Goal: Information Seeking & Learning: Learn about a topic

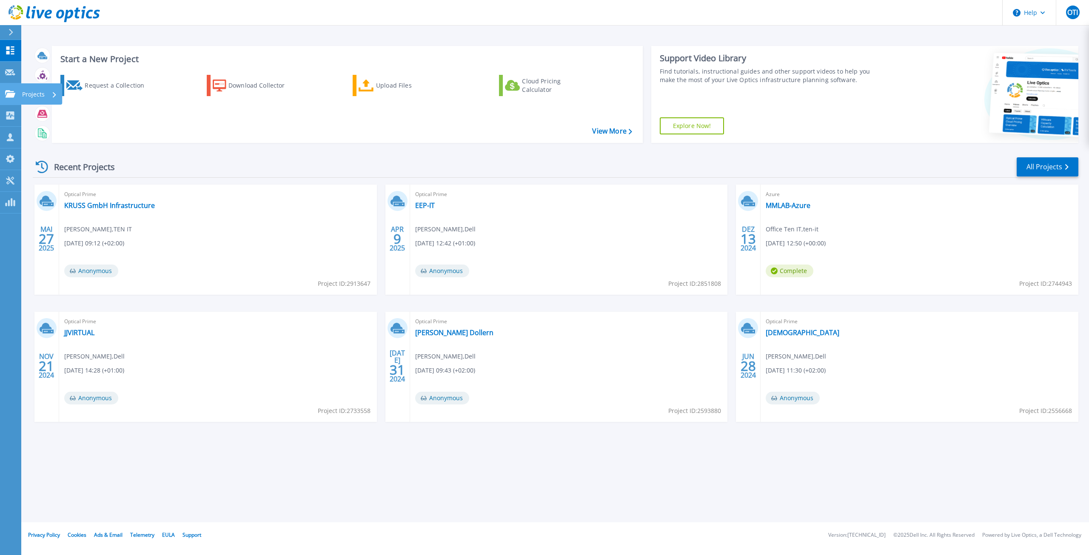
click at [7, 97] on icon at bounding box center [10, 93] width 10 height 7
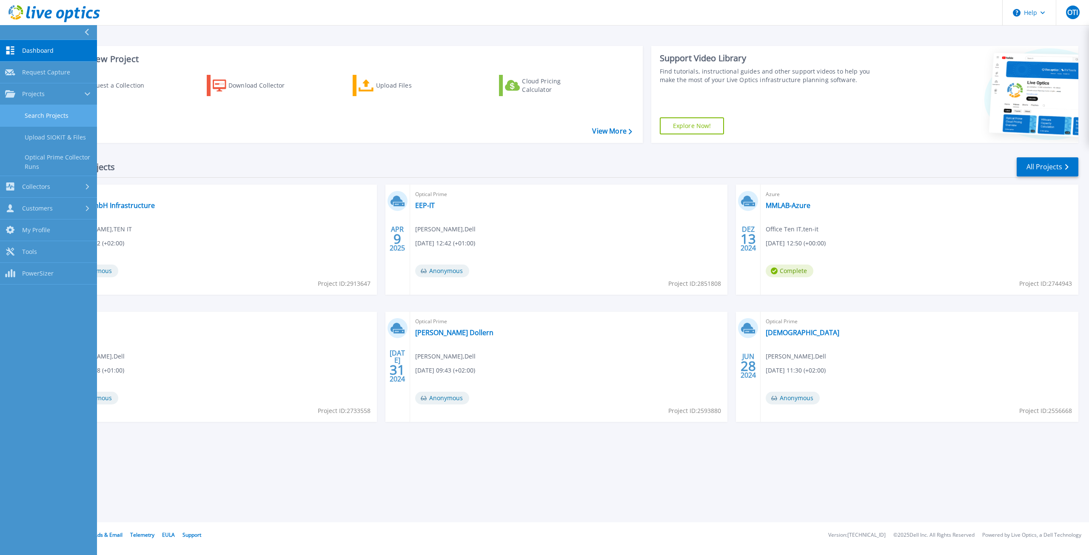
click at [37, 113] on link "Search Projects" at bounding box center [48, 116] width 97 height 22
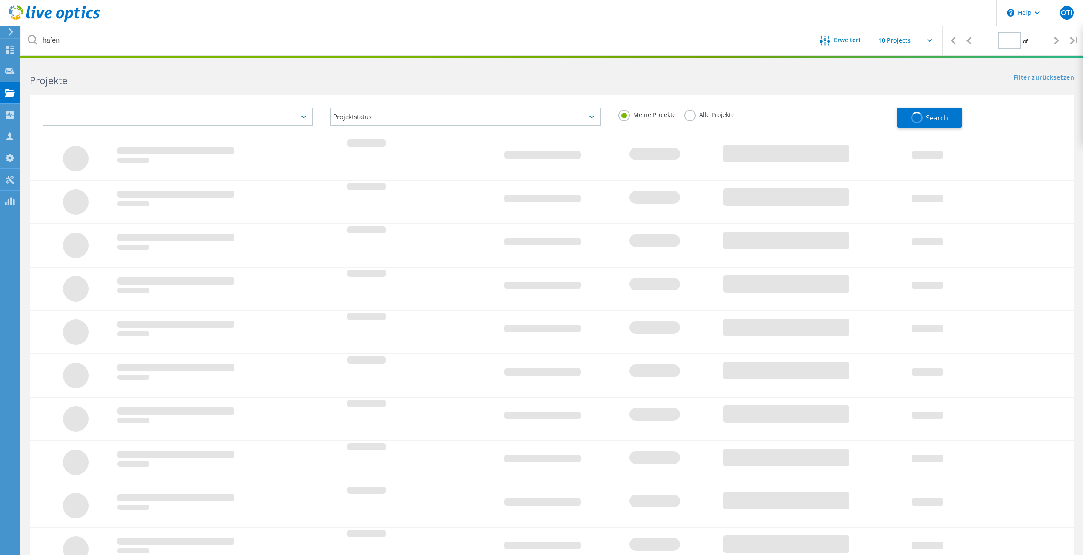
type input "1"
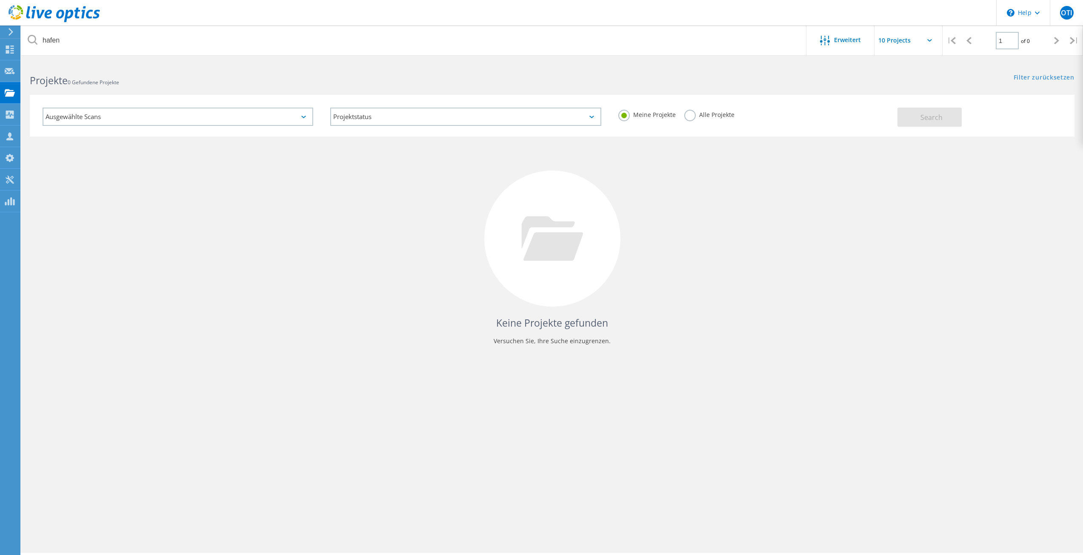
click at [696, 118] on div "Alle Projekte" at bounding box center [709, 116] width 50 height 12
click at [693, 117] on label "Alle Projekte" at bounding box center [709, 114] width 50 height 8
click at [0, 0] on input "Alle Projekte" at bounding box center [0, 0] width 0 height 0
click at [974, 128] on div "Ausgewählte Scans Projektstatus Wird durchgeführt vollständig Veröffentlicht am…" at bounding box center [552, 116] width 1045 height 42
click at [945, 121] on button "Search" at bounding box center [929, 117] width 64 height 19
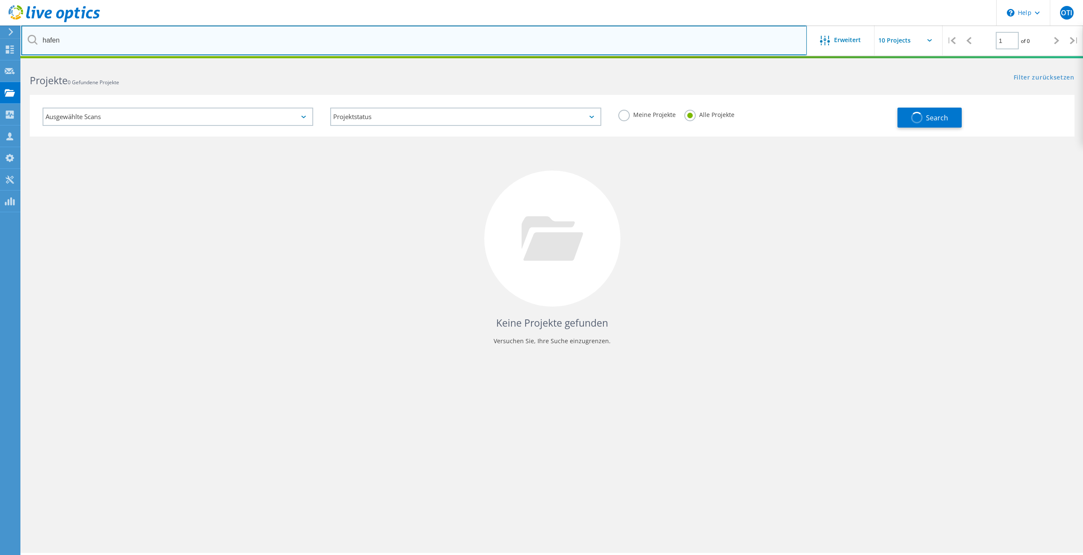
click at [502, 34] on input "hafen" at bounding box center [414, 41] width 786 height 30
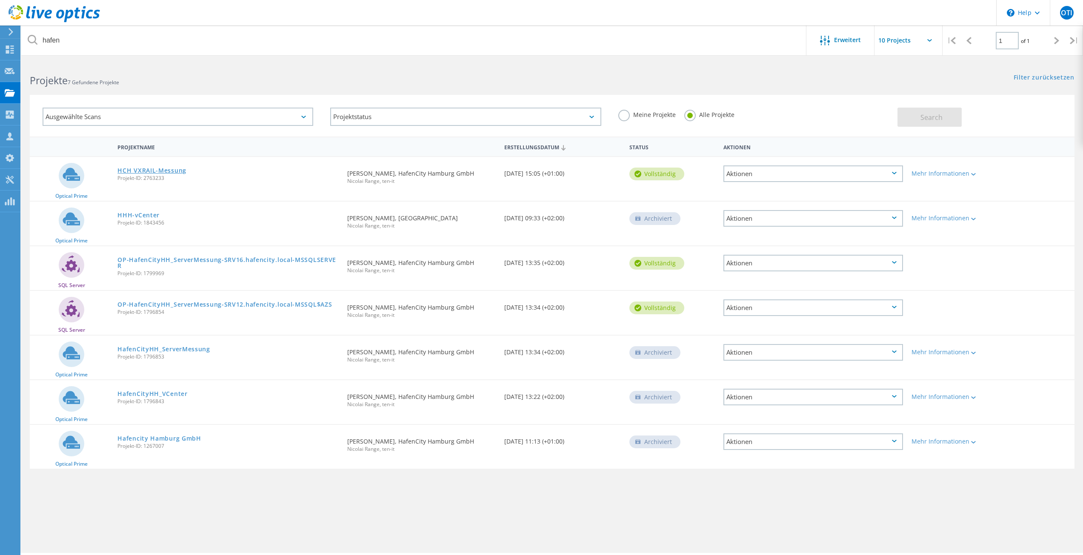
click at [151, 171] on link "HCH VXRAIL-Messung" at bounding box center [151, 171] width 69 height 6
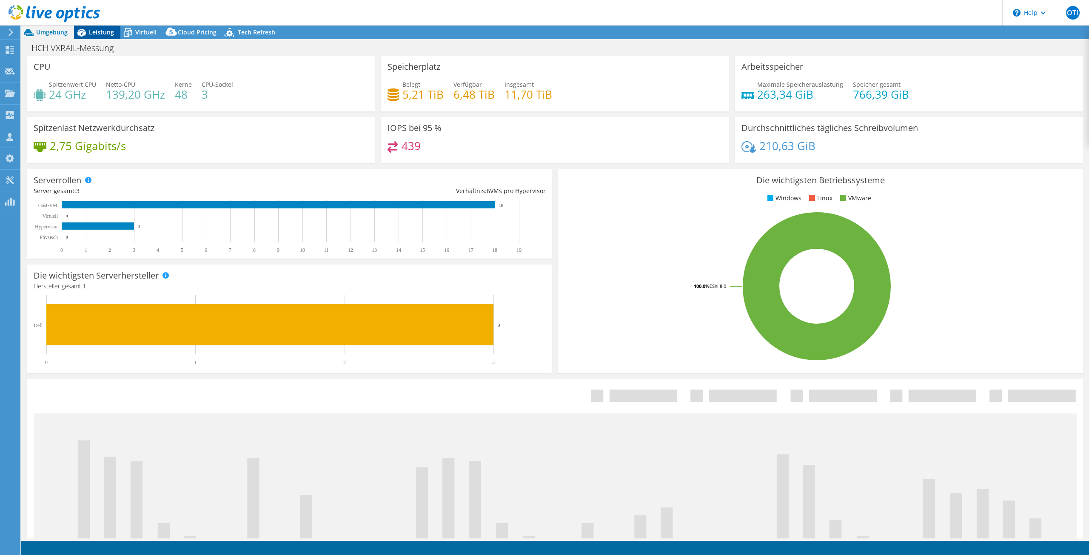
select select "USD"
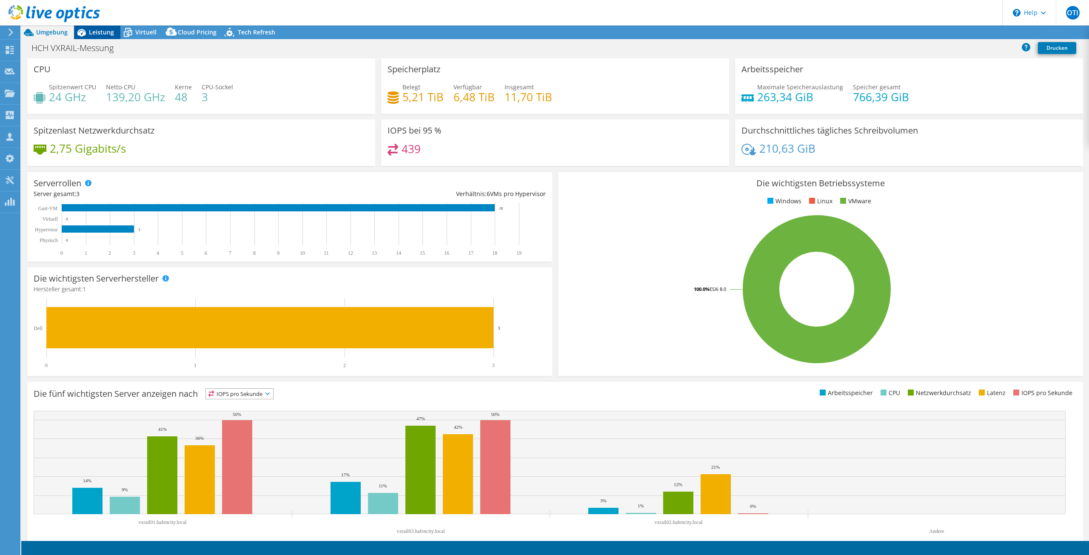
radio input "true"
radio input "false"
click at [142, 28] on span "Virtuell" at bounding box center [145, 32] width 21 height 8
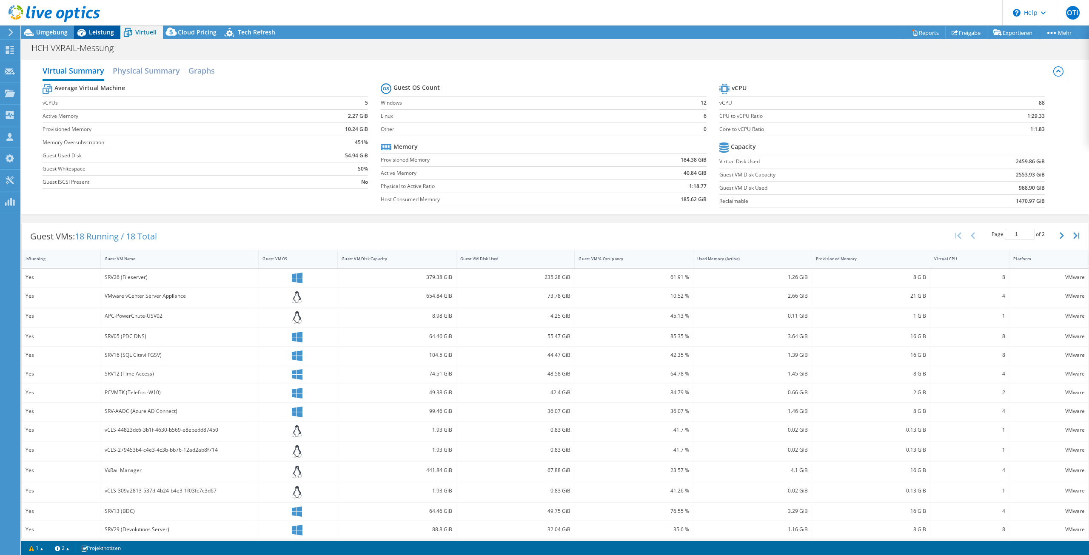
click at [86, 33] on icon at bounding box center [81, 32] width 15 height 15
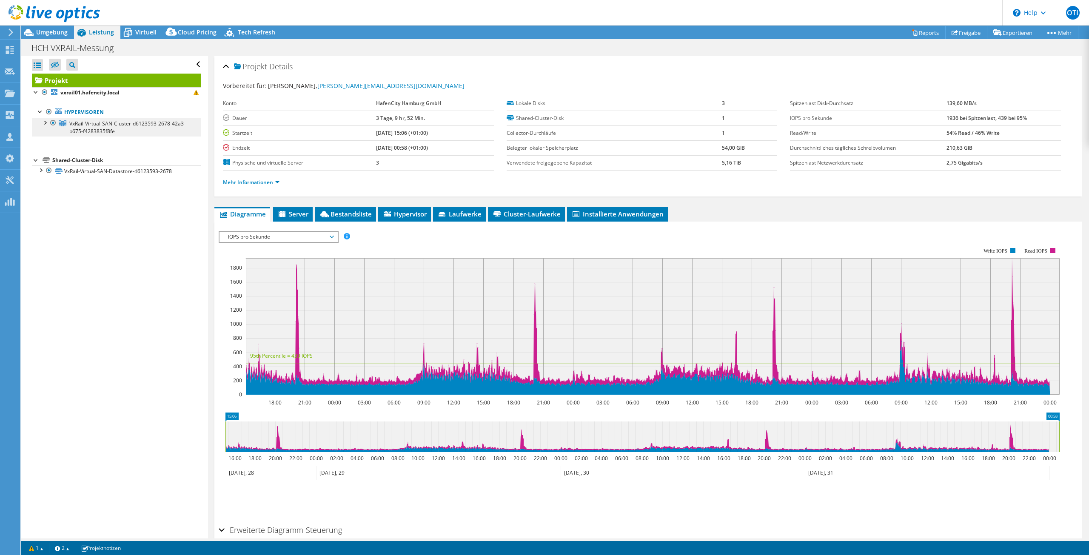
click at [84, 123] on span "VxRail-Virtual-SAN-Cluster-d6123593-2678-42a3-b675-f4283835f8fe" at bounding box center [127, 127] width 116 height 15
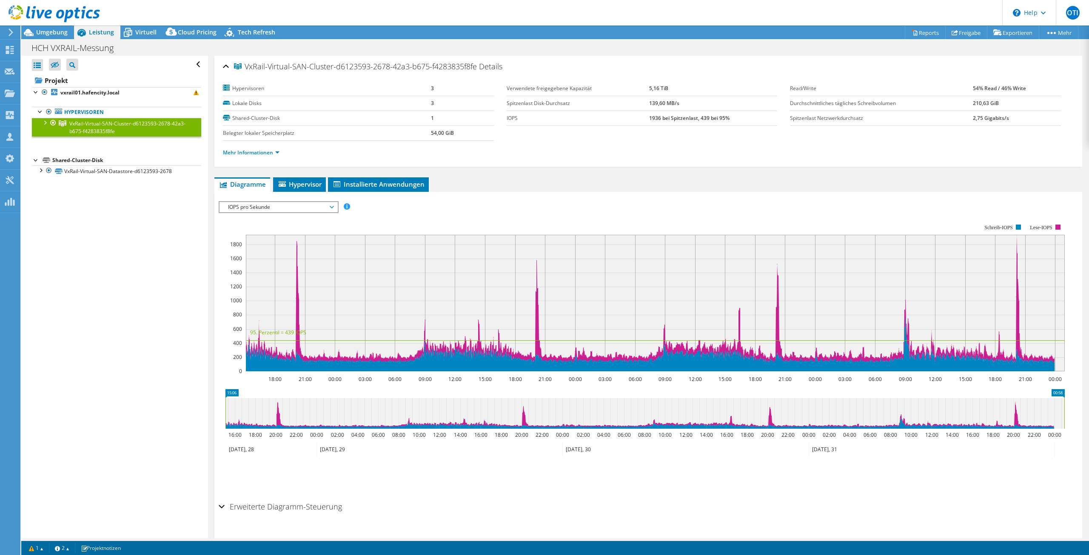
click at [288, 206] on span "IOPS pro Sekunde" at bounding box center [278, 207] width 109 height 10
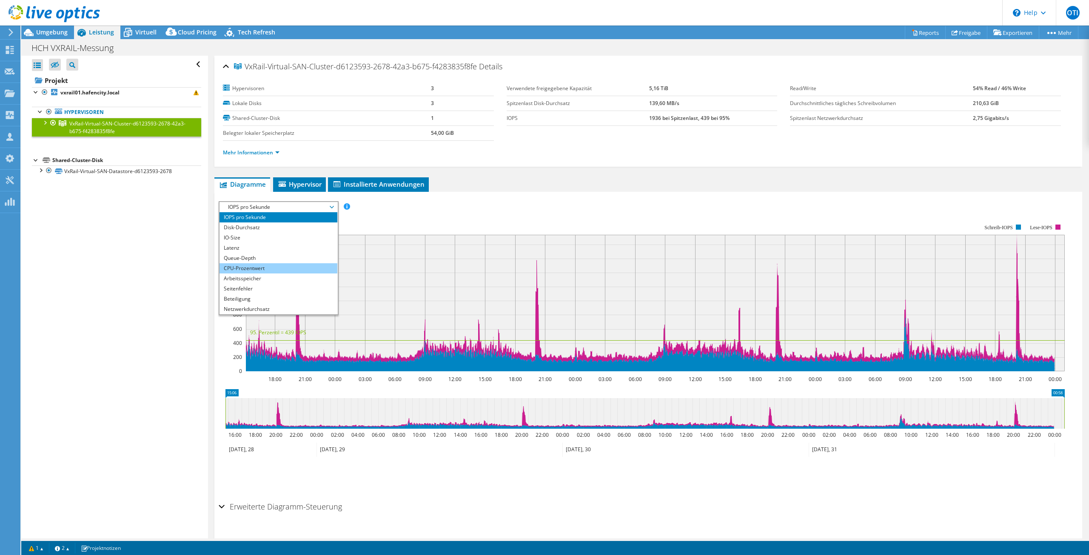
click at [256, 263] on li "CPU-Prozentwert" at bounding box center [279, 268] width 118 height 10
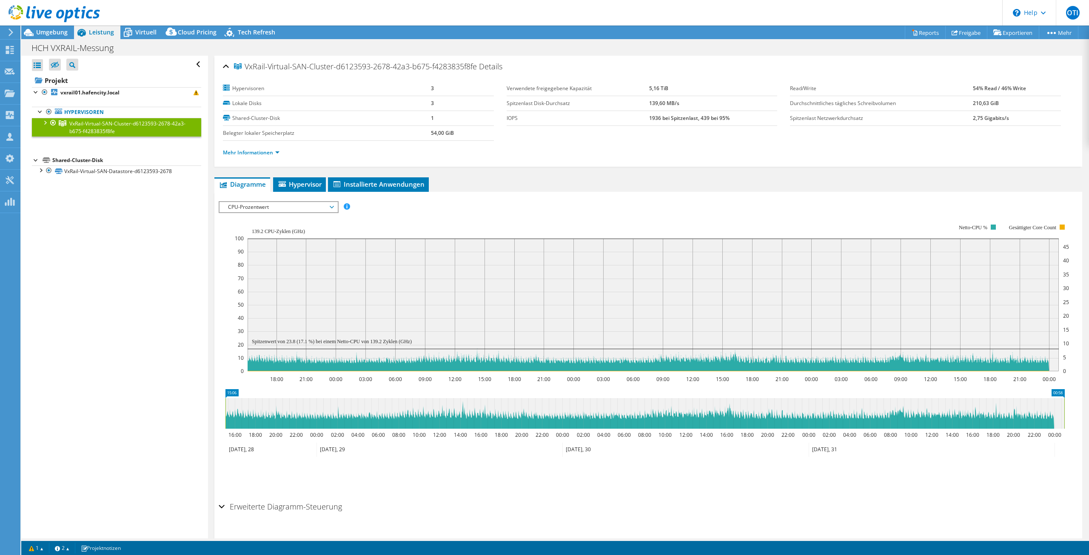
click at [282, 211] on span "CPU-Prozentwert" at bounding box center [278, 207] width 109 height 10
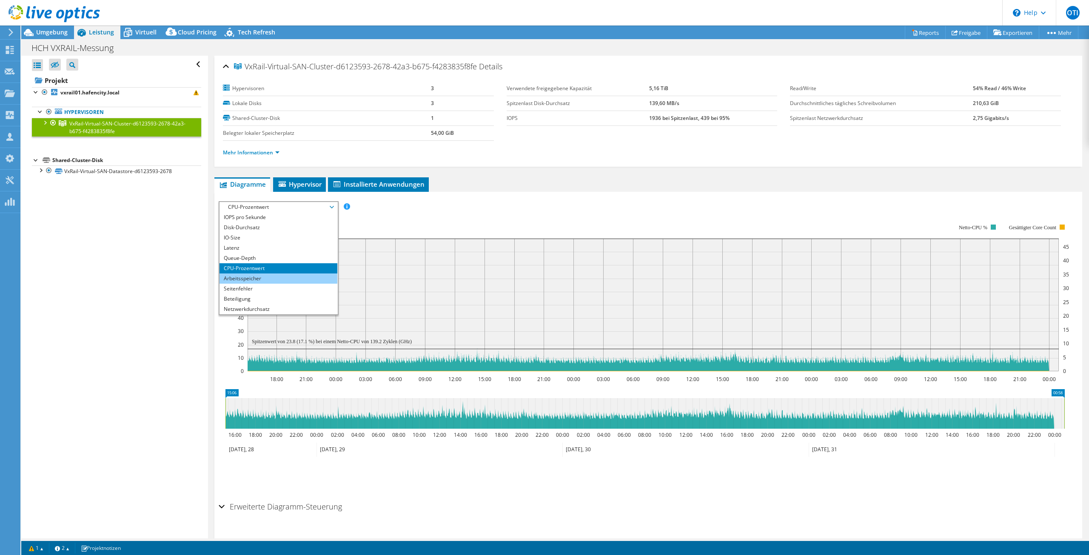
click at [252, 276] on li "Arbeitsspeicher" at bounding box center [279, 279] width 118 height 10
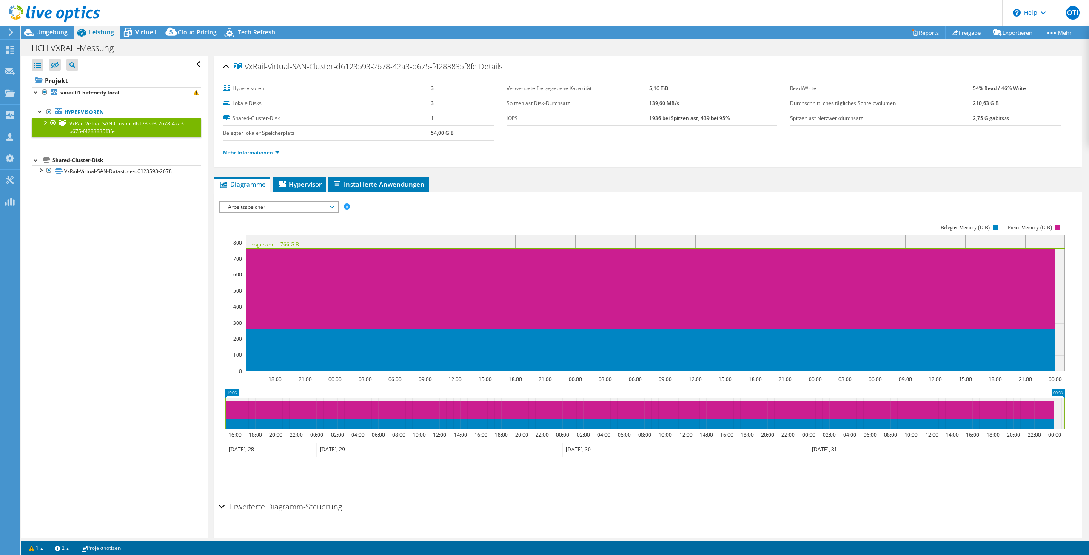
click at [138, 23] on header "OTI Teammitglied Office Ten IT office@ten-it.de ten-it My Profile Log Out \n He…" at bounding box center [544, 13] width 1089 height 26
click at [141, 31] on span "Virtuell" at bounding box center [145, 32] width 21 height 8
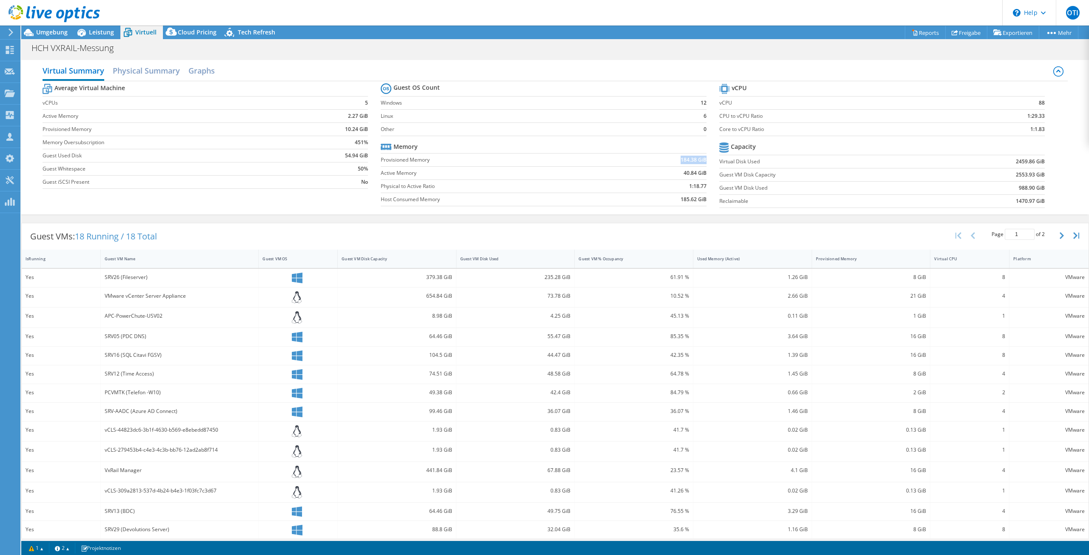
click at [702, 160] on td "184.38 GiB" at bounding box center [659, 159] width 94 height 13
drag, startPoint x: 723, startPoint y: 161, endPoint x: 1039, endPoint y: 160, distance: 315.3
click at [1039, 160] on tr "Virtual Disk Used 2459.86 GiB" at bounding box center [883, 161] width 326 height 13
drag, startPoint x: 1038, startPoint y: 129, endPoint x: 1020, endPoint y: 129, distance: 18.7
click at [1020, 129] on td "1:1.83" at bounding box center [1003, 129] width 86 height 13
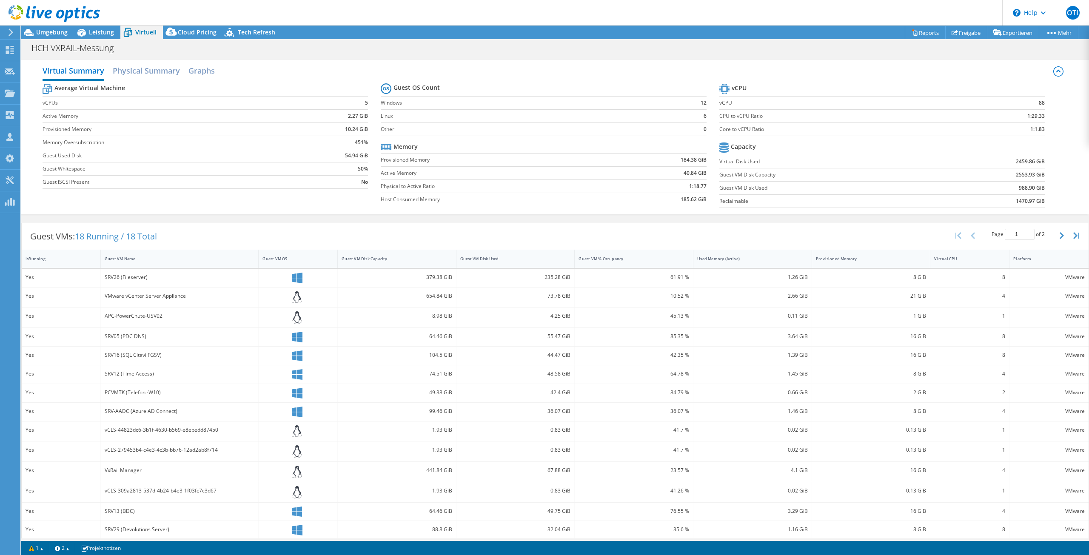
click at [1020, 129] on td "1:1.83" at bounding box center [1003, 129] width 86 height 13
drag, startPoint x: 1025, startPoint y: 129, endPoint x: 1039, endPoint y: 127, distance: 14.1
click at [1039, 127] on section "vCPU vCPU 88 CPU to vCPU Ratio 1:29.33 Core to vCPU Ratio 1:1.83 Capacity Virtu…" at bounding box center [889, 147] width 338 height 131
drag, startPoint x: 1039, startPoint y: 128, endPoint x: 1021, endPoint y: 129, distance: 18.3
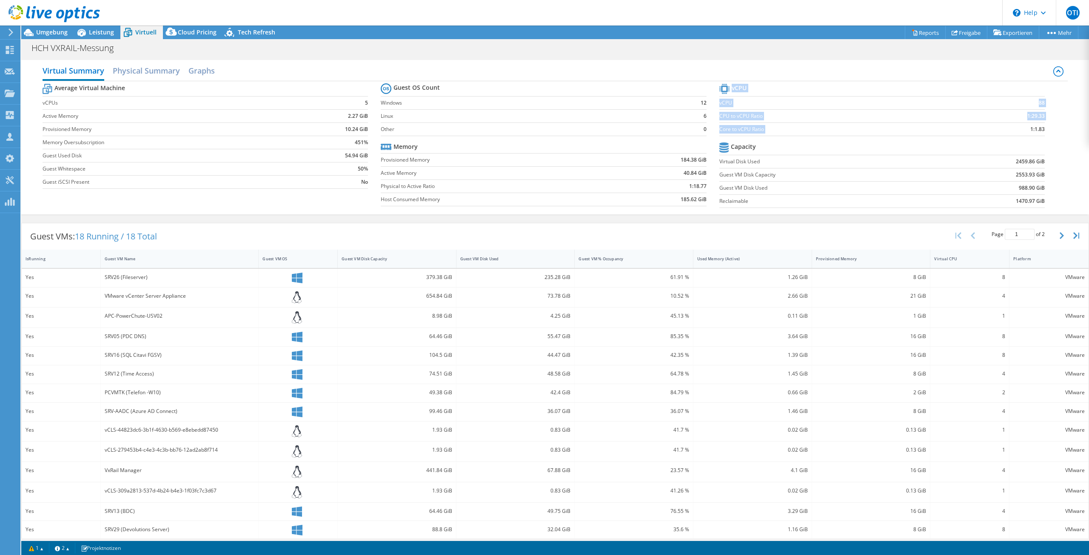
click at [1021, 129] on section "vCPU vCPU 88 CPU to vCPU Ratio 1:29.33 Core to vCPU Ratio 1:1.83 Capacity Virtu…" at bounding box center [889, 147] width 338 height 131
click at [1021, 129] on td "1:1.83" at bounding box center [1003, 129] width 86 height 13
click at [150, 72] on h2 "Physical Summary" at bounding box center [146, 71] width 67 height 19
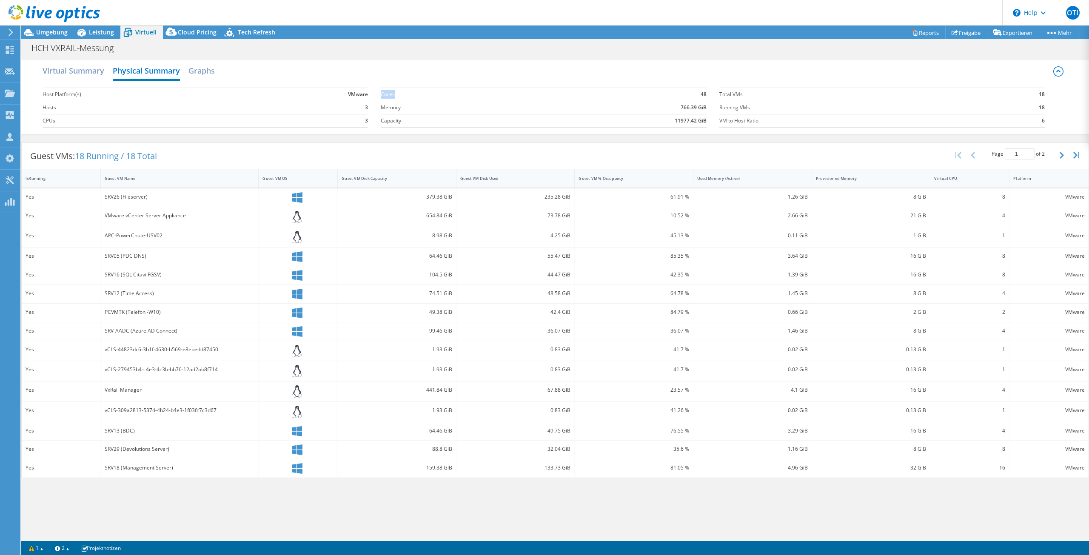
drag, startPoint x: 707, startPoint y: 97, endPoint x: 440, endPoint y: 94, distance: 266.4
click at [440, 94] on section "Cores 48 Memory 766.39 GiB Capacity 11977.42 GiB" at bounding box center [550, 107] width 338 height 49
click at [440, 94] on label "Cores" at bounding box center [452, 94] width 142 height 9
drag, startPoint x: 385, startPoint y: 93, endPoint x: 434, endPoint y: 91, distance: 49.8
click at [434, 91] on label "Cores" at bounding box center [452, 94] width 142 height 9
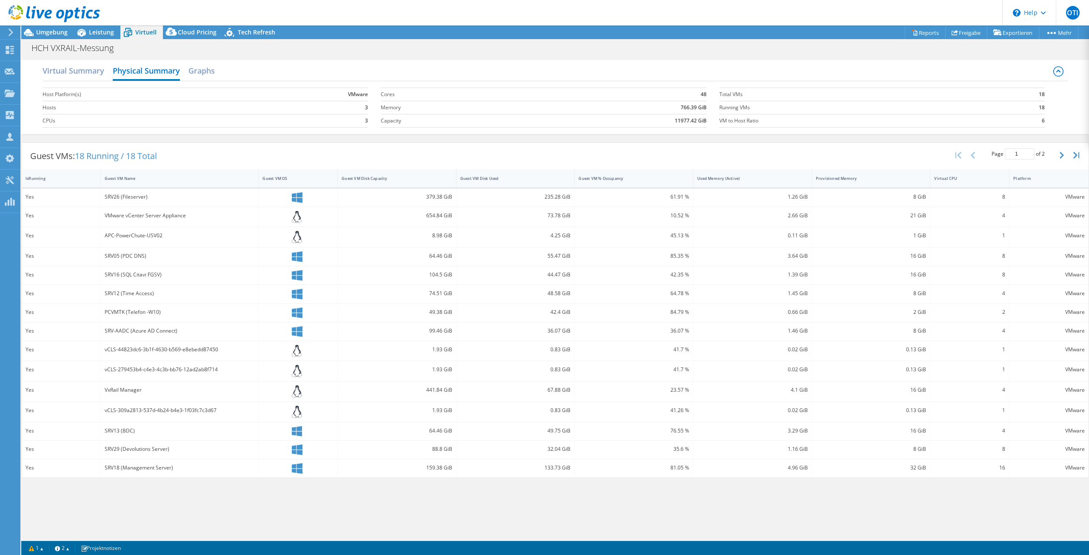
click at [79, 82] on div "Host Platform(s) VMware Hosts 3 CPUs 3 Cores 48 Memory 766.39 GiB Capacity 1197…" at bounding box center [556, 106] width 1026 height 51
drag, startPoint x: 39, startPoint y: 95, endPoint x: 1048, endPoint y: 122, distance: 1009.3
click at [1048, 122] on div "Virtual Summary Physical Summary Graphs Host Platform(s) VMware Hosts 3 CPUs 3 …" at bounding box center [555, 97] width 1068 height 74
copy div "Host Platform(s) VMware Hosts 3 CPUs 3 Cores 48 Memory 766.39 GiB Capacity 1197…"
click at [68, 75] on h2 "Virtual Summary" at bounding box center [74, 71] width 62 height 19
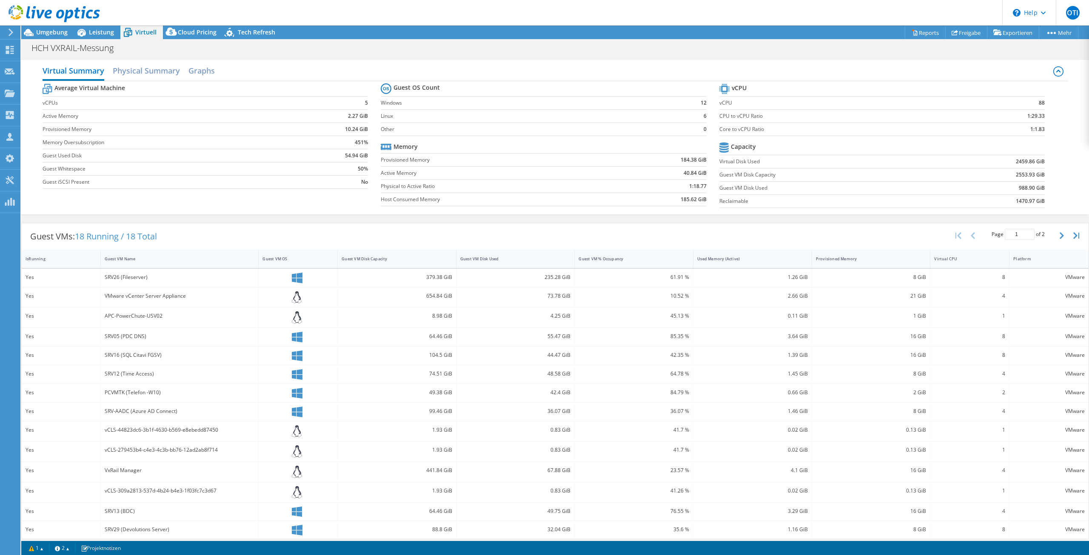
drag, startPoint x: 390, startPoint y: 86, endPoint x: 705, endPoint y: 134, distance: 318.1
click at [705, 134] on section "Guest OS Count Windows 12 Linux 6 Other 0 Memory Provisioned Memory 184.38 GiB …" at bounding box center [550, 145] width 338 height 129
copy tbody
drag, startPoint x: 393, startPoint y: 143, endPoint x: 164, endPoint y: 105, distance: 231.7
click at [428, 151] on tr "Memory" at bounding box center [544, 146] width 326 height 13
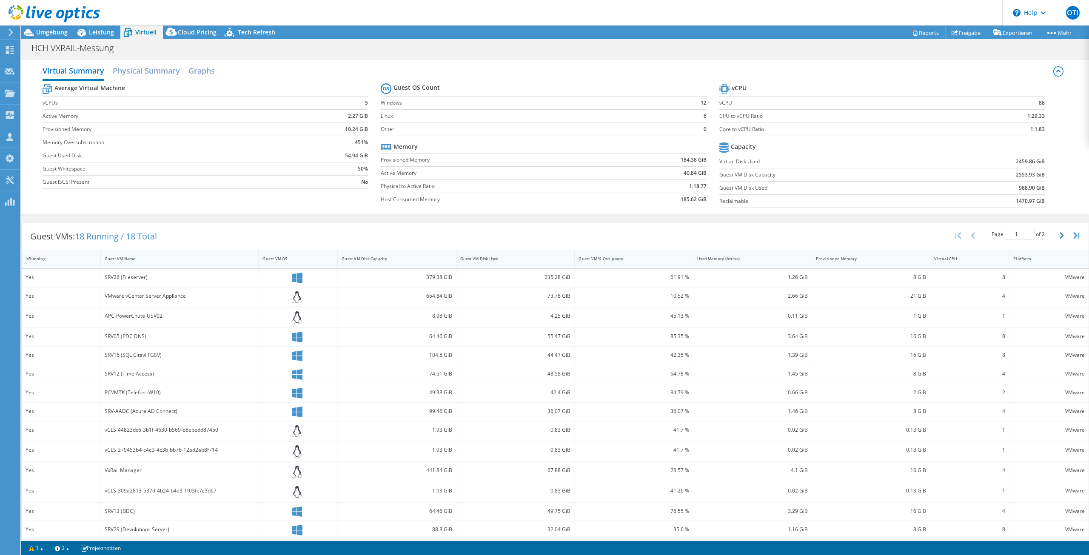
drag, startPoint x: 51, startPoint y: 86, endPoint x: 369, endPoint y: 187, distance: 333.2
click at [369, 187] on section "Average Virtual Machine vCPUs 5 Active Memory 2.27 GiB Provisioned Memory 10.24…" at bounding box center [212, 137] width 338 height 111
copy tbody
drag, startPoint x: 395, startPoint y: 86, endPoint x: 669, endPoint y: 134, distance: 278.3
click at [669, 134] on tbody "Guest OS Count Windows 12 Linux 6 Other 0" at bounding box center [544, 108] width 326 height 55
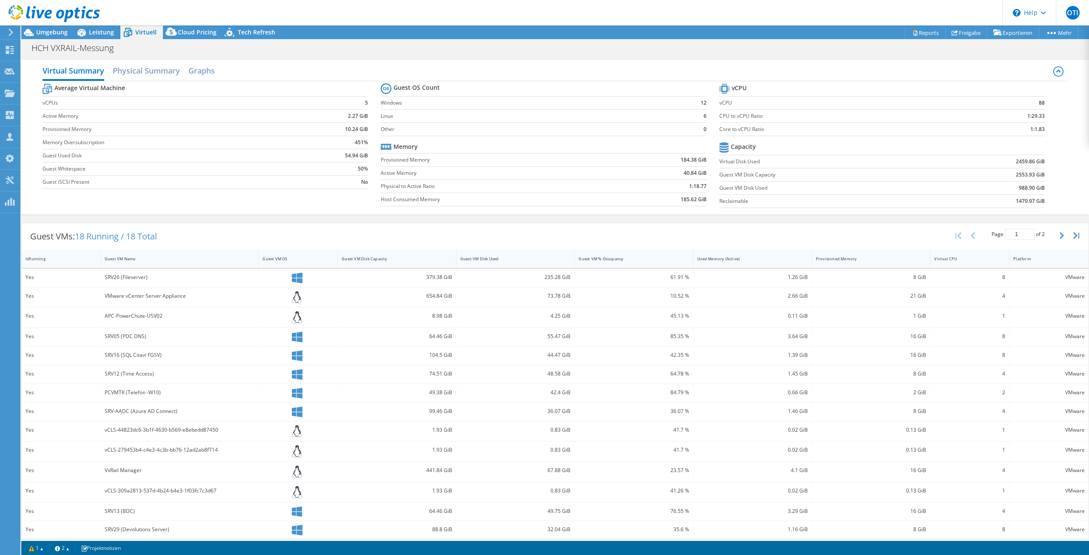
drag, startPoint x: 429, startPoint y: 144, endPoint x: 416, endPoint y: 145, distance: 13.2
click at [429, 144] on tr "Memory" at bounding box center [544, 146] width 326 height 13
drag, startPoint x: 392, startPoint y: 146, endPoint x: 708, endPoint y: 206, distance: 321.5
click at [708, 206] on section "Guest OS Count Windows 12 Linux 6 Other 0 Memory Provisioned Memory 184.38 GiB …" at bounding box center [550, 145] width 338 height 129
copy tbody
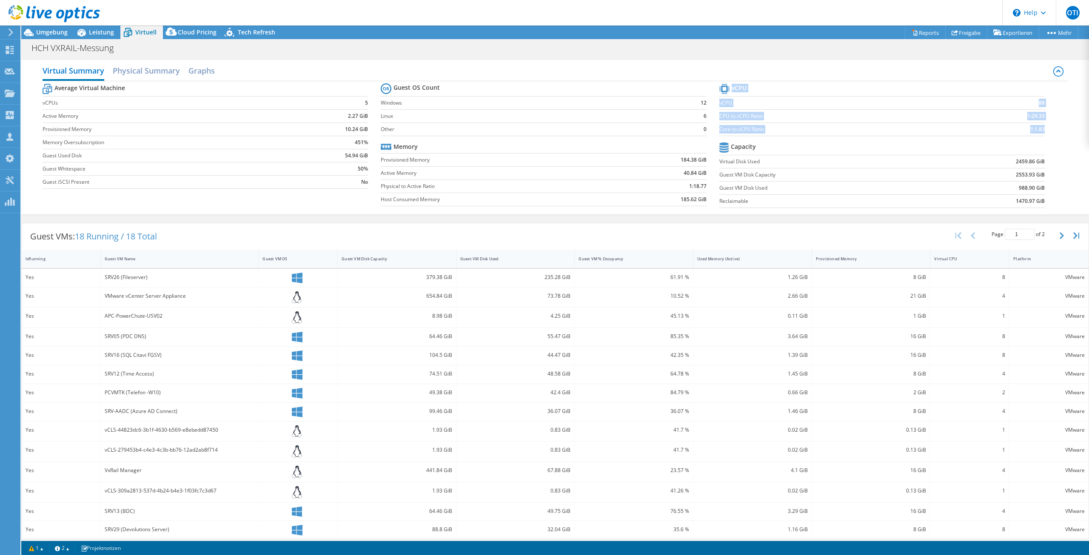
drag, startPoint x: 717, startPoint y: 82, endPoint x: 1069, endPoint y: 198, distance: 370.7
click at [1069, 198] on div "Virtual Summary Physical Summary Graphs Average Virtual Machine vCPUs 5 Active …" at bounding box center [555, 137] width 1068 height 154
copy tbody "vCPU vCPU 88 CPU to vCPU Ratio 1:29.33 Core to vCPU Ratio 1:1.83"
click at [748, 85] on tr "vCPU" at bounding box center [883, 89] width 326 height 15
drag, startPoint x: 727, startPoint y: 86, endPoint x: 1044, endPoint y: 129, distance: 320.3
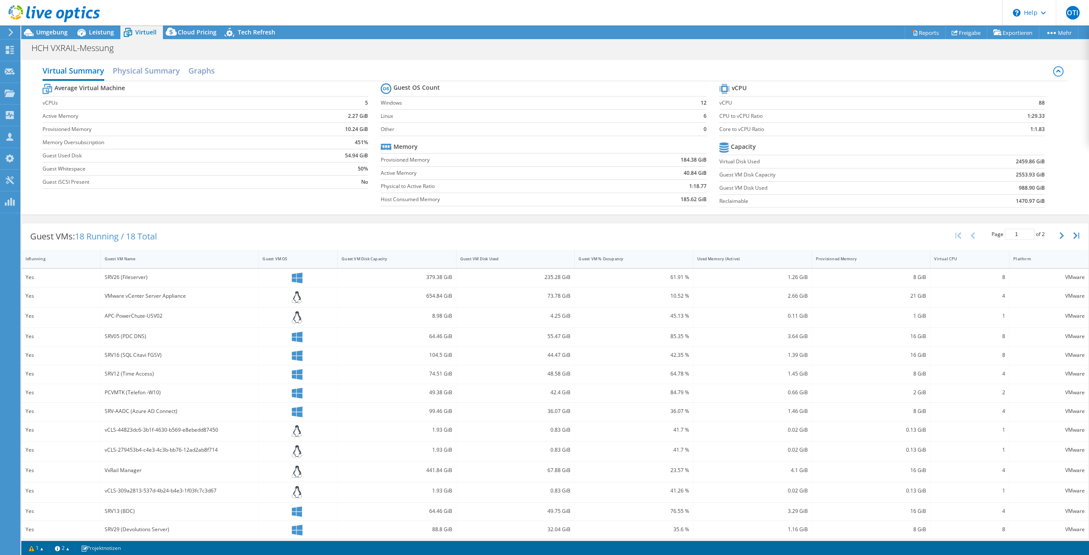
click at [1044, 129] on section "vCPU vCPU 88 CPU to vCPU Ratio 1:29.33 Core to vCPU Ratio 1:1.83 Capacity Virtu…" at bounding box center [889, 147] width 338 height 131
copy tbody
drag, startPoint x: 724, startPoint y: 147, endPoint x: 1054, endPoint y: 205, distance: 334.9
click at [1054, 205] on div "Average Virtual Machine vCPUs 5 Active Memory 2.27 GiB Provisioned Memory 10.24…" at bounding box center [556, 146] width 1026 height 131
copy tbody
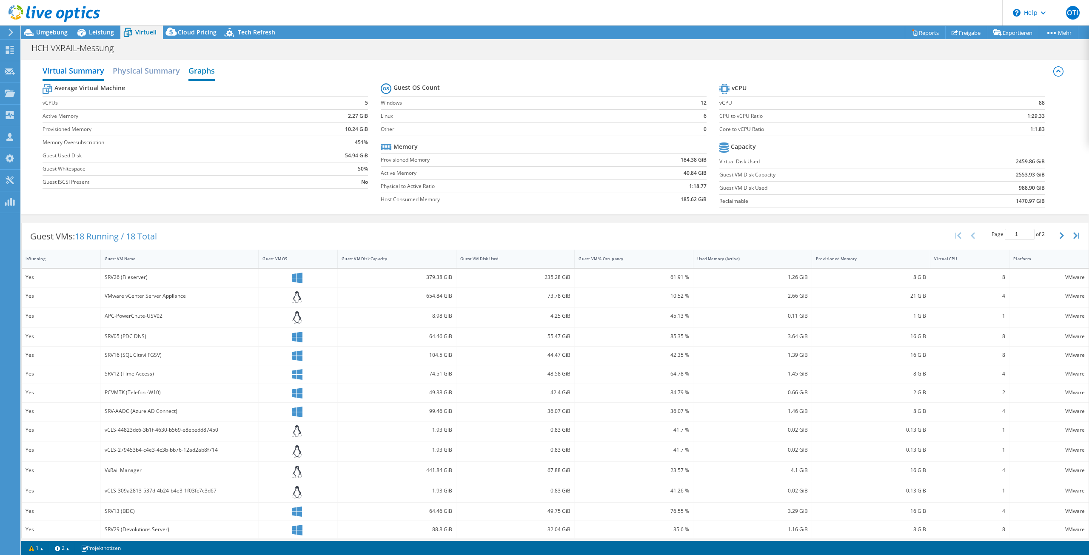
click at [211, 70] on h2 "Graphs" at bounding box center [202, 71] width 26 height 19
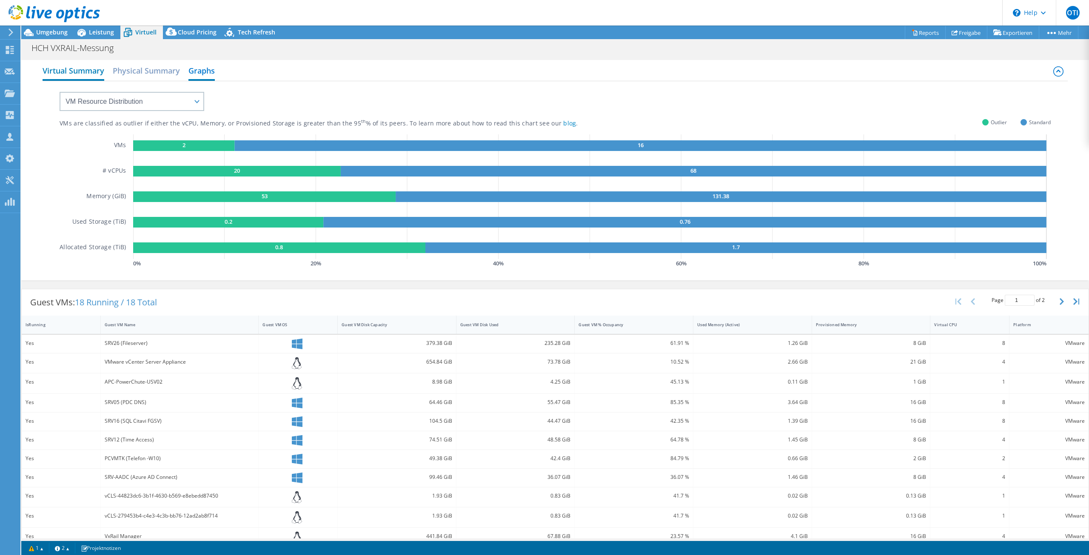
click at [72, 75] on h2 "Virtual Summary" at bounding box center [74, 71] width 62 height 19
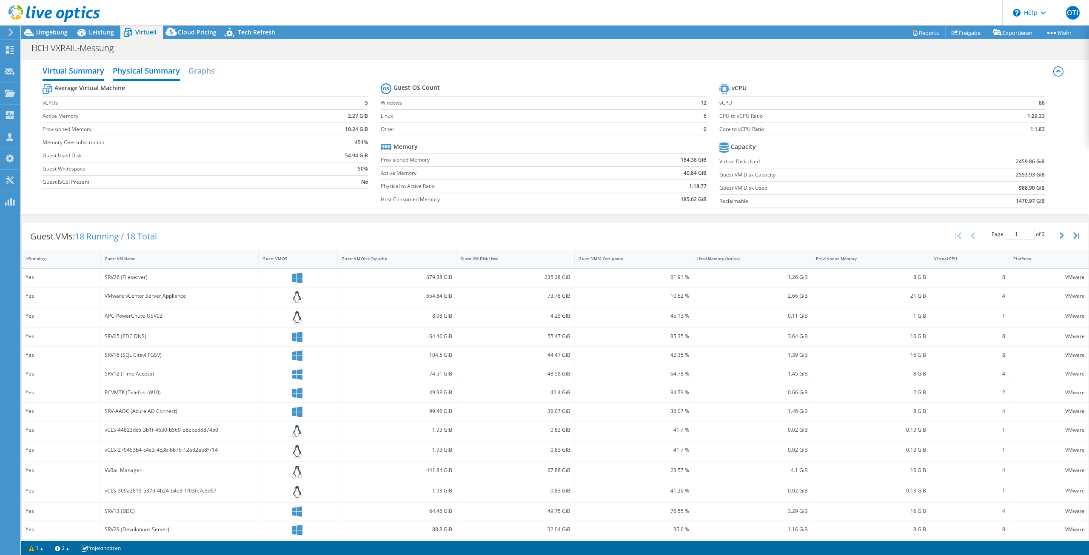
click at [141, 64] on h2 "Physical Summary" at bounding box center [146, 71] width 67 height 19
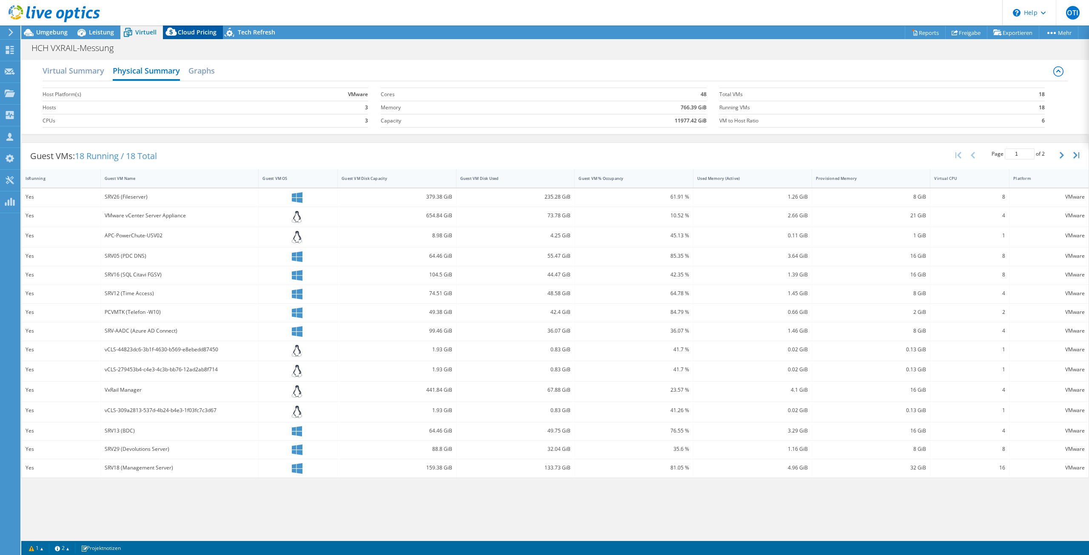
click at [197, 34] on span "Cloud Pricing" at bounding box center [197, 32] width 39 height 8
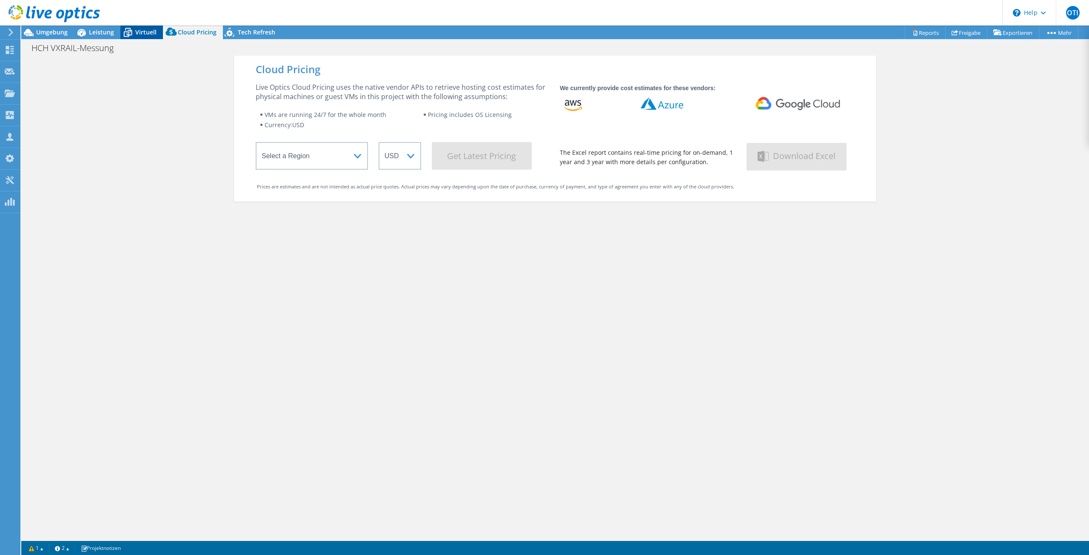
click at [129, 27] on icon at bounding box center [127, 32] width 15 height 15
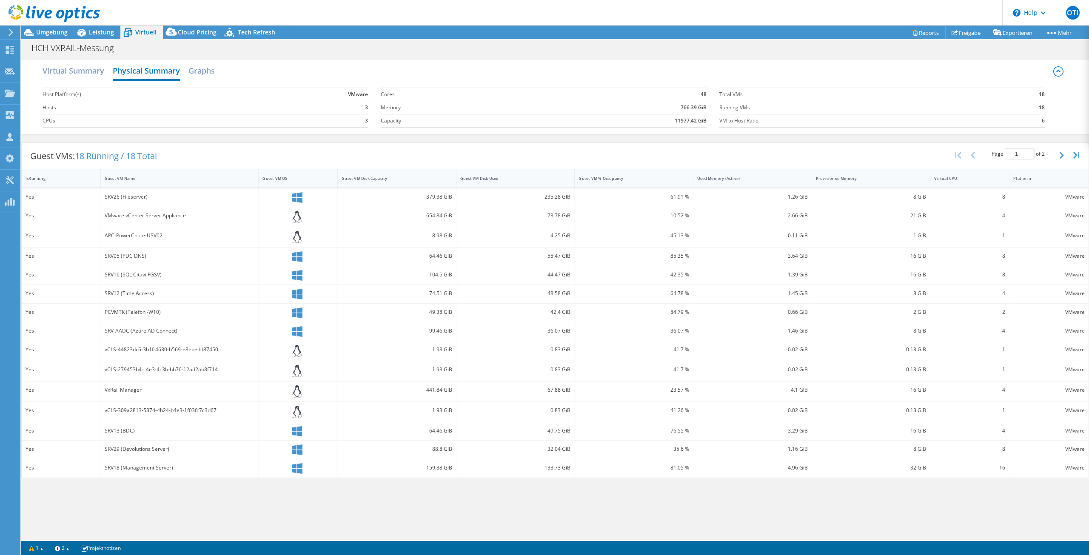
click at [89, 28] on div at bounding box center [50, 14] width 100 height 29
click at [93, 31] on span "Leistung" at bounding box center [101, 32] width 25 height 8
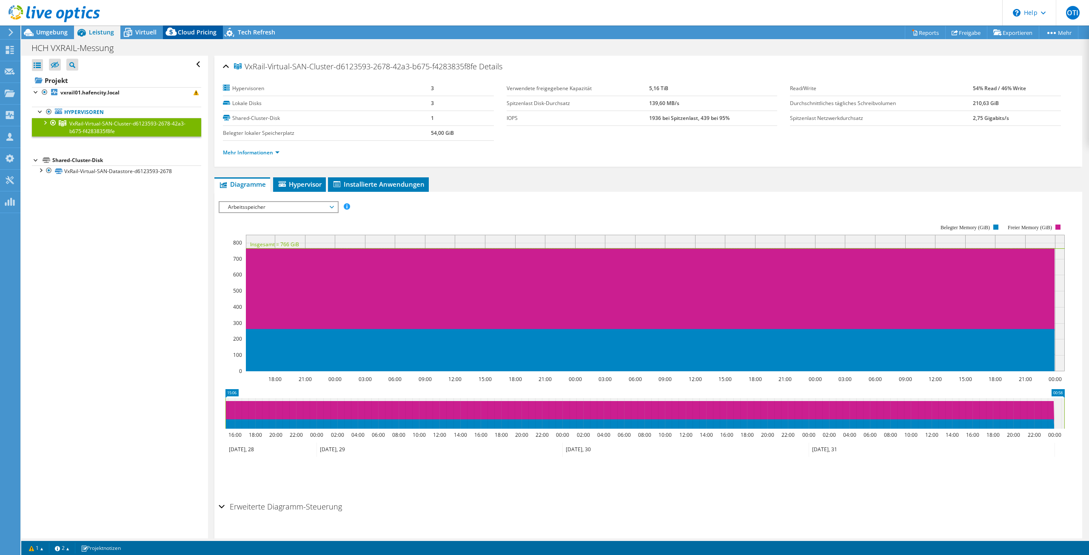
click at [177, 30] on icon at bounding box center [171, 33] width 17 height 17
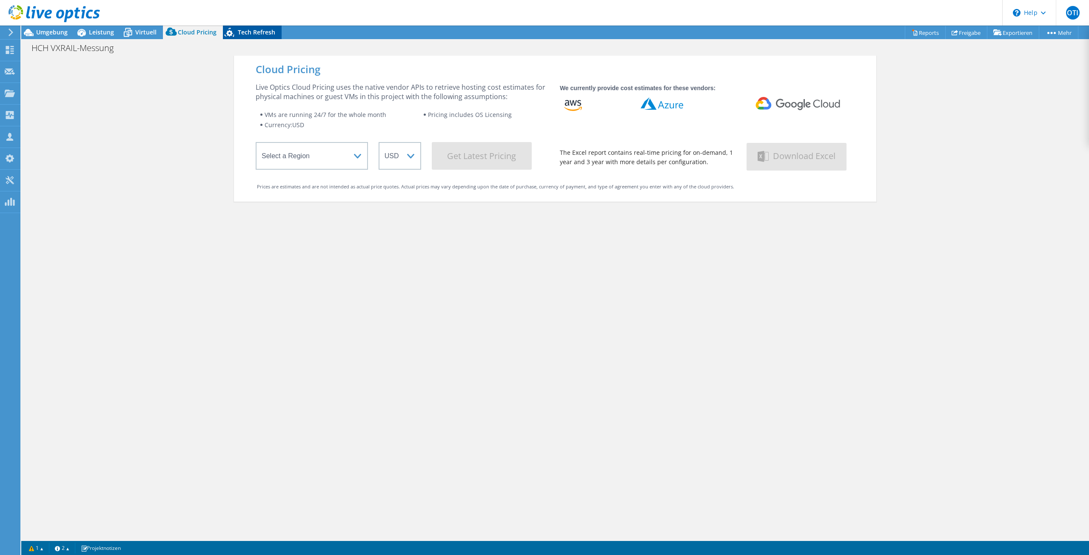
click at [247, 31] on span "Tech Refresh" at bounding box center [256, 32] width 37 height 8
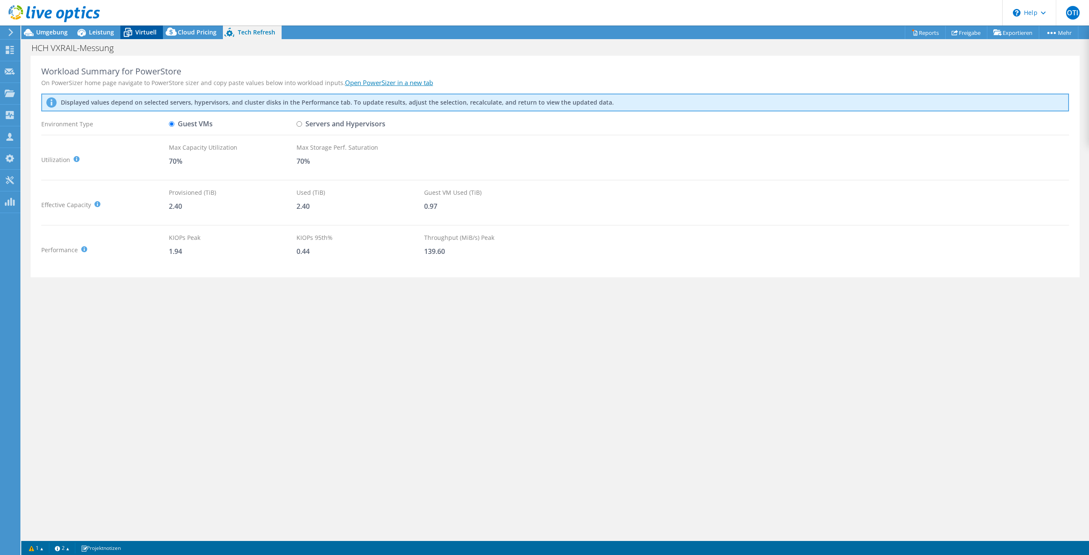
click at [137, 32] on span "Virtuell" at bounding box center [145, 32] width 21 height 8
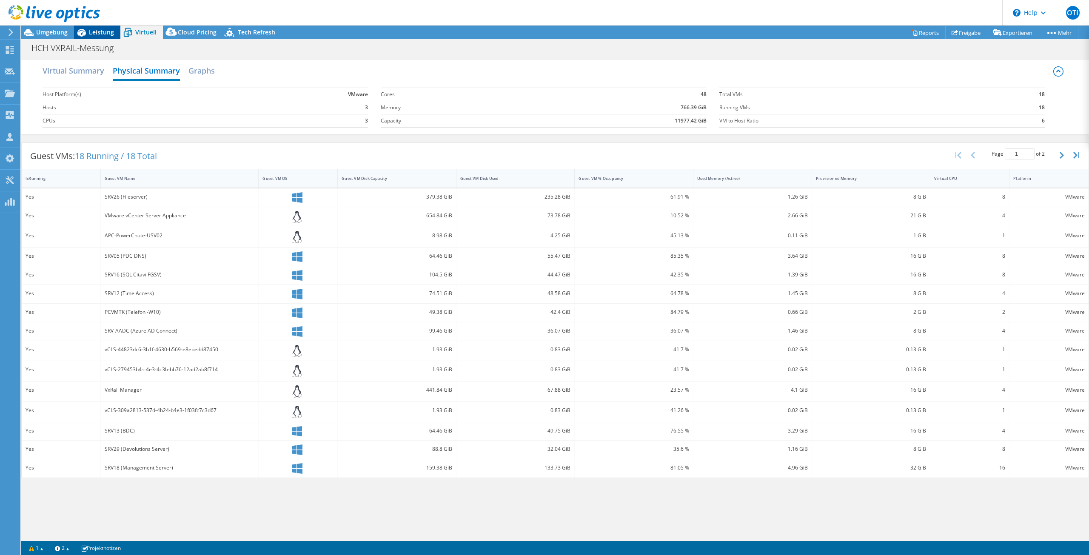
click at [97, 32] on span "Leistung" at bounding box center [101, 32] width 25 height 8
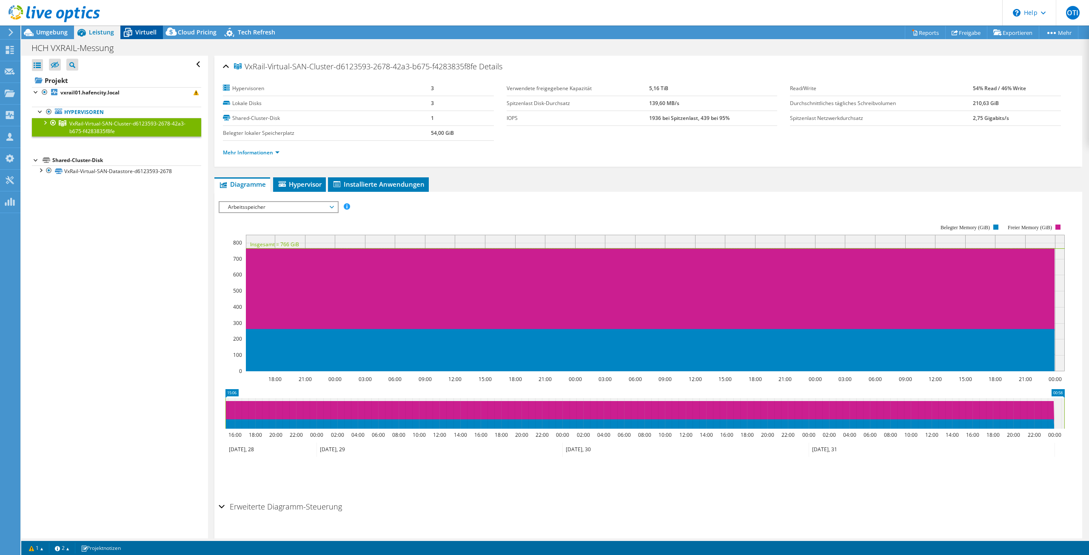
click at [130, 29] on icon at bounding box center [127, 32] width 15 height 15
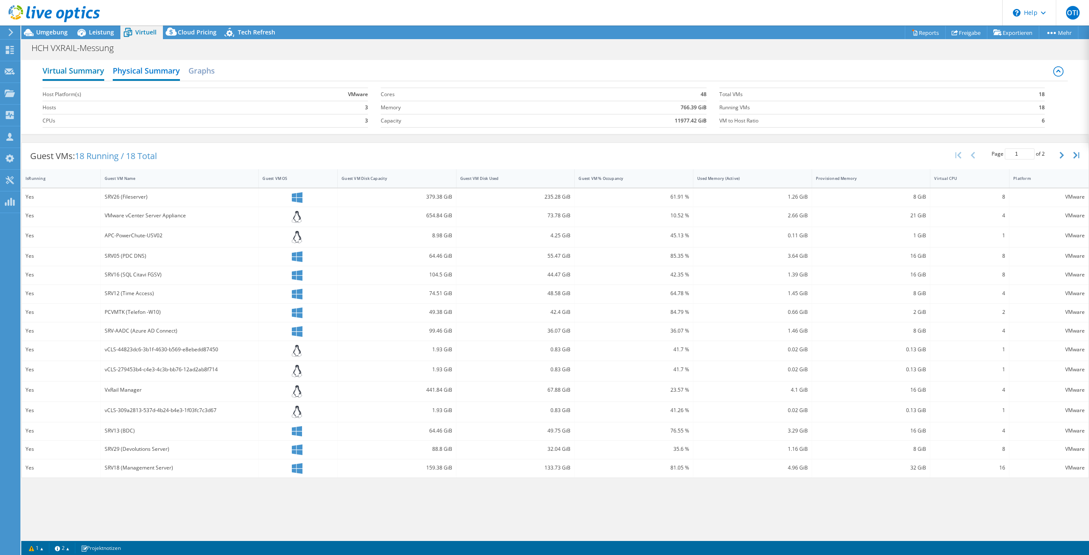
click at [92, 71] on h2 "Virtual Summary" at bounding box center [74, 71] width 62 height 19
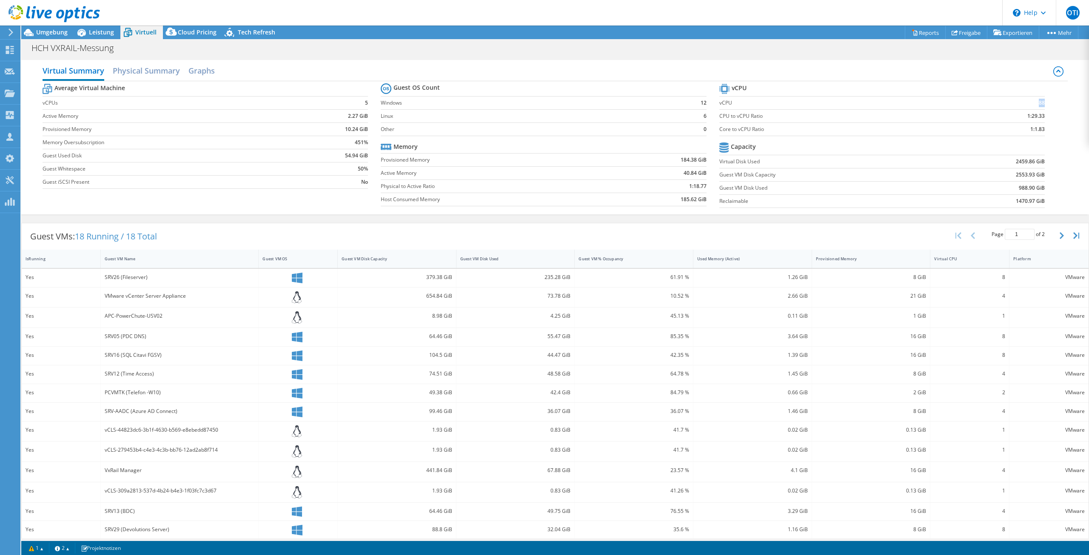
drag, startPoint x: 1030, startPoint y: 101, endPoint x: 1038, endPoint y: 102, distance: 8.1
click at [1038, 102] on td "88" at bounding box center [1003, 102] width 86 height 13
drag, startPoint x: 1026, startPoint y: 129, endPoint x: 1047, endPoint y: 129, distance: 20.9
click at [1047, 129] on section "vCPU vCPU 88 CPU to vCPU Ratio 1:29.33 Core to vCPU Ratio 1:1.83 Capacity Virtu…" at bounding box center [889, 147] width 338 height 131
click at [1039, 129] on section "vCPU vCPU 88 CPU to vCPU Ratio 1:29.33 Core to vCPU Ratio 1:1.83 Capacity Virtu…" at bounding box center [889, 147] width 338 height 131
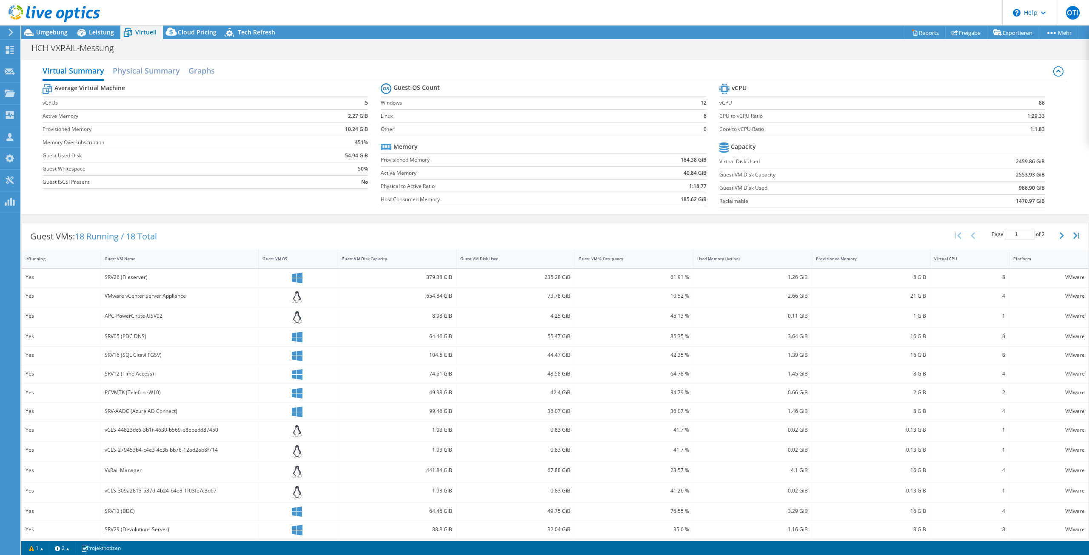
drag, startPoint x: 1039, startPoint y: 129, endPoint x: 1018, endPoint y: 127, distance: 21.3
click at [1018, 127] on section "vCPU vCPU 88 CPU to vCPU Ratio 1:29.33 Core to vCPU Ratio 1:1.83 Capacity Virtu…" at bounding box center [889, 147] width 338 height 131
drag, startPoint x: 1023, startPoint y: 127, endPoint x: 1040, endPoint y: 127, distance: 17.0
click at [1040, 127] on section "vCPU vCPU 88 CPU to vCPU Ratio 1:29.33 Core to vCPU Ratio 1:1.83 Capacity Virtu…" at bounding box center [889, 147] width 338 height 131
click at [384, 257] on div "Guest VM Disk Capacity" at bounding box center [392, 259] width 100 height 6
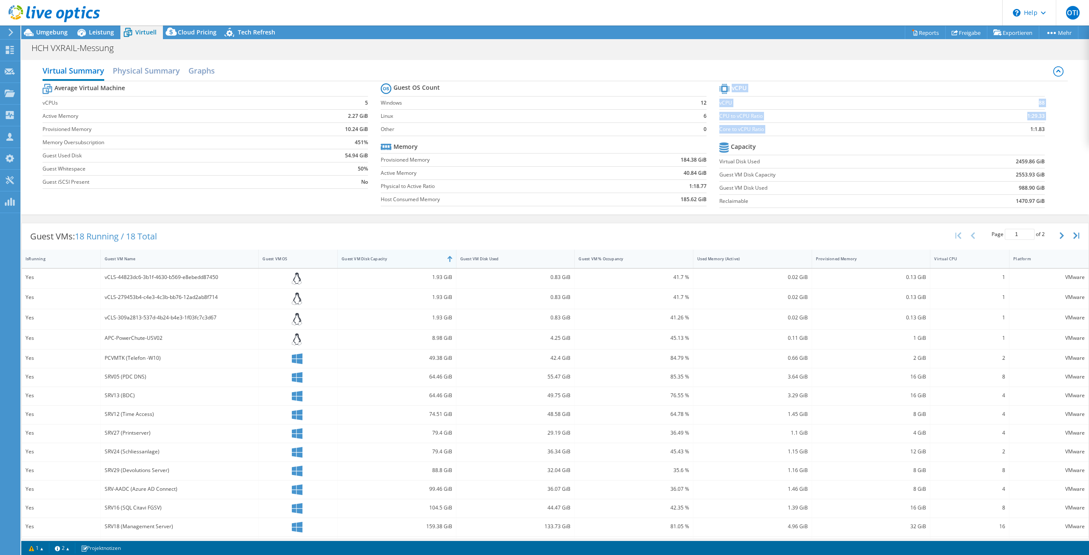
click at [387, 259] on div "Guest VM Disk Capacity" at bounding box center [392, 259] width 100 height 6
click at [97, 26] on div at bounding box center [50, 14] width 100 height 29
click at [97, 30] on span "Leistung" at bounding box center [101, 32] width 25 height 8
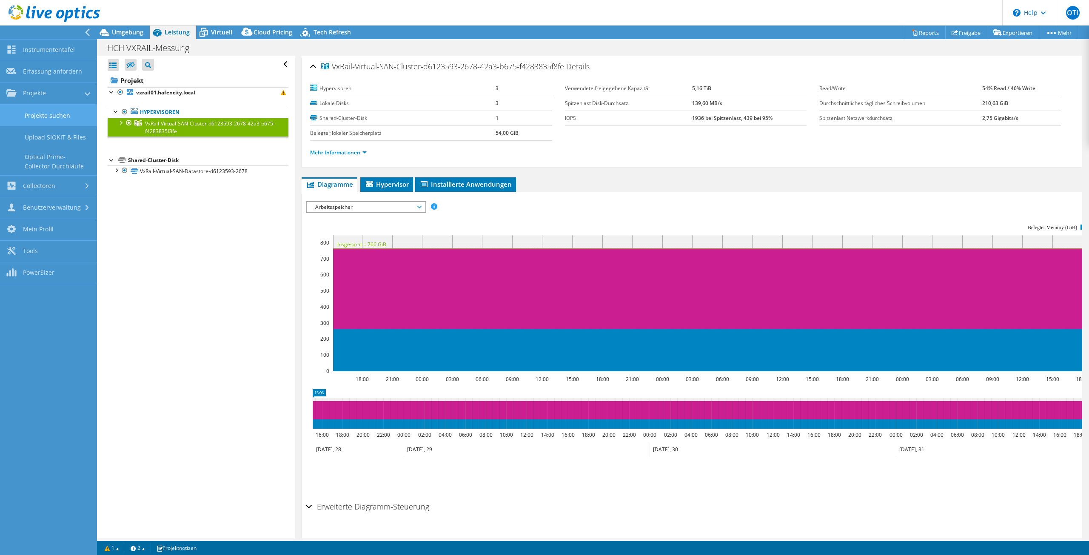
click at [28, 111] on link "Projekte suchen" at bounding box center [48, 116] width 97 height 22
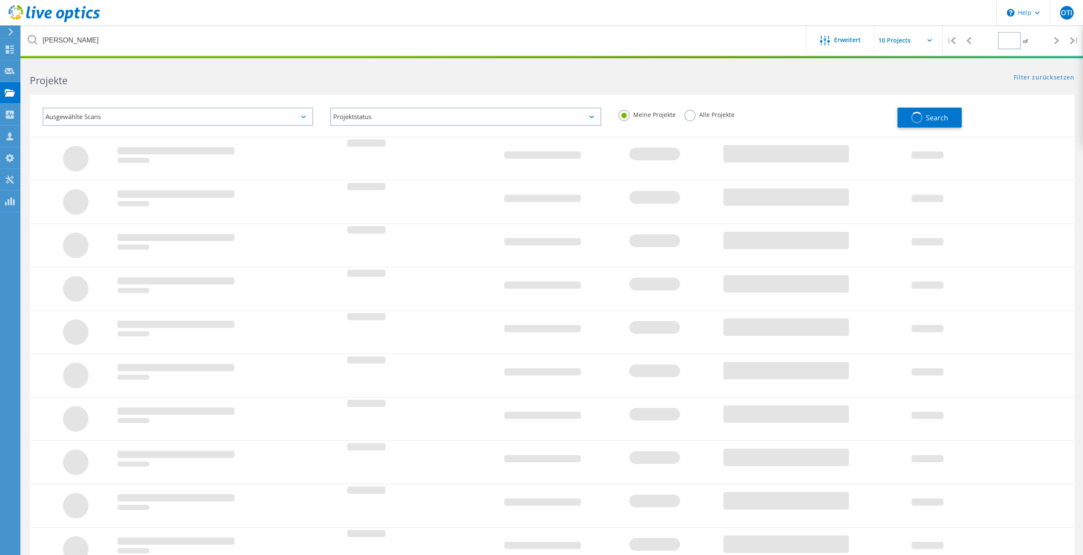
type input "1"
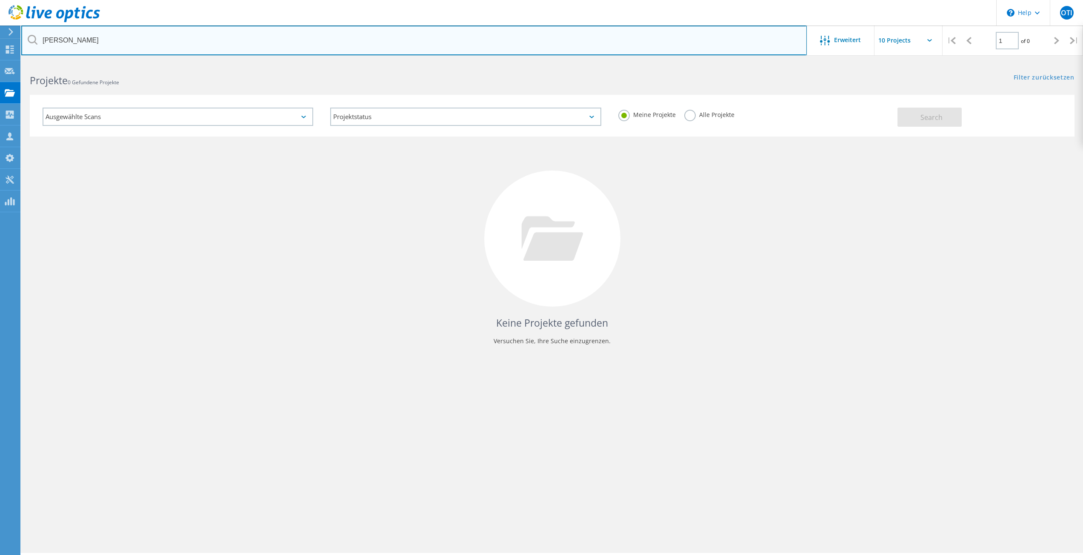
drag, startPoint x: 246, startPoint y: 46, endPoint x: 0, endPoint y: 31, distance: 246.4
click at [0, 31] on html "\n Help Explore Helpful Articles Contact Support OTI Vertriebspartner-Teammitgl…" at bounding box center [541, 289] width 1083 height 579
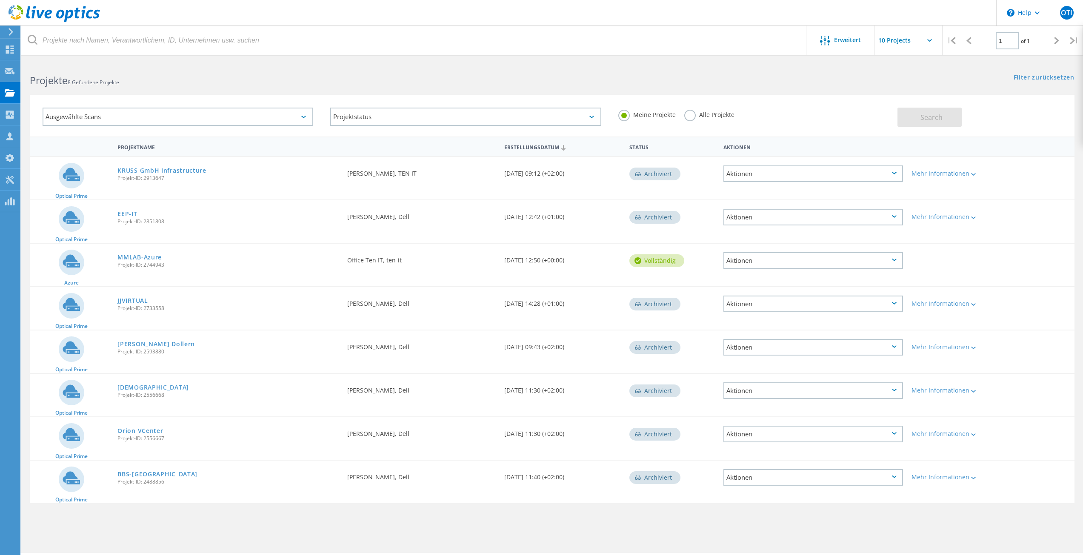
click at [692, 118] on label "Alle Projekte" at bounding box center [709, 114] width 50 height 8
click at [0, 0] on input "Alle Projekte" at bounding box center [0, 0] width 0 height 0
click at [951, 121] on button "Search" at bounding box center [929, 117] width 64 height 19
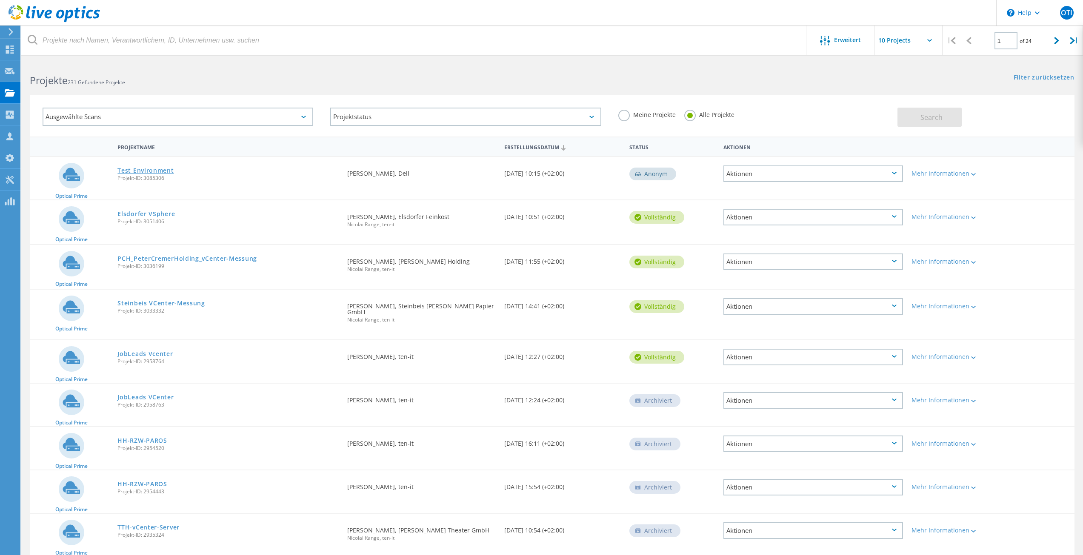
click at [134, 170] on link "Test Environment" at bounding box center [145, 171] width 56 height 6
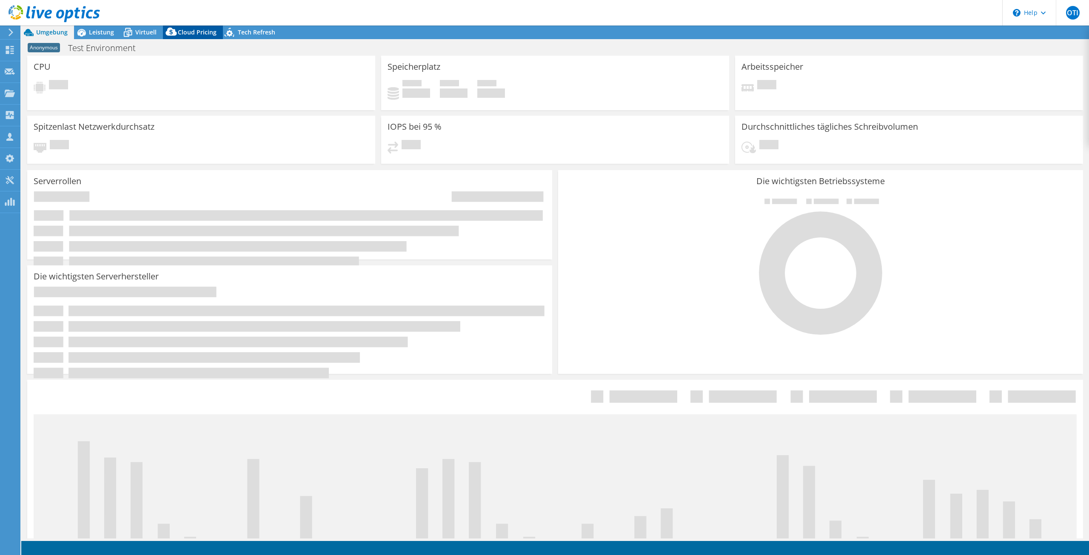
select select "USD"
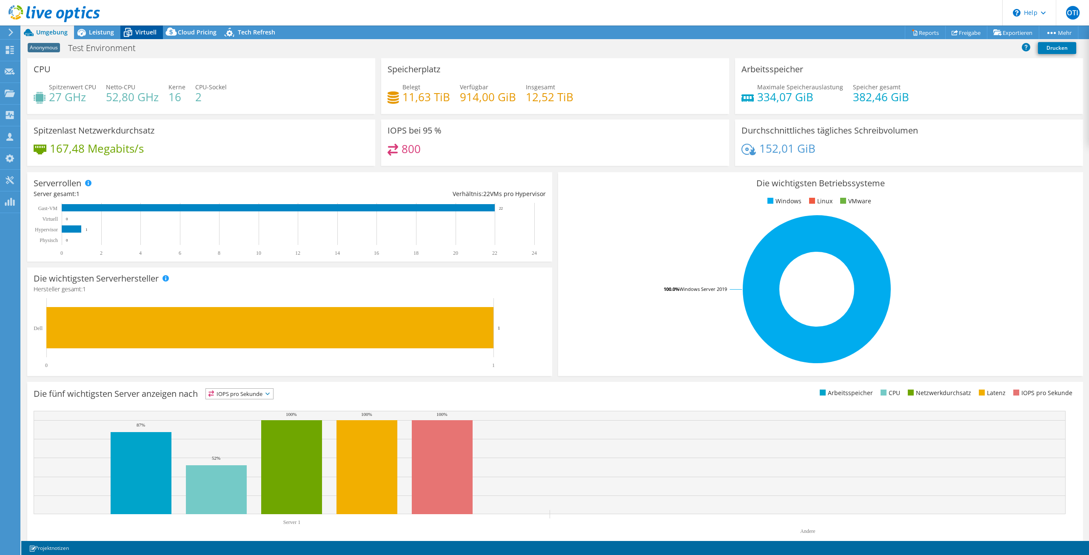
click at [129, 29] on icon at bounding box center [128, 29] width 6 height 3
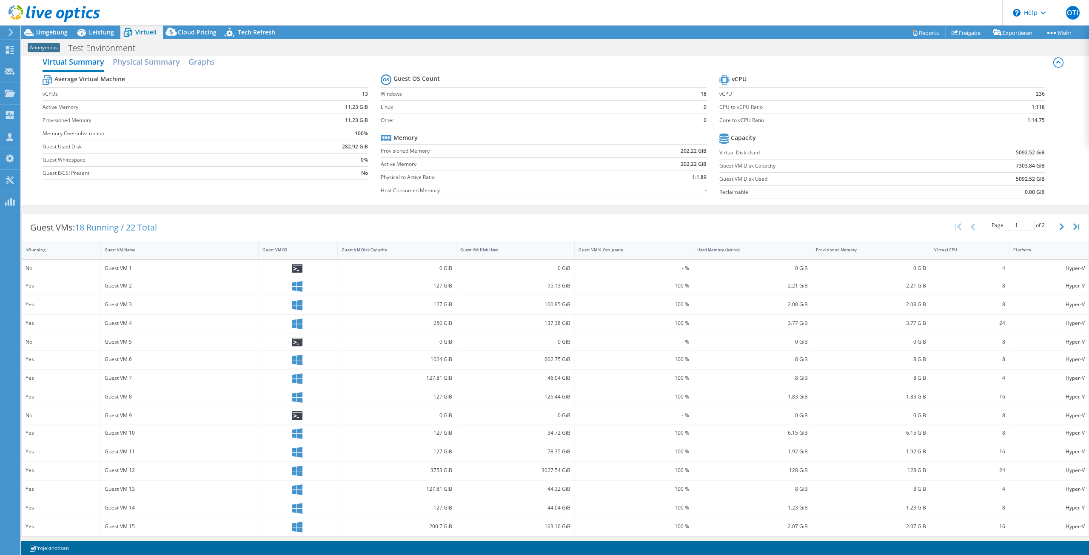
scroll to position [11, 0]
click at [103, 30] on span "Leistung" at bounding box center [101, 32] width 25 height 8
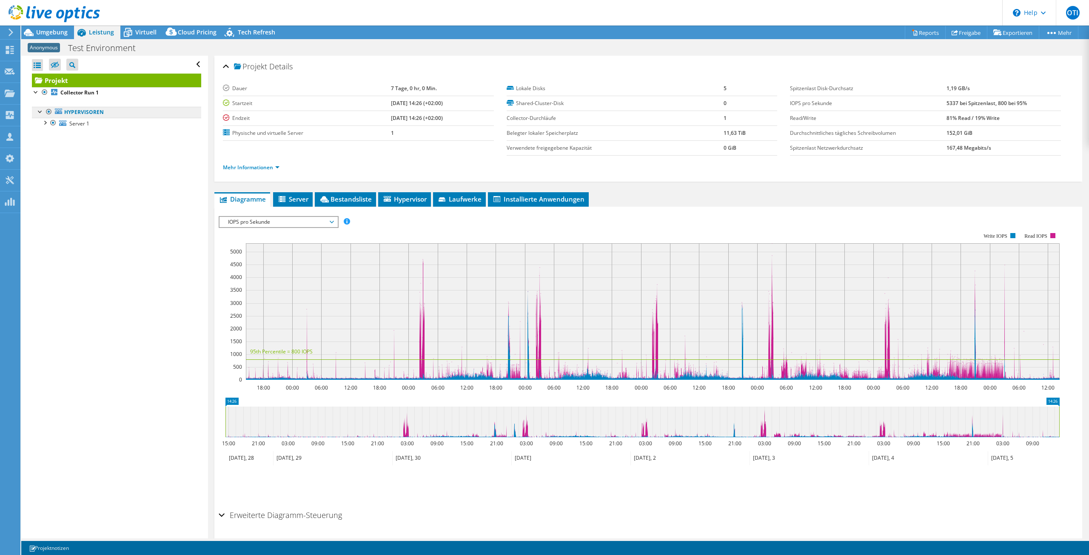
scroll to position [0, 0]
click at [45, 123] on div at bounding box center [44, 122] width 9 height 9
click at [74, 126] on span "Server 1" at bounding box center [79, 123] width 20 height 7
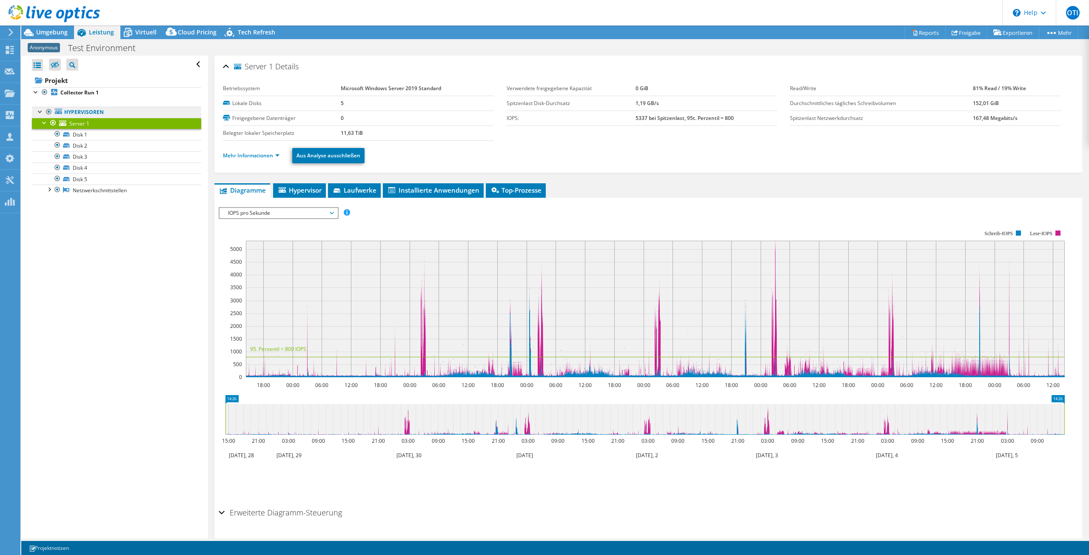
click at [95, 114] on link "Hypervisoren" at bounding box center [116, 112] width 169 height 11
click at [140, 33] on span "Virtuell" at bounding box center [145, 32] width 21 height 8
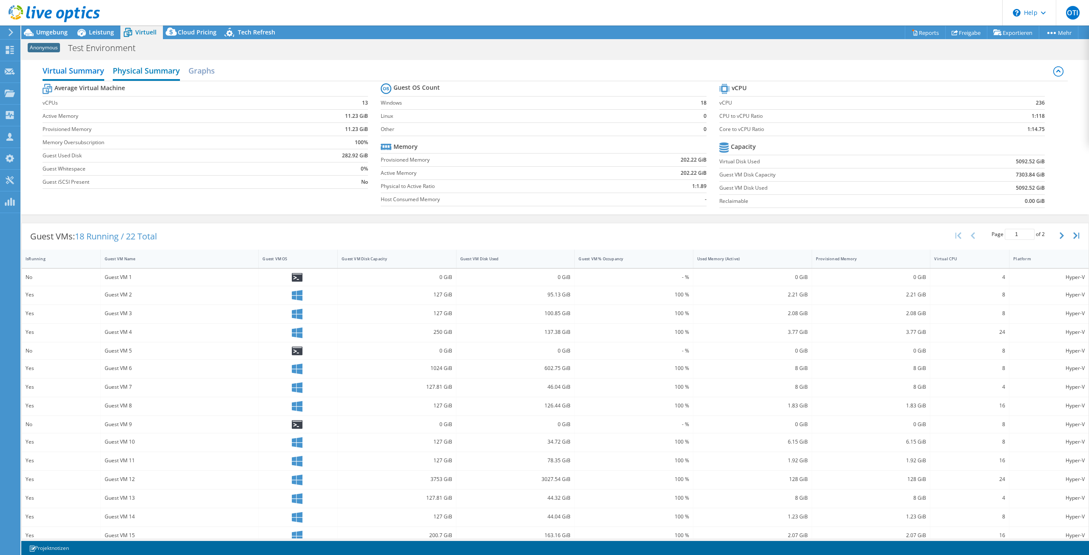
click at [160, 64] on h2 "Physical Summary" at bounding box center [146, 71] width 67 height 19
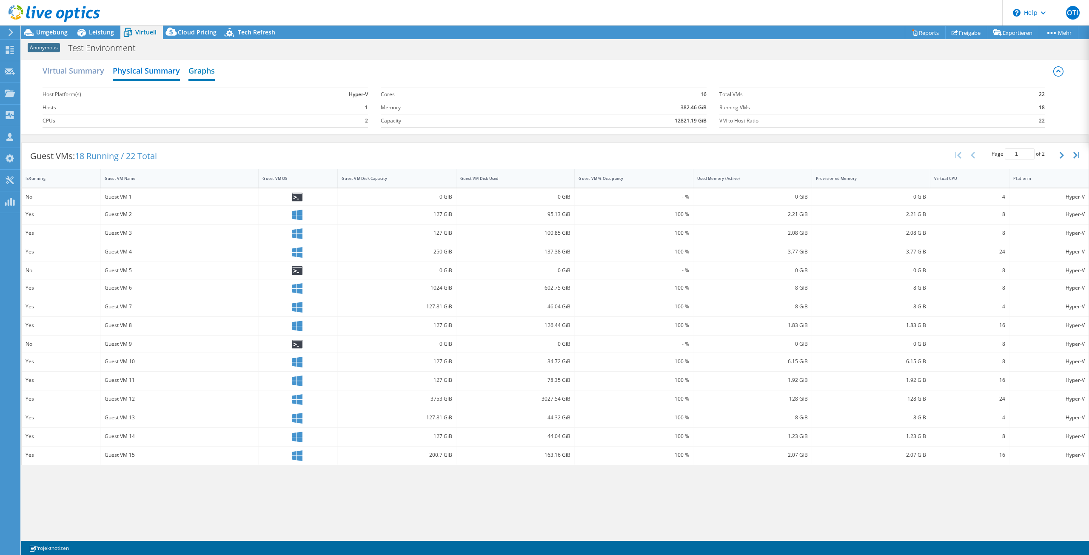
click at [201, 71] on h2 "Graphs" at bounding box center [202, 71] width 26 height 19
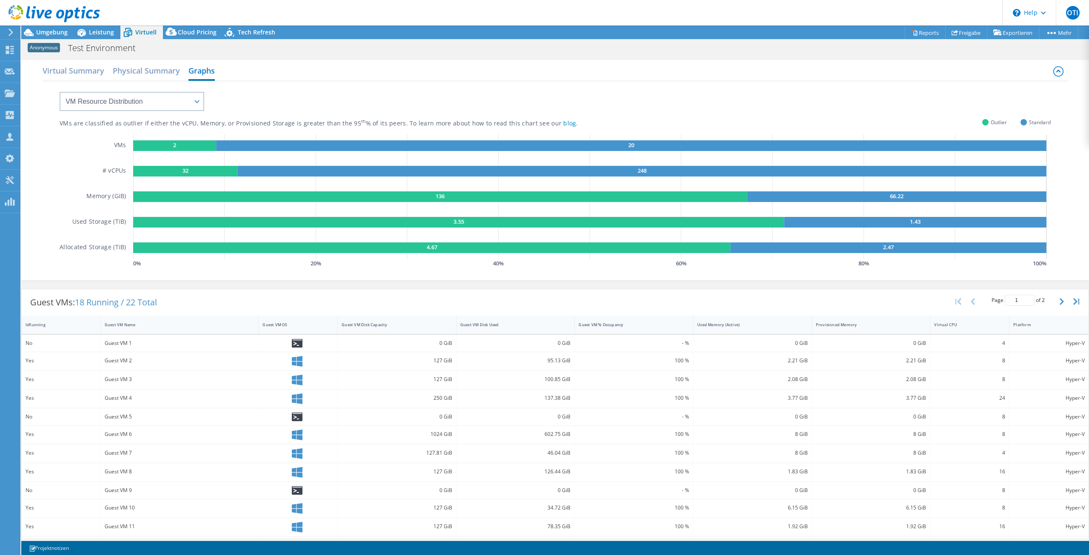
click at [106, 25] on header "OTI Teammitglied Office Ten IT office@ten-it.de ten-it My Profile Log Out \n He…" at bounding box center [544, 13] width 1089 height 26
click at [106, 33] on span "Leistung" at bounding box center [101, 32] width 25 height 8
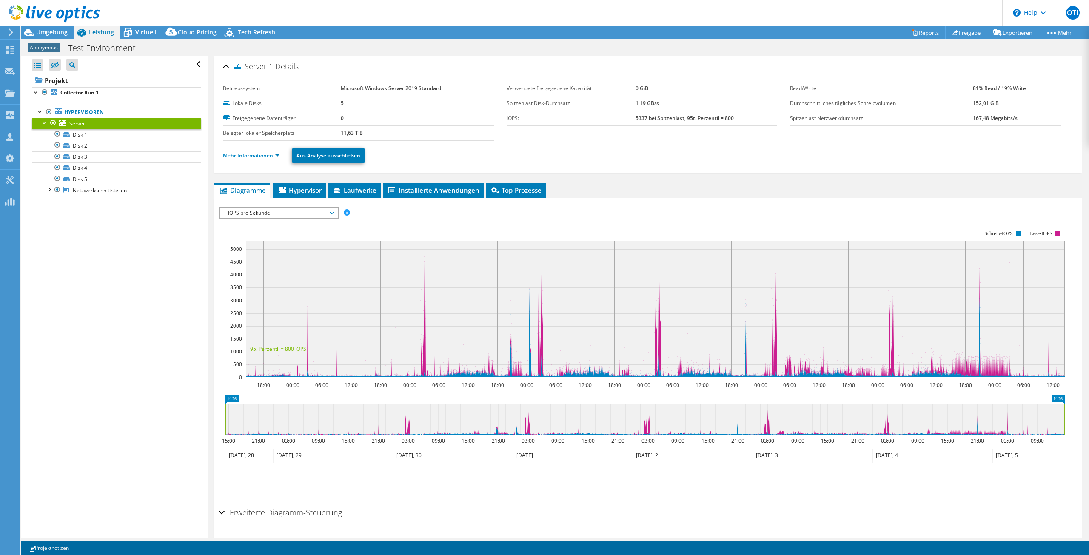
click at [265, 213] on span "IOPS pro Sekunde" at bounding box center [278, 213] width 109 height 10
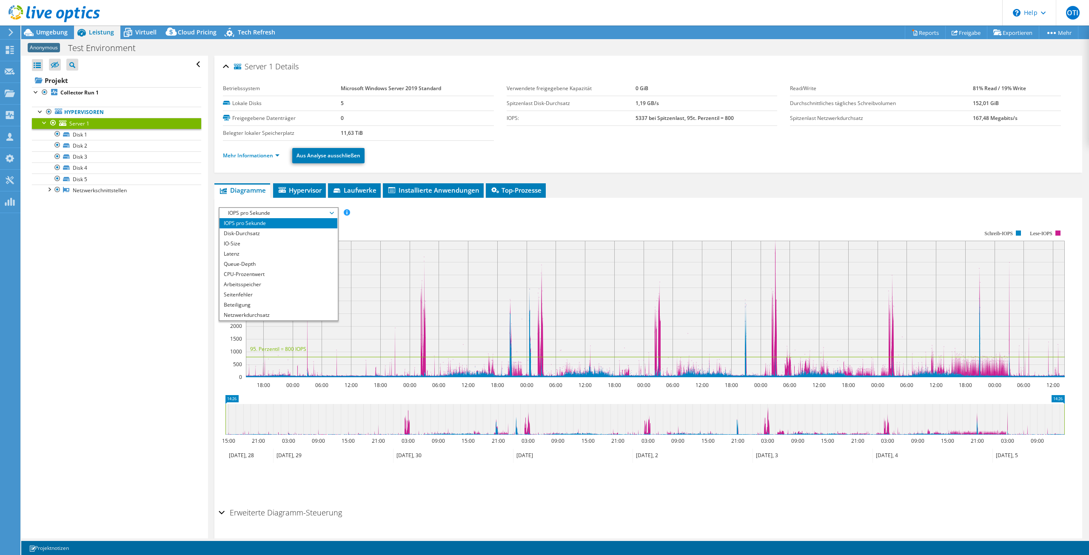
click at [265, 213] on span "IOPS pro Sekunde" at bounding box center [278, 213] width 109 height 10
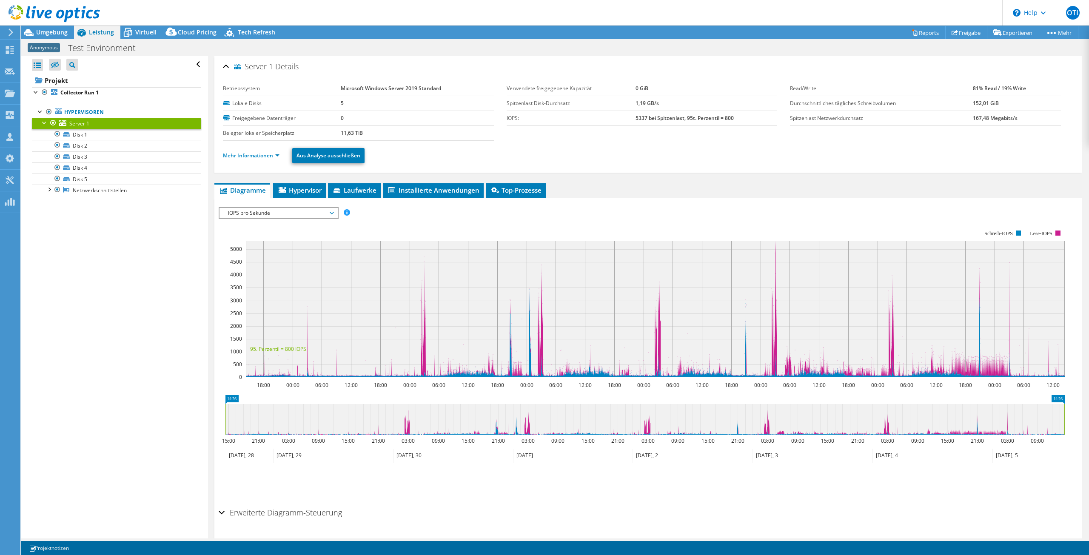
click at [265, 213] on span "IOPS pro Sekunde" at bounding box center [278, 213] width 109 height 10
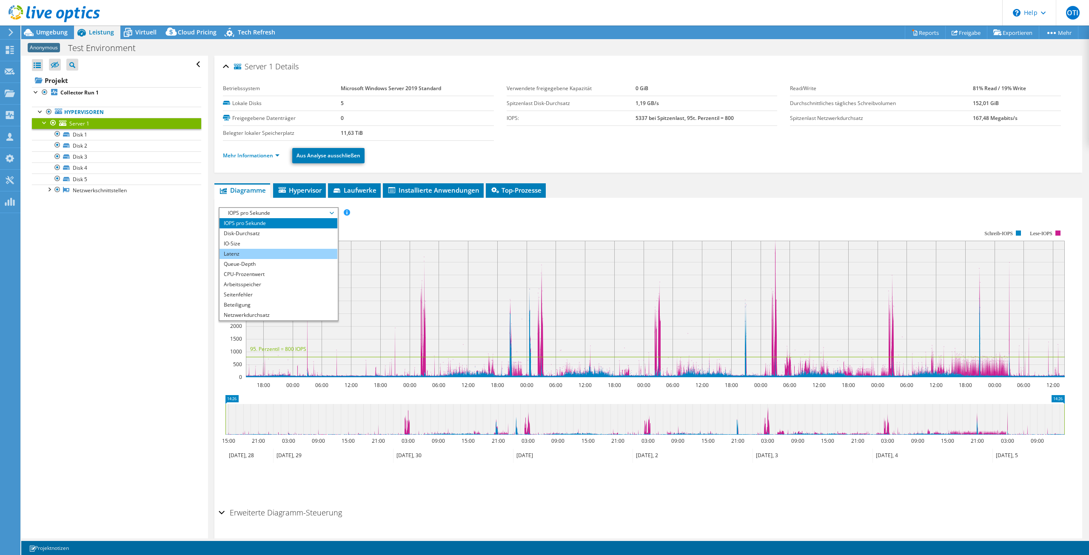
click at [260, 252] on li "Latenz" at bounding box center [279, 254] width 118 height 10
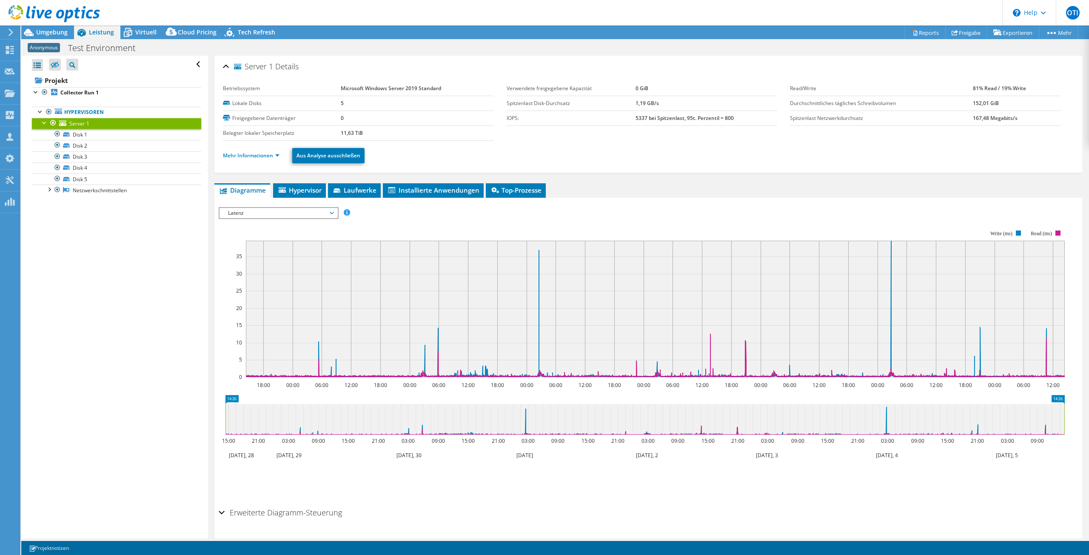
click at [277, 214] on span "Latenz" at bounding box center [278, 213] width 109 height 10
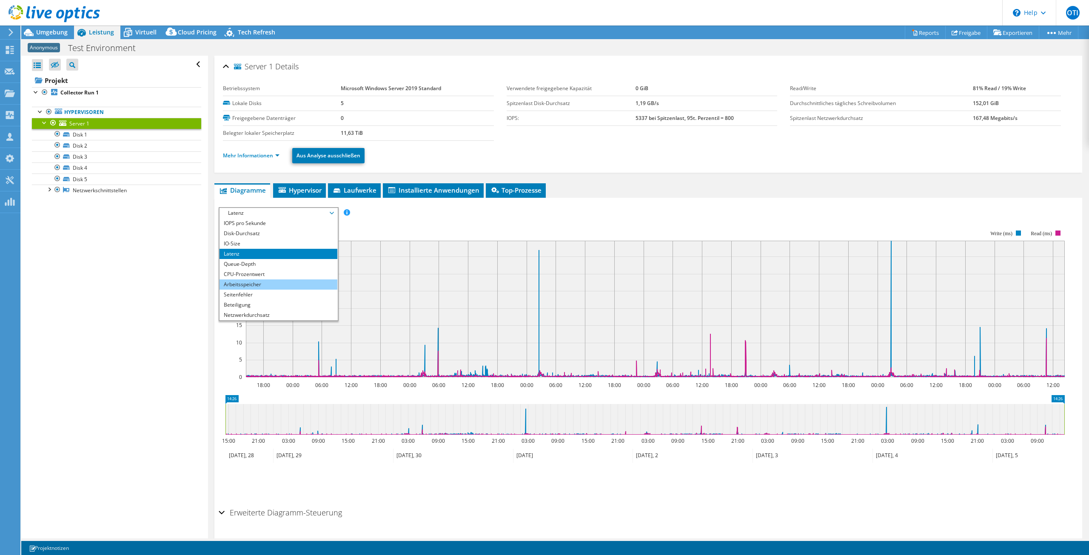
click at [265, 285] on li "Arbeitsspeicher" at bounding box center [279, 285] width 118 height 10
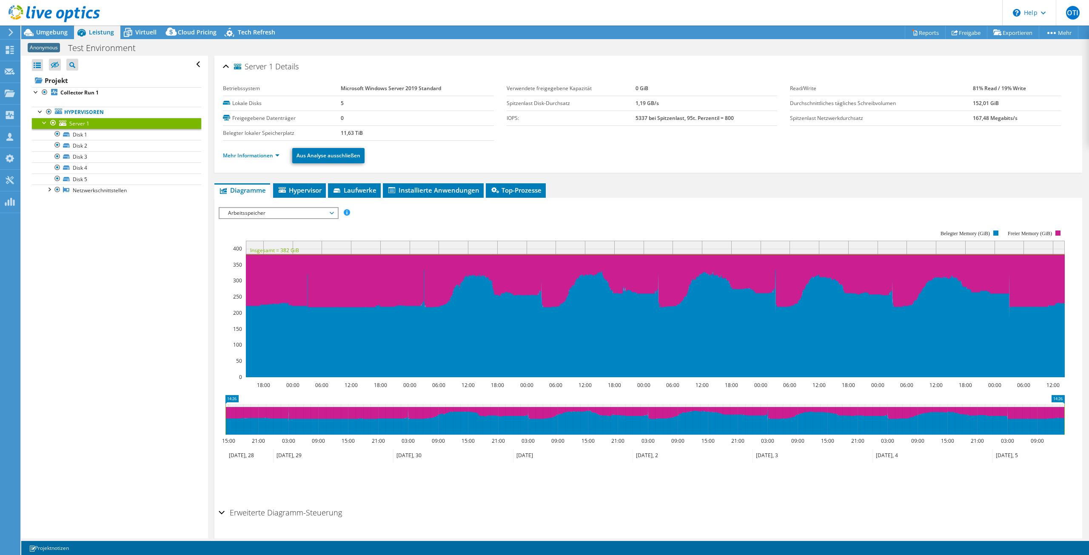
click at [283, 211] on span "Arbeitsspeicher" at bounding box center [278, 213] width 109 height 10
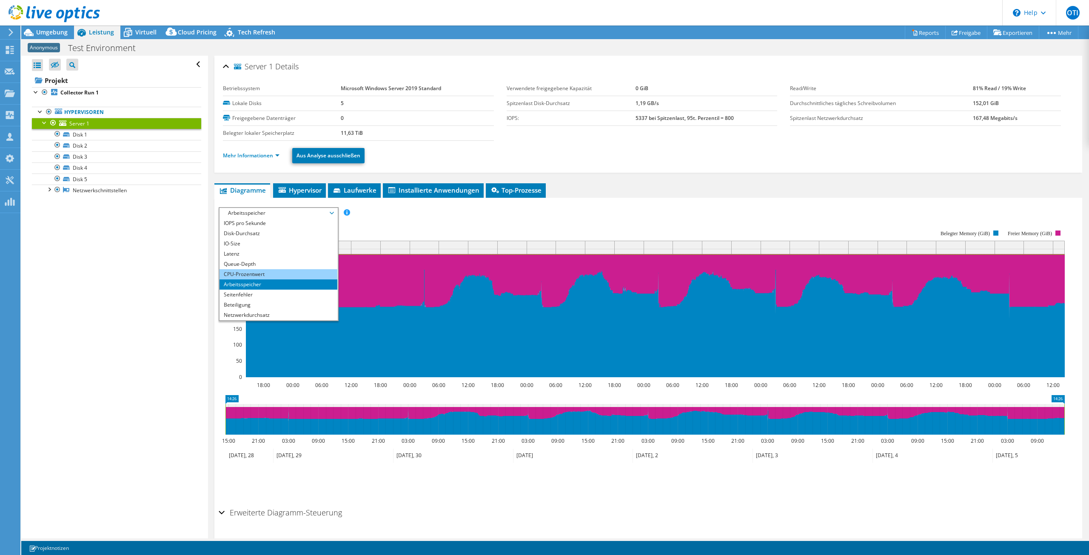
click at [254, 271] on li "CPU-Prozentwert" at bounding box center [279, 274] width 118 height 10
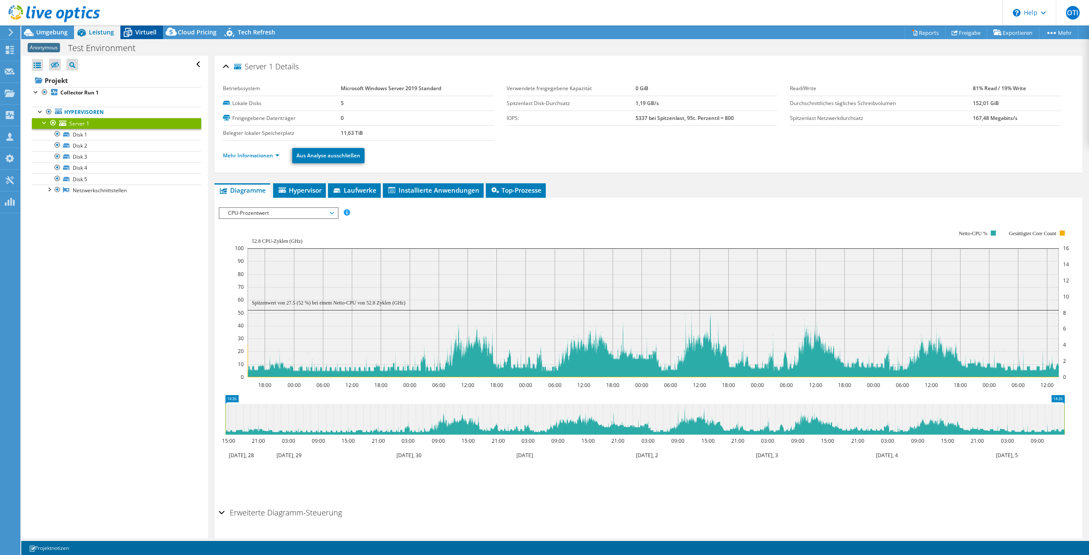
click at [145, 34] on span "Virtuell" at bounding box center [145, 32] width 21 height 8
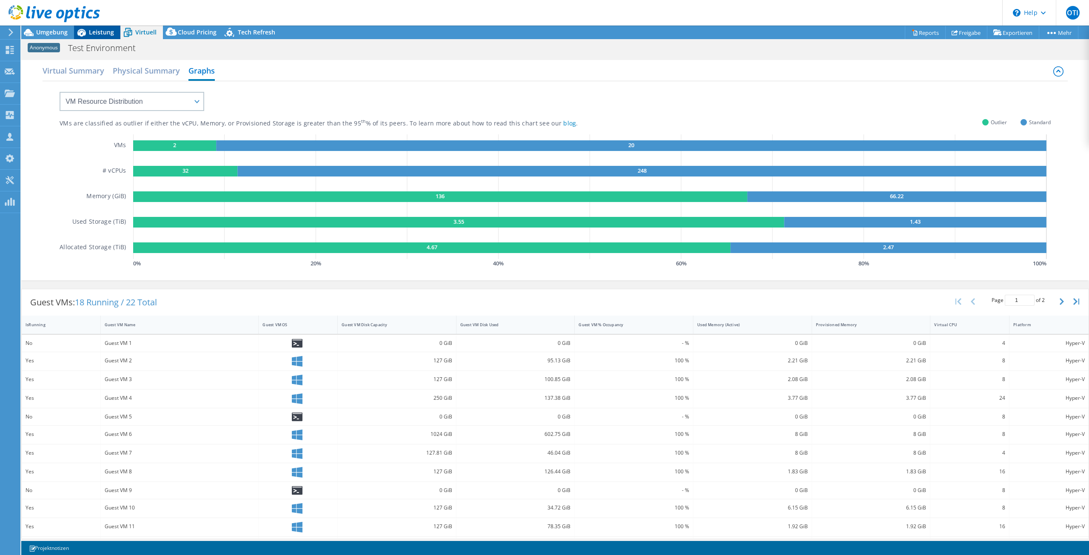
click at [94, 30] on span "Leistung" at bounding box center [101, 32] width 25 height 8
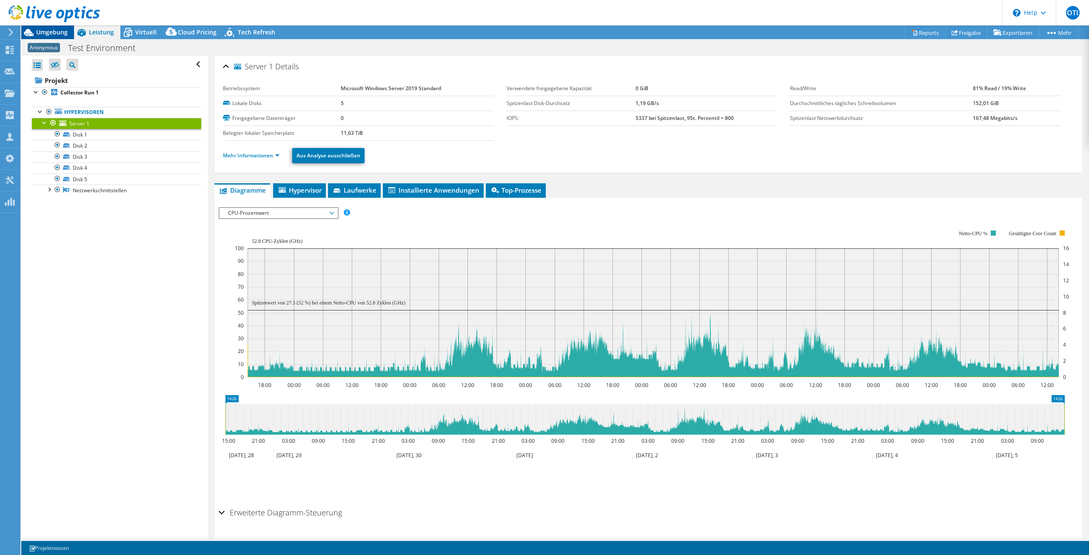
click at [45, 34] on span "Umgebung" at bounding box center [51, 32] width 31 height 8
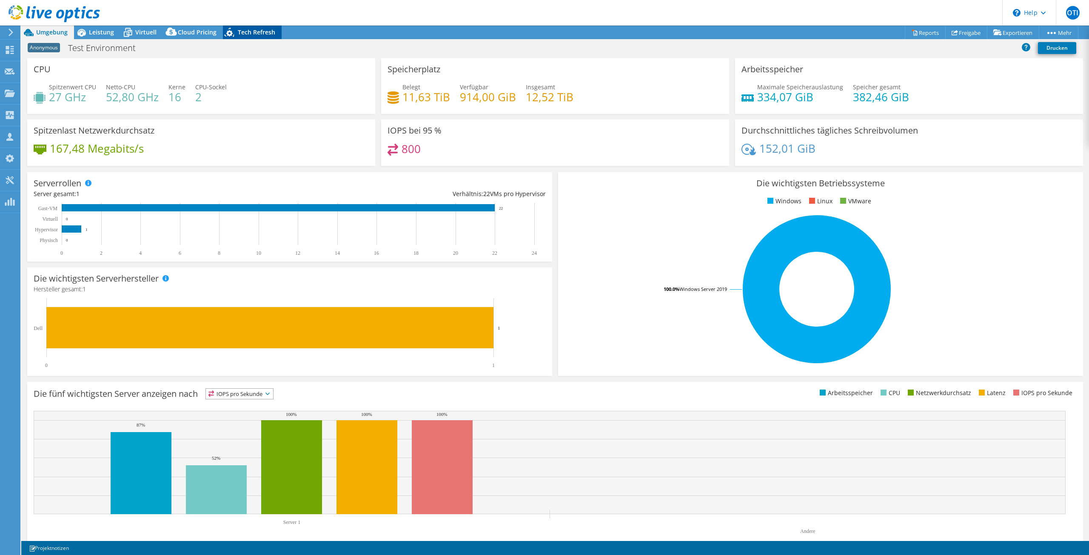
click at [234, 27] on icon at bounding box center [230, 33] width 15 height 17
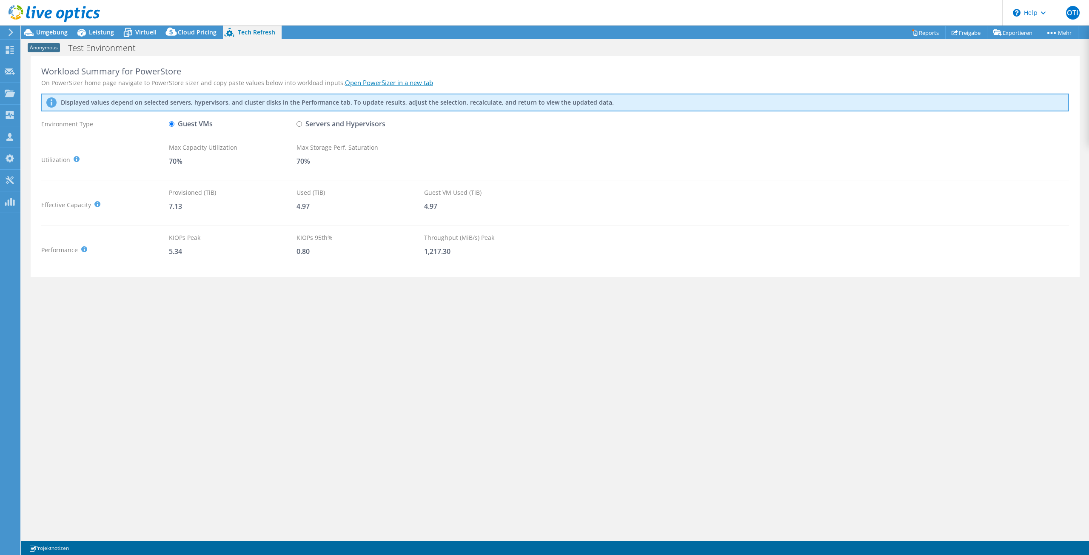
click at [305, 125] on label "Servers and Hypervisors" at bounding box center [341, 124] width 89 height 15
click at [302, 125] on input "Servers and Hypervisors" at bounding box center [300, 124] width 6 height 6
radio input "true"
click at [203, 120] on label "Guest VMs" at bounding box center [191, 124] width 44 height 15
click at [174, 121] on input "Guest VMs" at bounding box center [172, 124] width 6 height 6
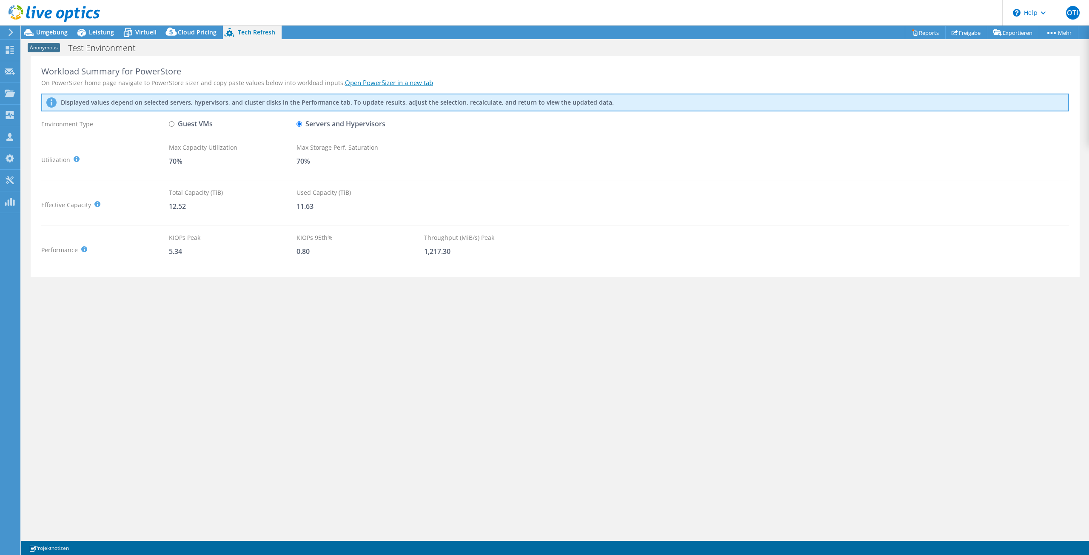
radio input "true"
drag, startPoint x: 472, startPoint y: 252, endPoint x: 169, endPoint y: 235, distance: 304.3
click at [169, 235] on div "Performance KIOPS Peak : Sum of peak read/write IOPS, calculated at 95th percen…" at bounding box center [555, 250] width 1028 height 34
click at [169, 235] on div "Performance KIOPS Peak : Sum of peak read/write IOPS, calculated at 95th percen…" at bounding box center [105, 250] width 128 height 34
drag, startPoint x: 169, startPoint y: 236, endPoint x: 504, endPoint y: 251, distance: 335.7
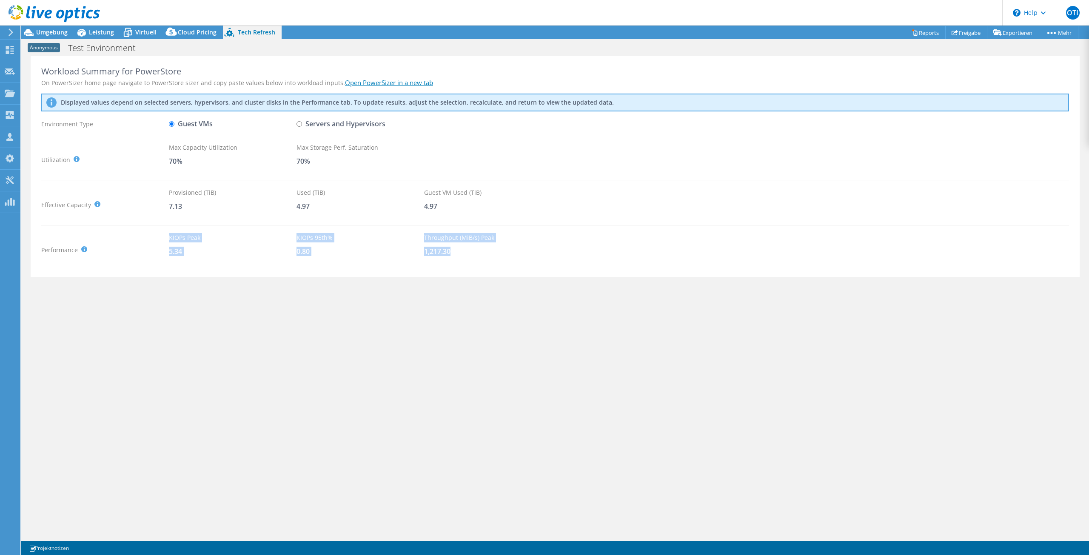
click at [504, 251] on div "Performance KIOPS Peak : Sum of peak read/write IOPS, calculated at 95th percen…" at bounding box center [555, 250] width 1028 height 34
click at [504, 251] on div "1,217.30" at bounding box center [488, 251] width 128 height 9
click at [345, 125] on label "Servers and Hypervisors" at bounding box center [341, 124] width 89 height 15
click at [302, 125] on input "Servers and Hypervisors" at bounding box center [300, 124] width 6 height 6
radio input "true"
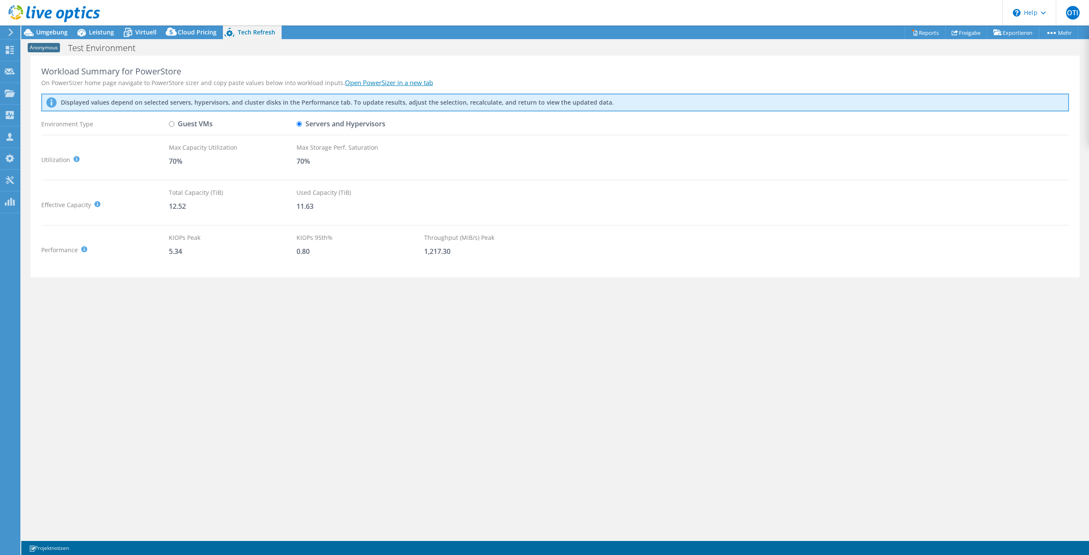
click at [221, 123] on div "Guest VMs" at bounding box center [233, 124] width 128 height 15
click at [204, 120] on label "Guest VMs" at bounding box center [191, 124] width 44 height 15
click at [174, 121] on input "Guest VMs" at bounding box center [172, 124] width 6 height 6
radio input "true"
radio input "false"
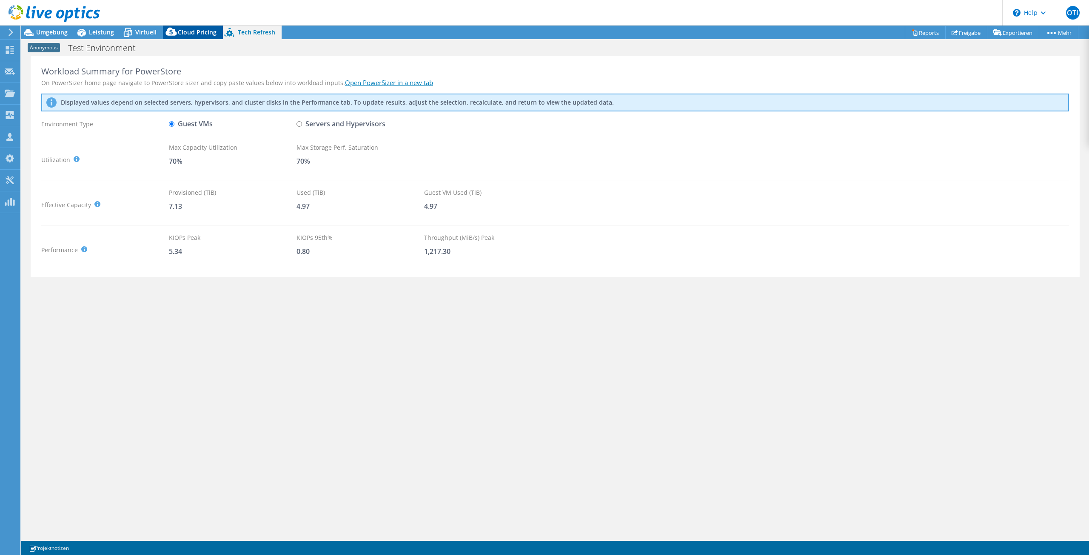
click at [171, 31] on icon at bounding box center [171, 32] width 11 height 8
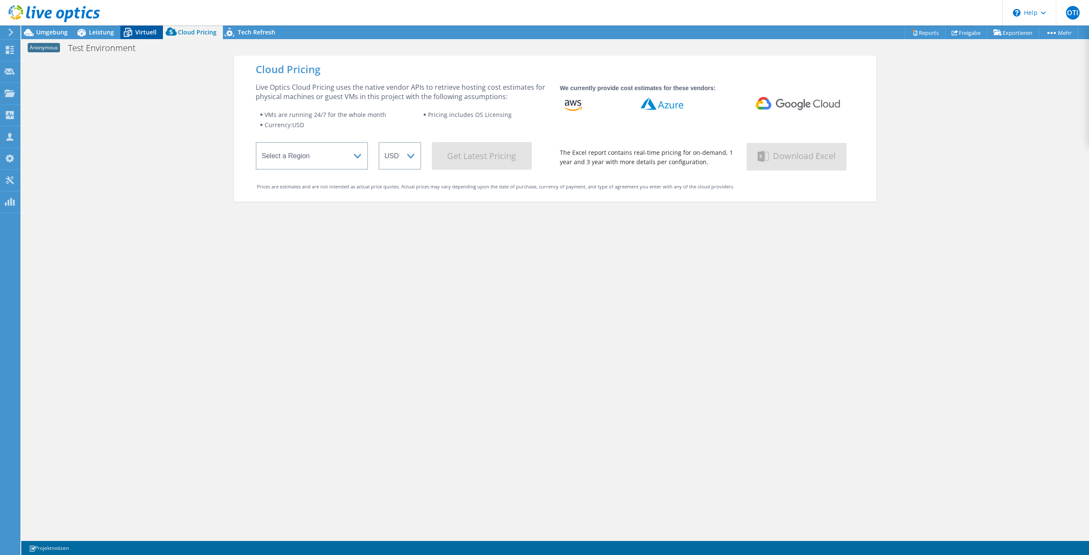
click at [154, 31] on span "Virtuell" at bounding box center [145, 32] width 21 height 8
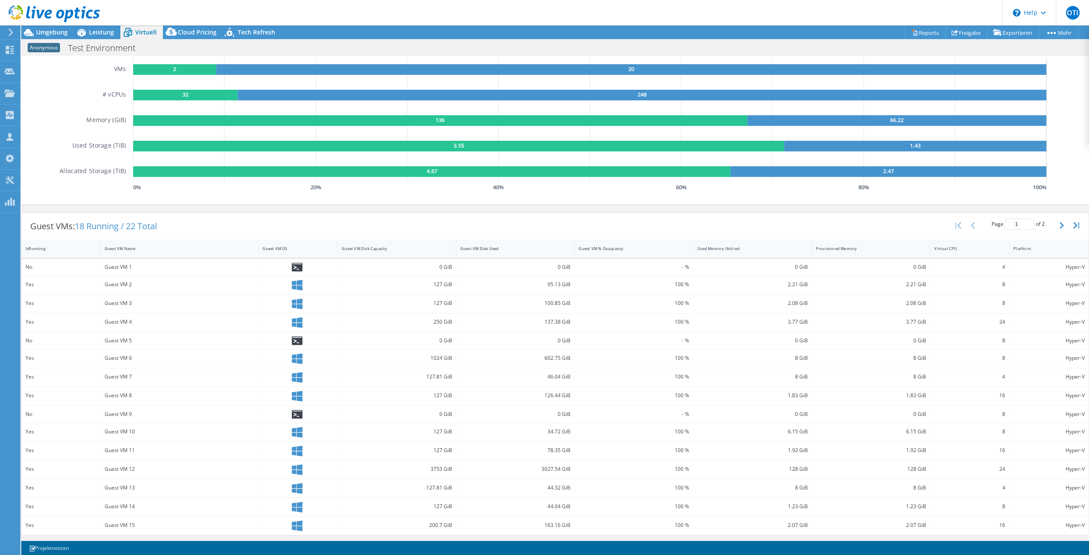
scroll to position [77, 0]
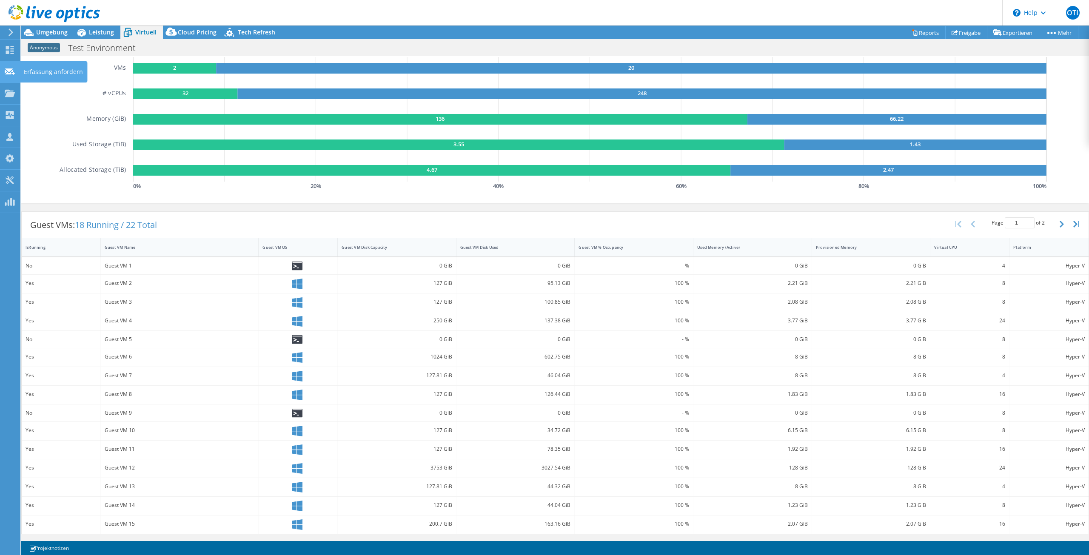
click at [10, 75] on icon at bounding box center [10, 72] width 10 height 8
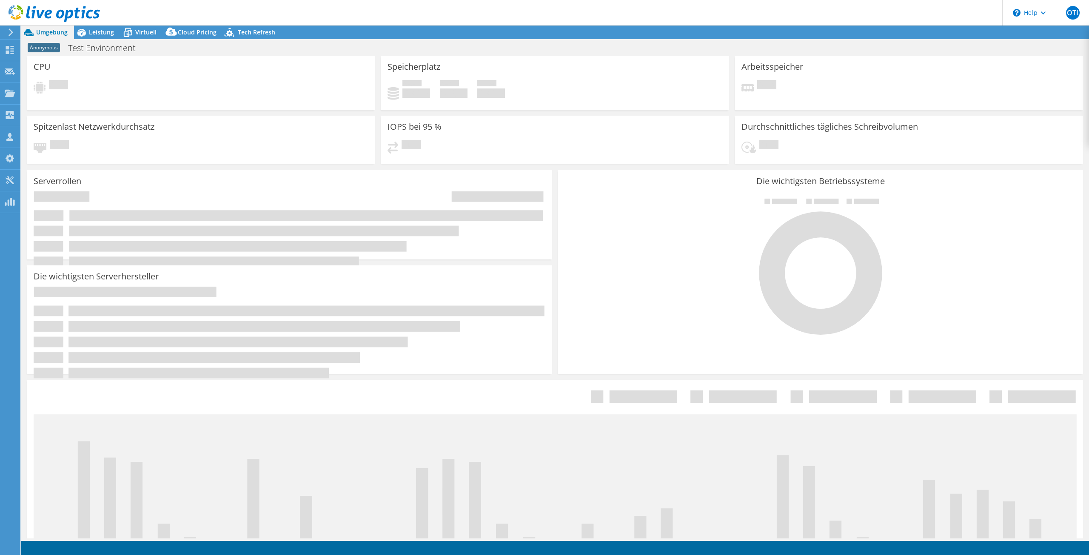
select select "USD"
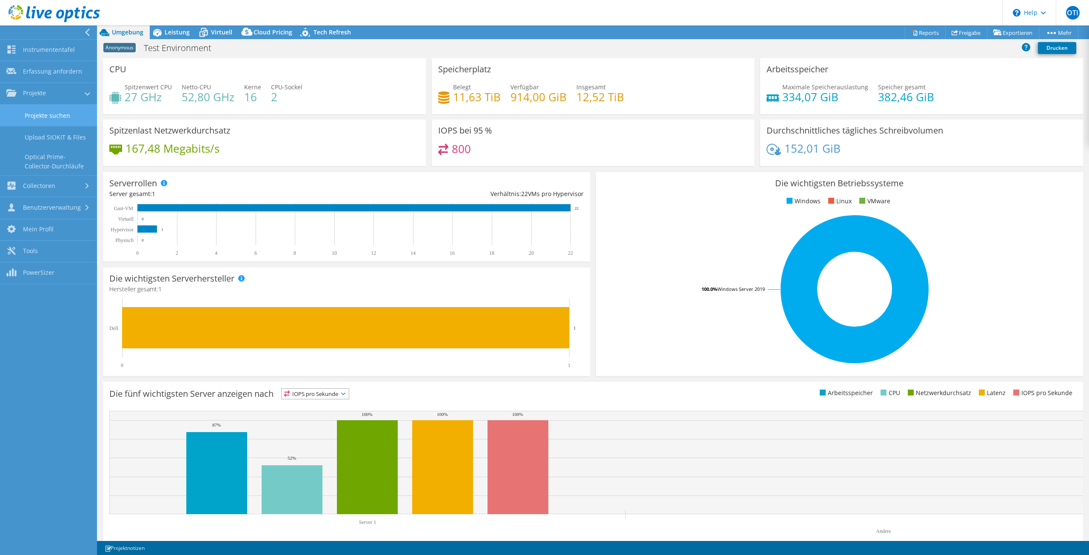
click at [45, 118] on link "Projekte suchen" at bounding box center [48, 116] width 97 height 22
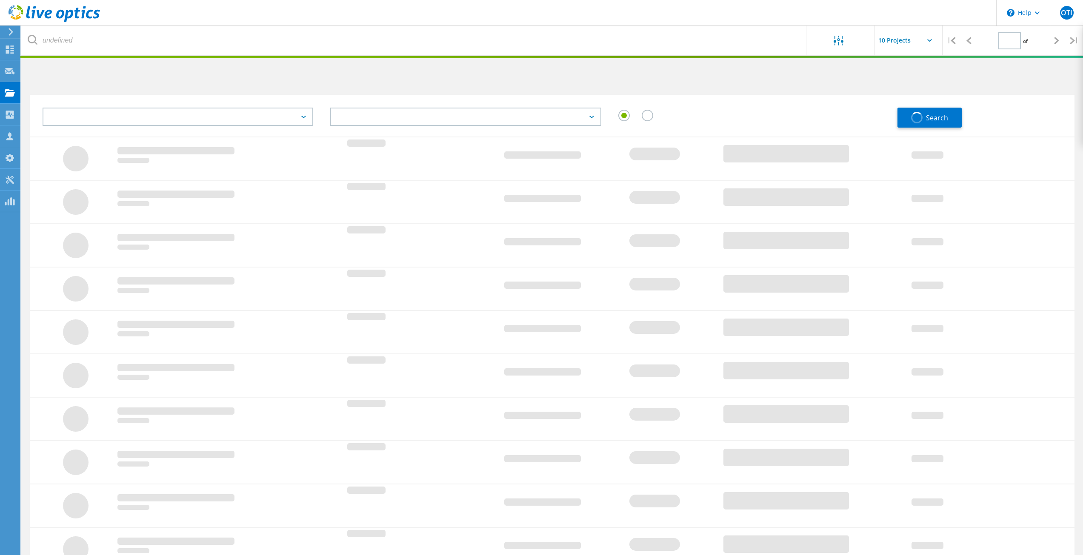
type input "1"
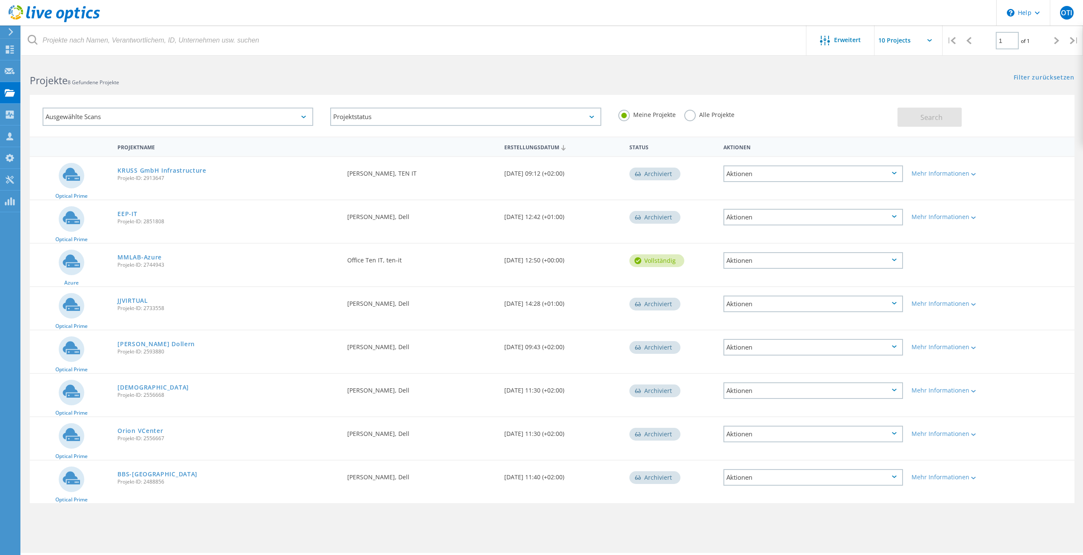
click at [691, 118] on label "Alle Projekte" at bounding box center [709, 114] width 50 height 8
click at [0, 0] on input "Alle Projekte" at bounding box center [0, 0] width 0 height 0
click at [929, 121] on span "Search" at bounding box center [931, 117] width 22 height 9
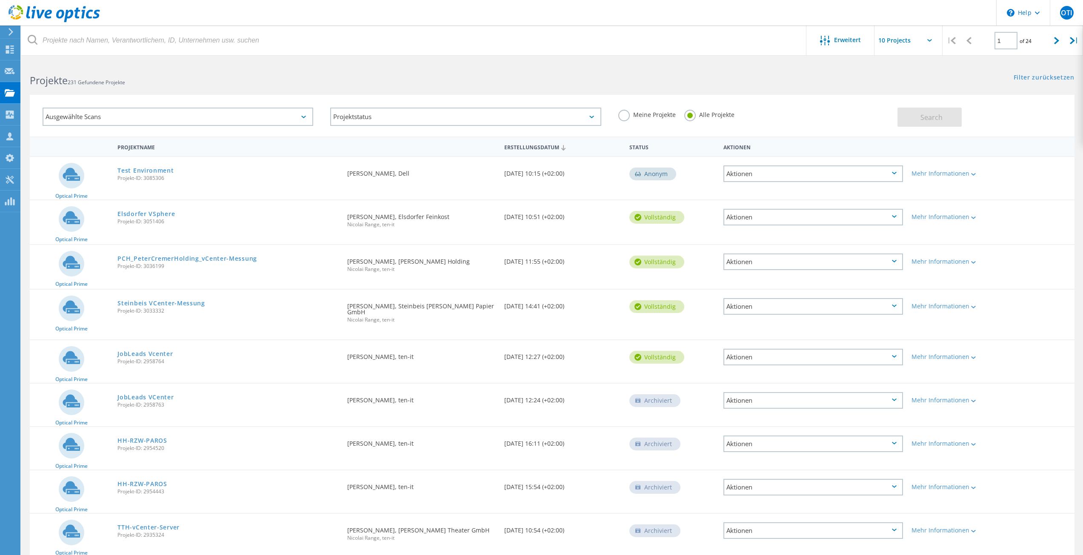
drag, startPoint x: 166, startPoint y: 177, endPoint x: 105, endPoint y: 165, distance: 62.1
click at [105, 165] on div "Optical Prime Test Environment Projekt-ID: 3085306 Angefordert durch Patrik Pir…" at bounding box center [552, 178] width 1045 height 43
click at [105, 165] on div "Optical Prime" at bounding box center [71, 178] width 83 height 43
click at [175, 113] on div "Ausgewählte Scans" at bounding box center [178, 117] width 271 height 18
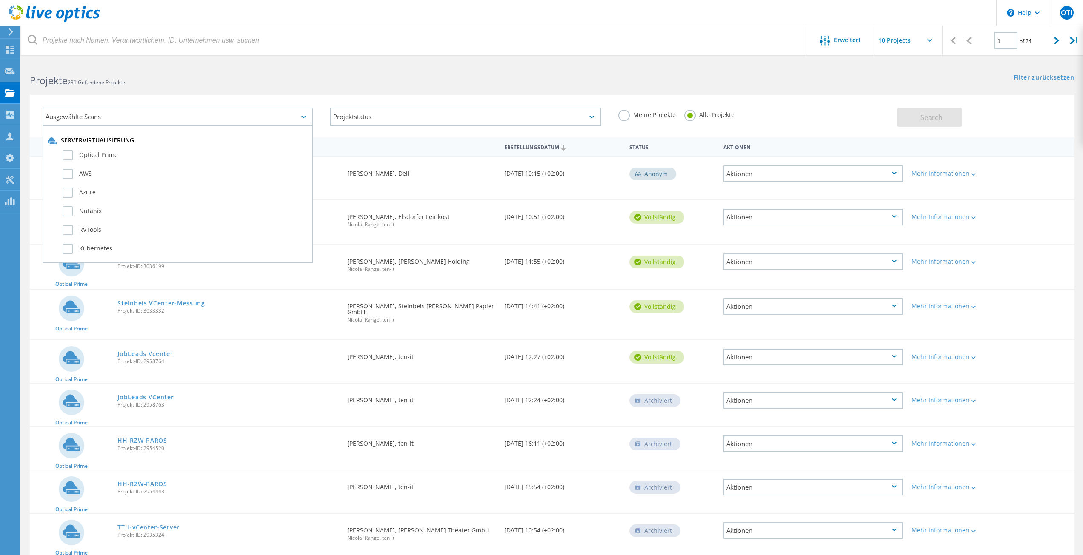
click at [231, 95] on div "Ausgewählte Scans Servervirtualisierung Optical Prime AWS Azure Nutanix RVTools…" at bounding box center [552, 116] width 1045 height 42
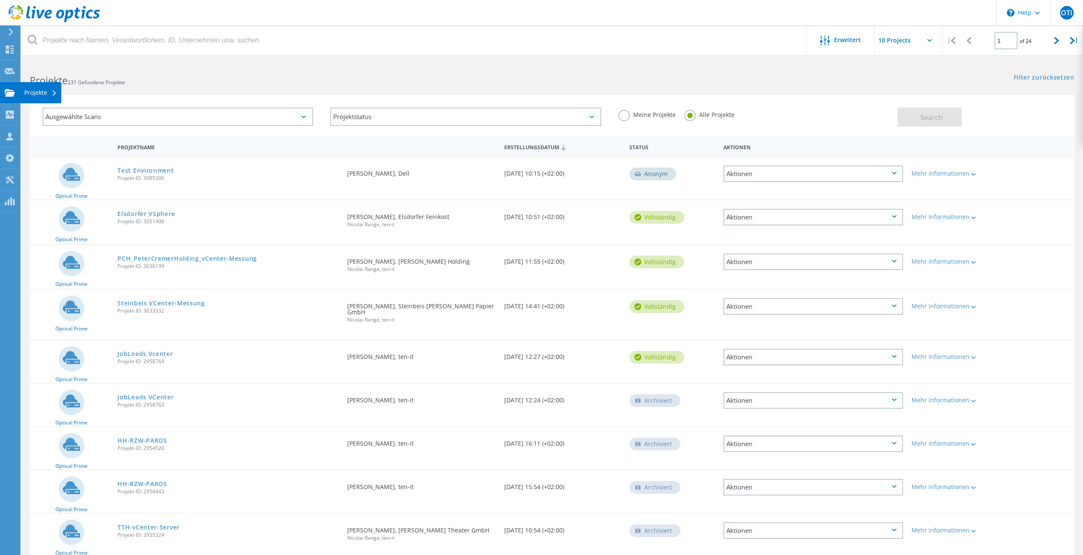
click at [10, 98] on div at bounding box center [10, 93] width 10 height 9
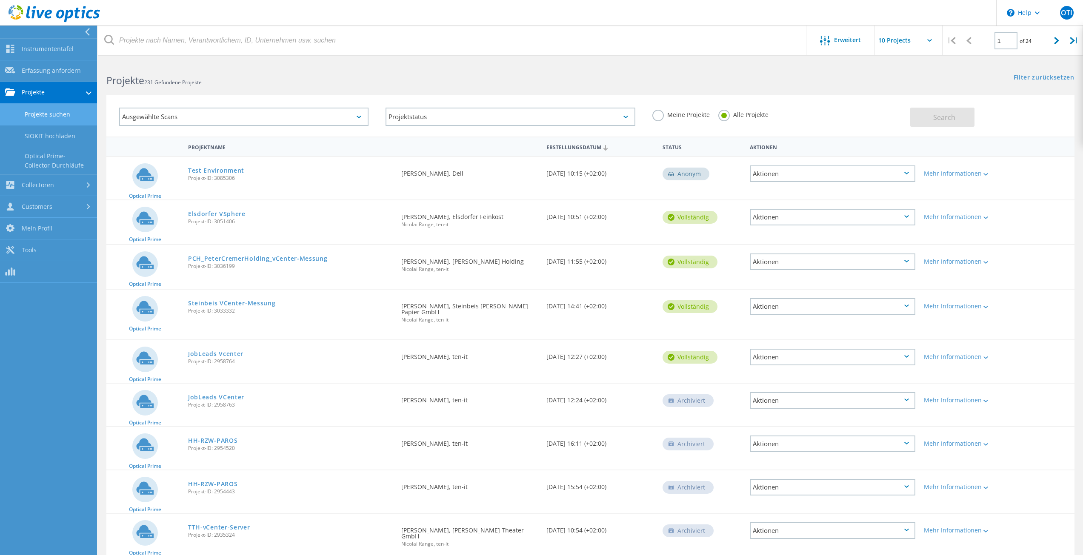
click at [40, 118] on link "Projekte suchen" at bounding box center [48, 115] width 97 height 22
click at [62, 138] on link "SIOKIT hochladen" at bounding box center [48, 137] width 97 height 22
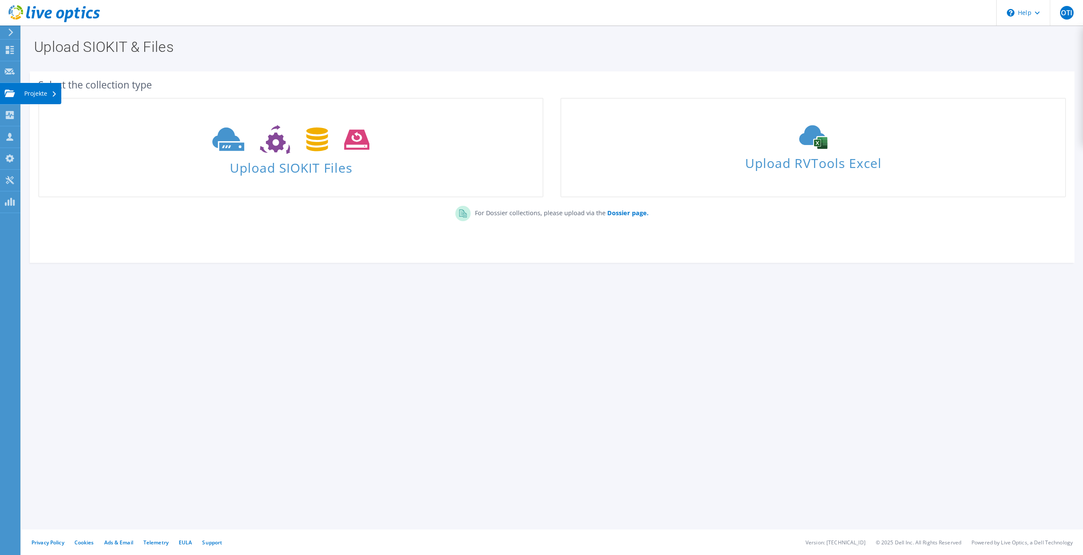
click at [34, 96] on div "Projekte" at bounding box center [40, 93] width 41 height 21
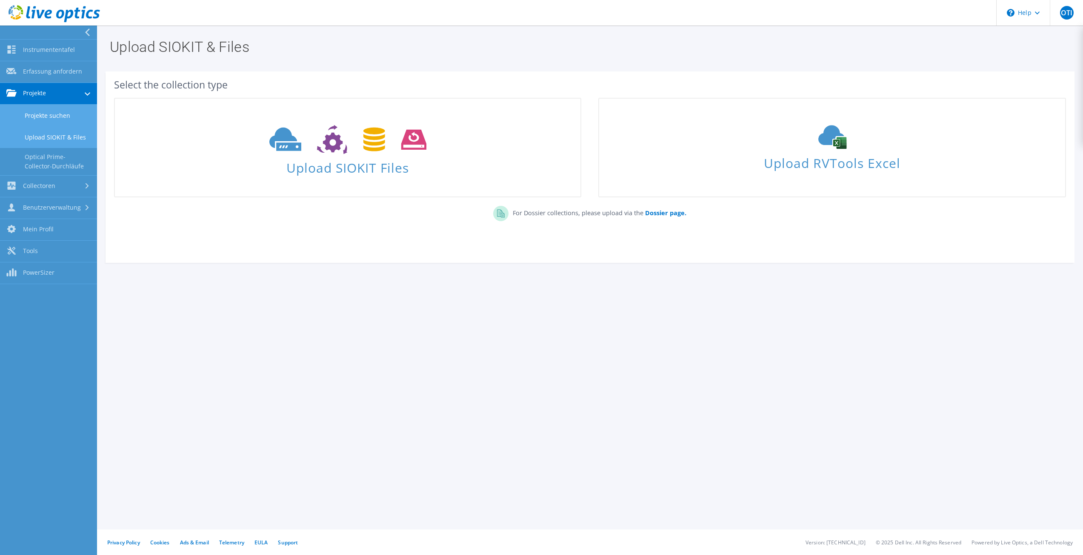
click at [40, 111] on link "Projekte suchen" at bounding box center [48, 116] width 97 height 22
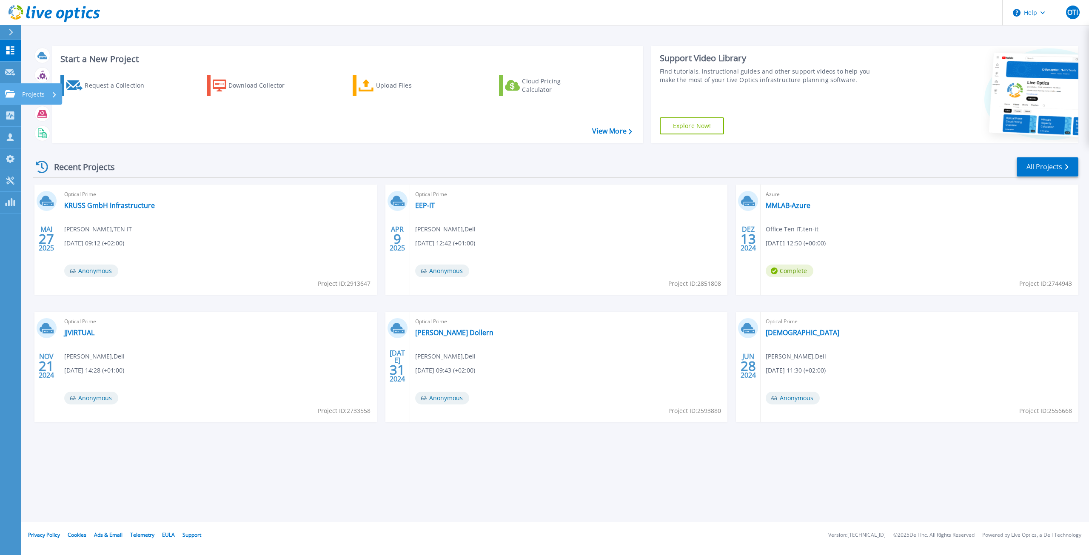
click at [9, 96] on icon at bounding box center [10, 93] width 10 height 7
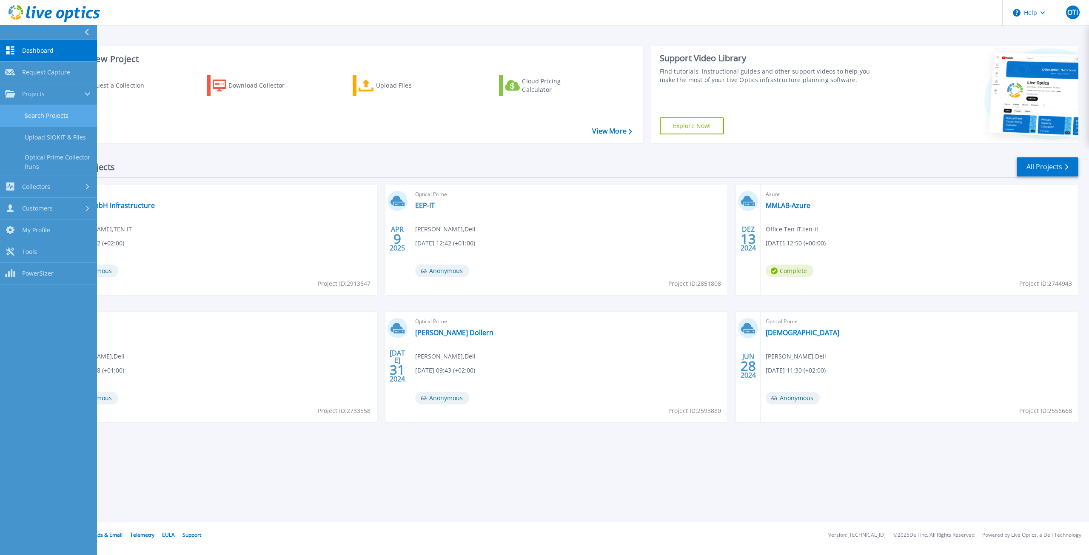
click at [47, 121] on link "Search Projects" at bounding box center [48, 116] width 97 height 22
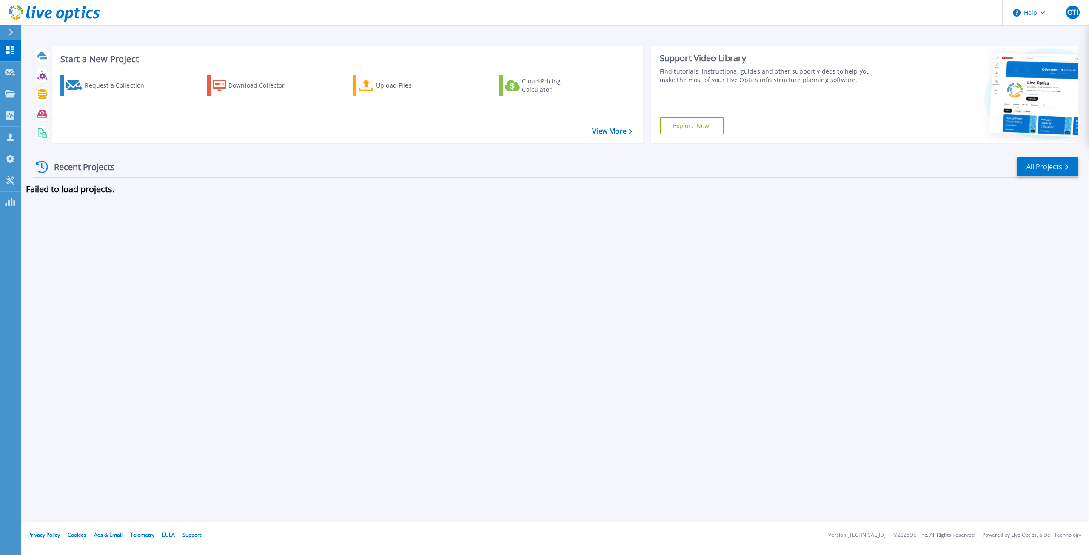
click at [90, 166] on div "Recent Projects" at bounding box center [80, 167] width 94 height 21
click at [34, 168] on div "Recent Projects" at bounding box center [80, 167] width 94 height 21
click at [11, 88] on link "Projects Projects" at bounding box center [10, 94] width 21 height 22
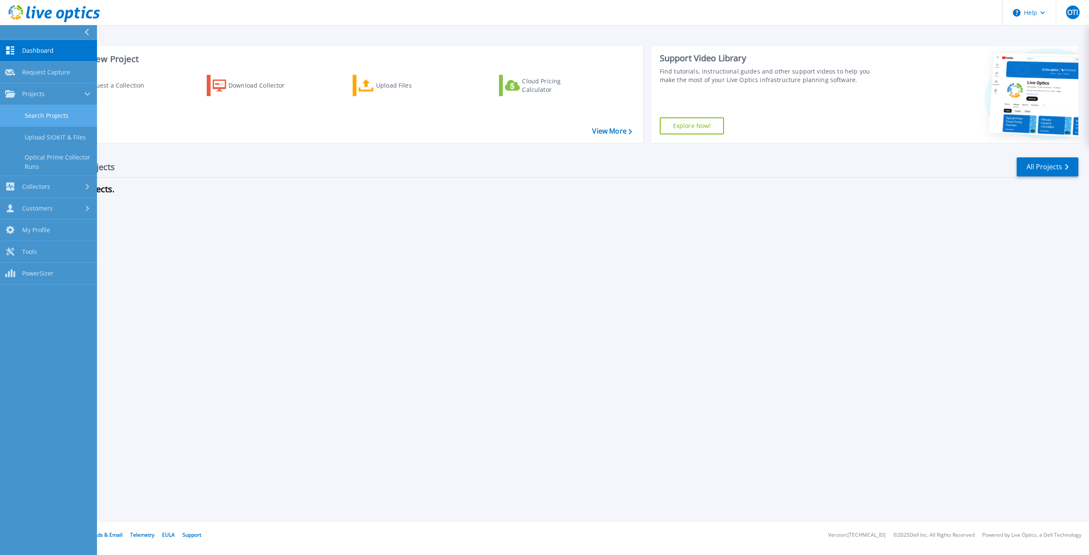
click at [38, 108] on link "Search Projects" at bounding box center [48, 116] width 97 height 22
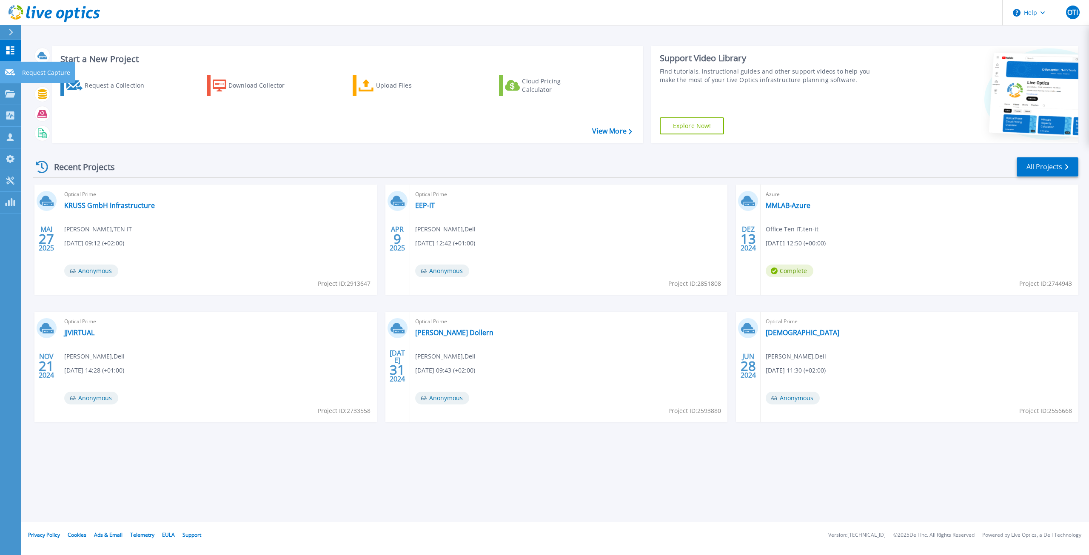
click at [6, 69] on icon at bounding box center [10, 72] width 10 height 6
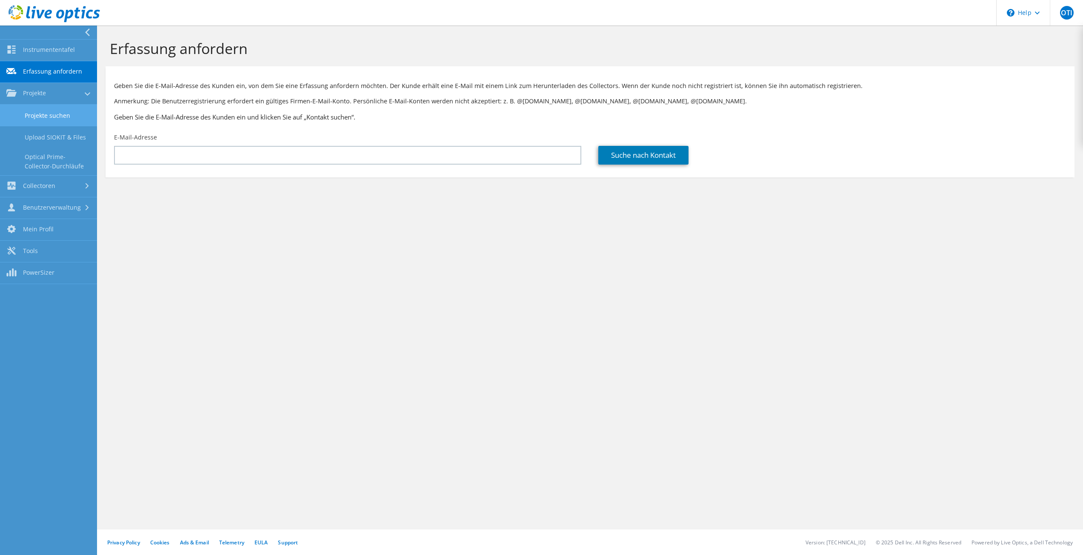
click at [38, 122] on link "Projekte suchen" at bounding box center [48, 116] width 97 height 22
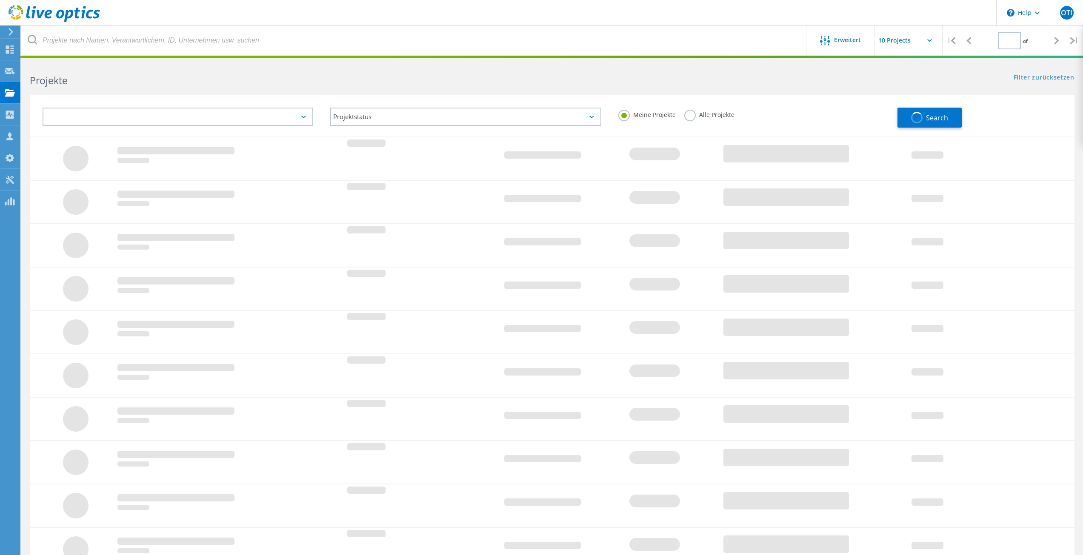
type input "1"
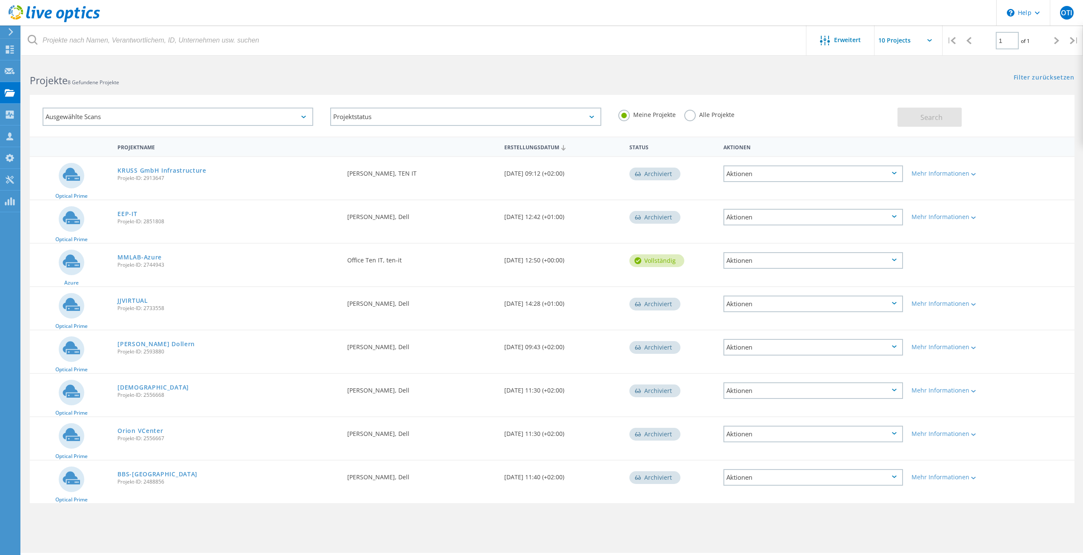
click at [717, 112] on label "Alle Projekte" at bounding box center [709, 114] width 50 height 8
click at [0, 0] on input "Alle Projekte" at bounding box center [0, 0] width 0 height 0
click at [928, 117] on span "Search" at bounding box center [931, 117] width 22 height 9
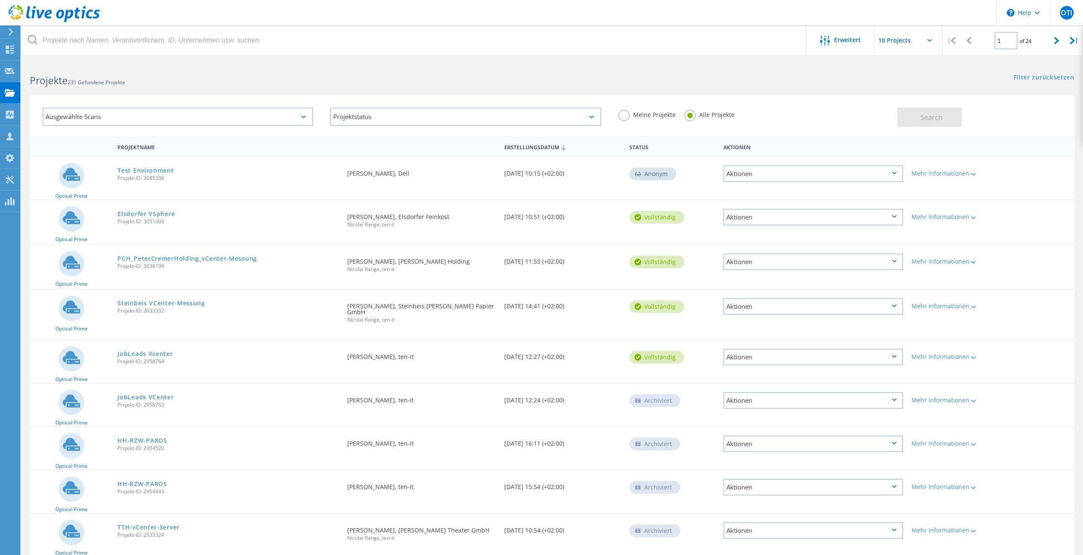
click at [156, 163] on div "Test Environment Projekt-ID: 3085306" at bounding box center [228, 173] width 230 height 32
click at [154, 168] on link "Test Environment" at bounding box center [145, 171] width 56 height 6
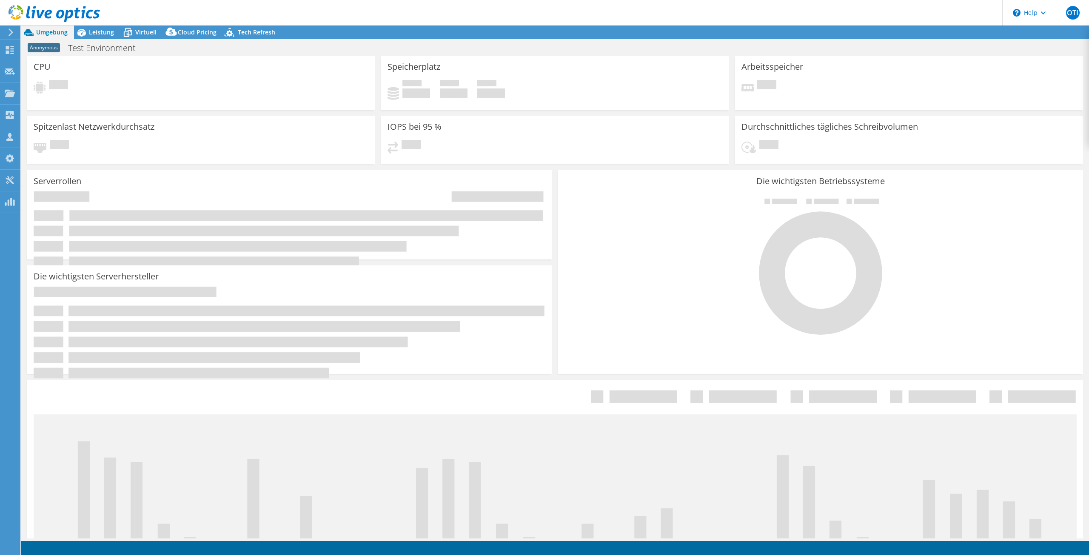
select select "USD"
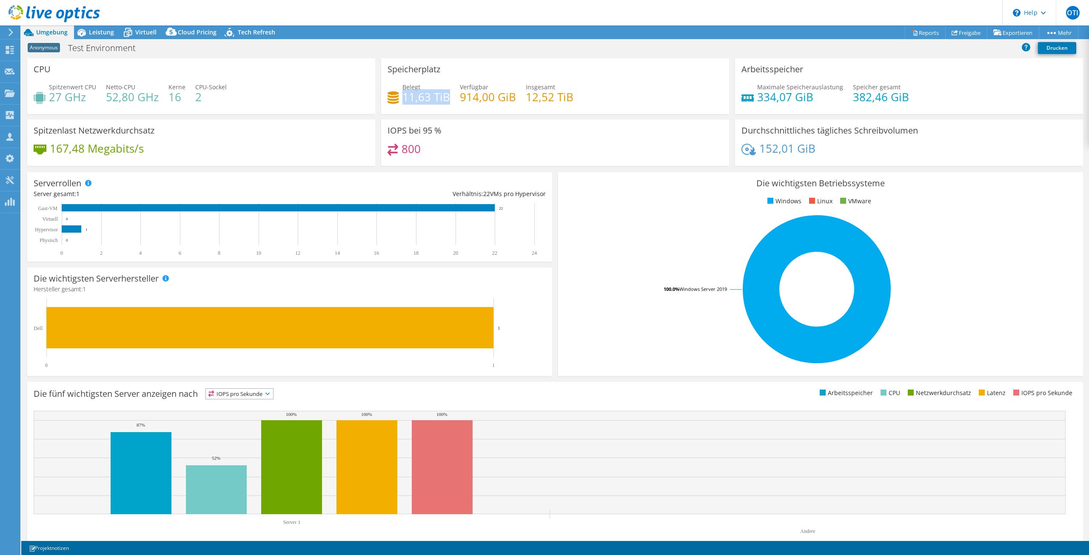
drag, startPoint x: 446, startPoint y: 97, endPoint x: 401, endPoint y: 98, distance: 45.1
click at [403, 98] on h4 "11,63 TiB" at bounding box center [427, 96] width 48 height 9
click at [7, 76] on div at bounding box center [10, 72] width 10 height 9
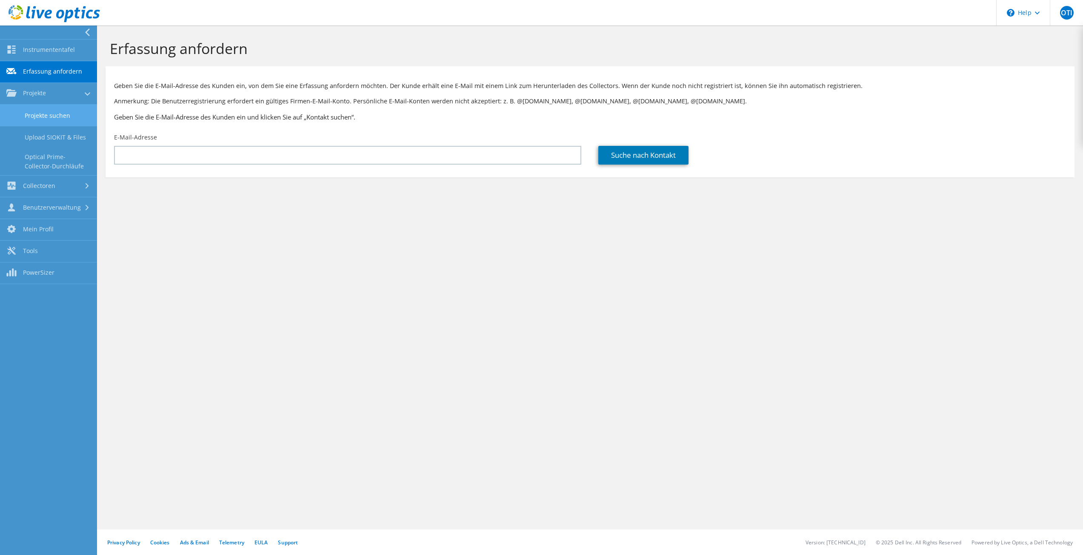
click at [48, 111] on link "Projekte suchen" at bounding box center [48, 116] width 97 height 22
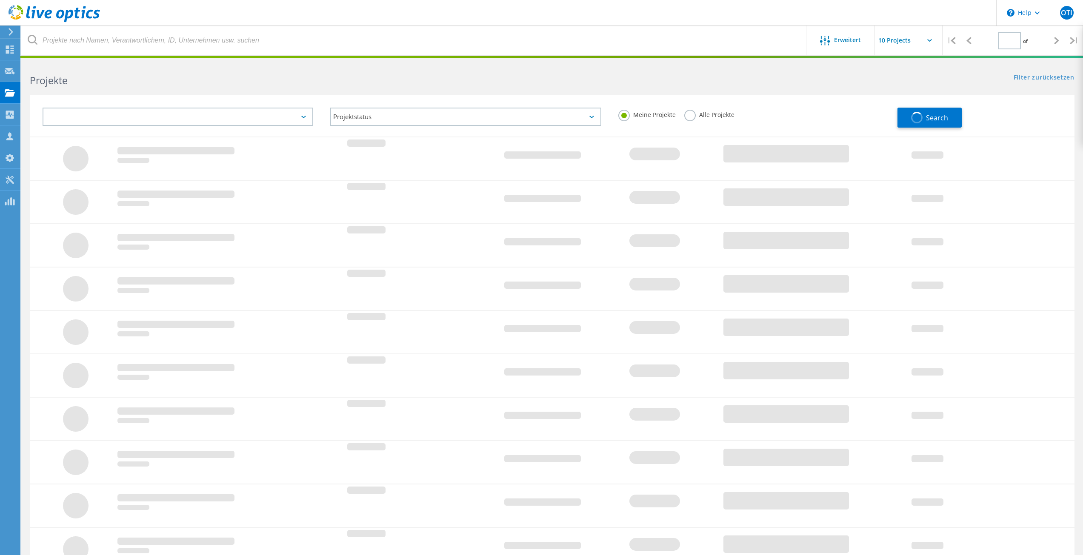
type input "1"
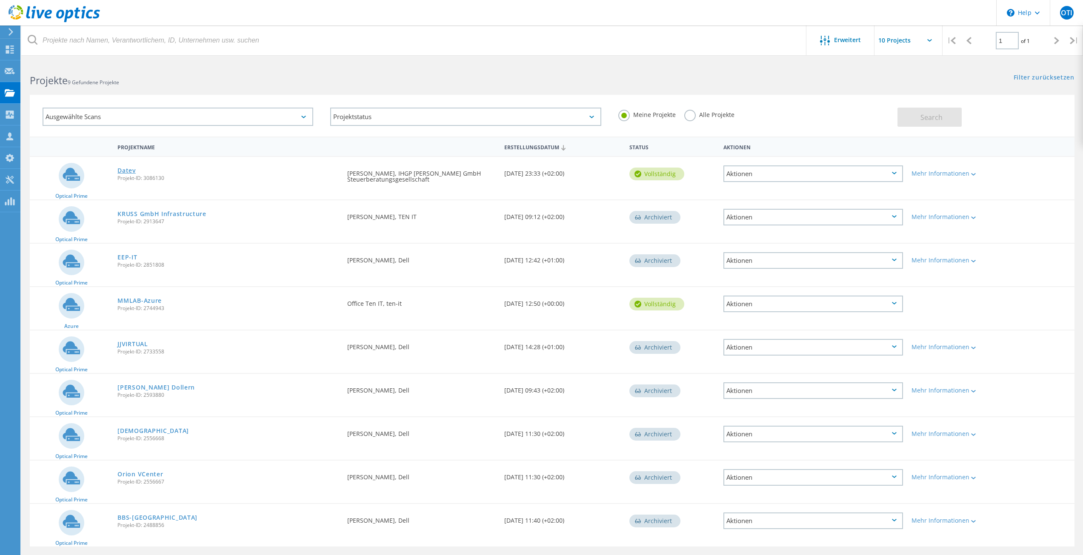
click at [129, 173] on link "Datev" at bounding box center [126, 171] width 18 height 6
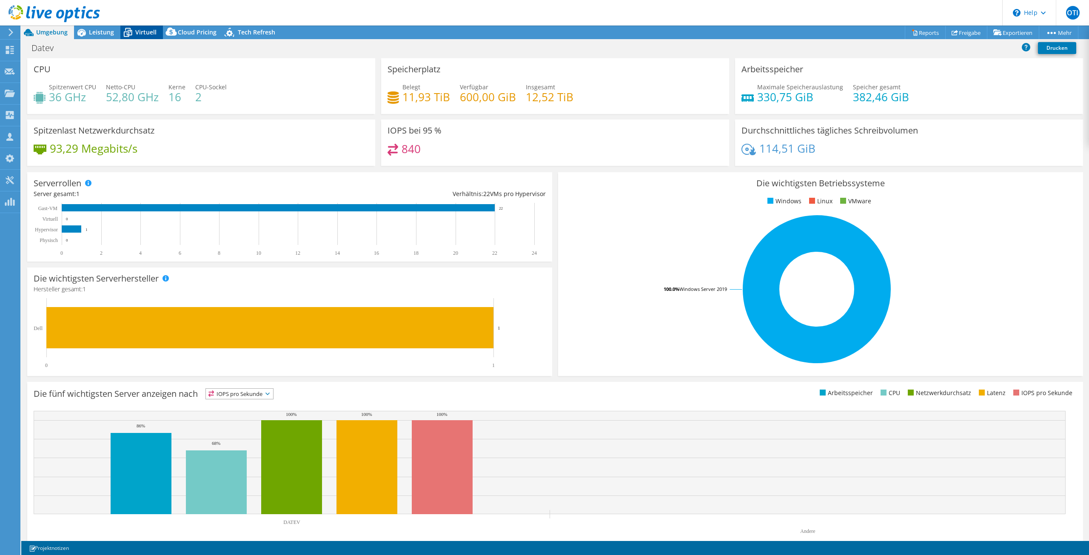
click at [137, 30] on span "Virtuell" at bounding box center [145, 32] width 21 height 8
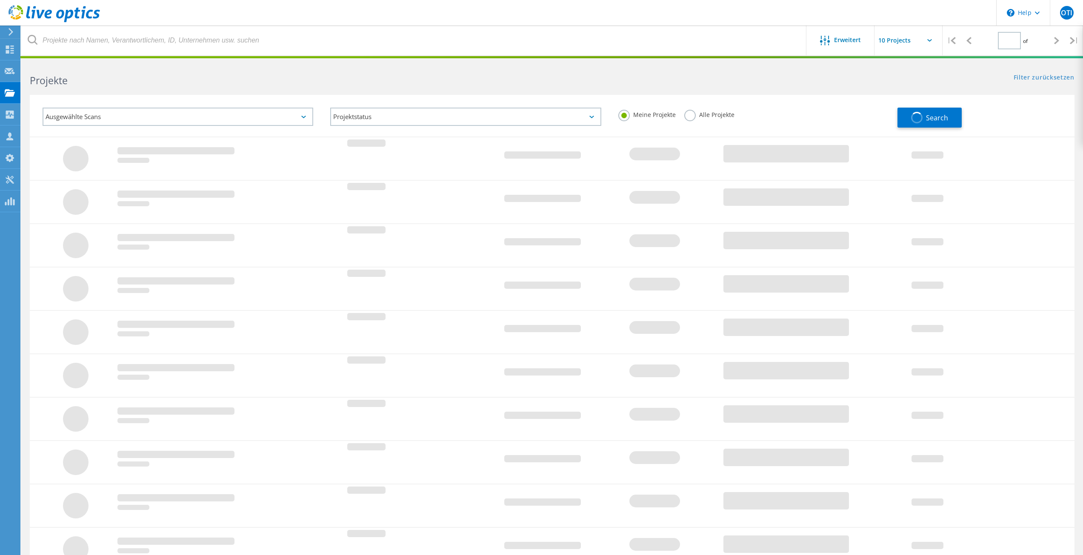
type input "1"
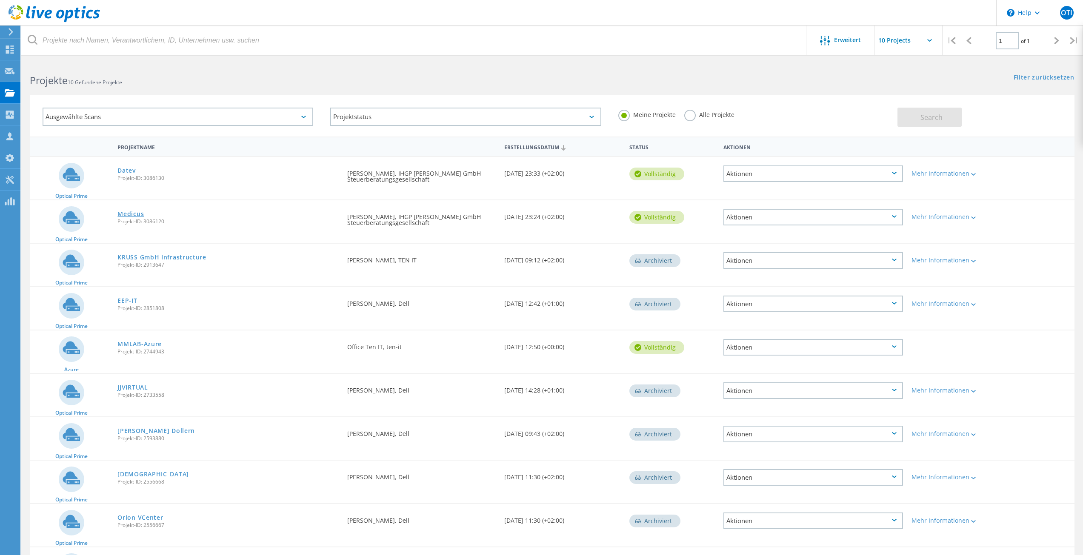
click at [131, 215] on link "Medicus" at bounding box center [130, 214] width 26 height 6
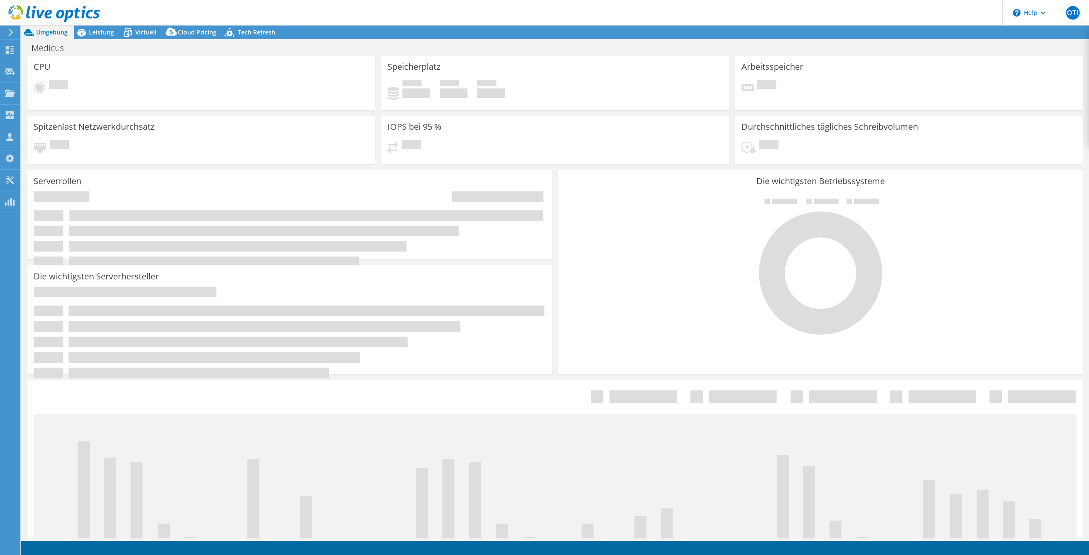
select select "USD"
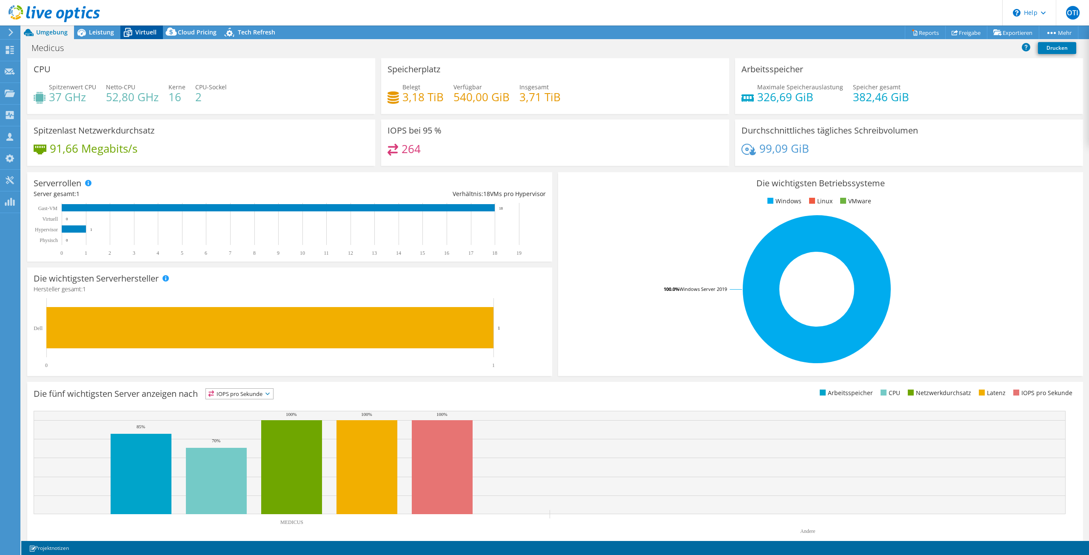
click at [142, 34] on span "Virtuell" at bounding box center [145, 32] width 21 height 8
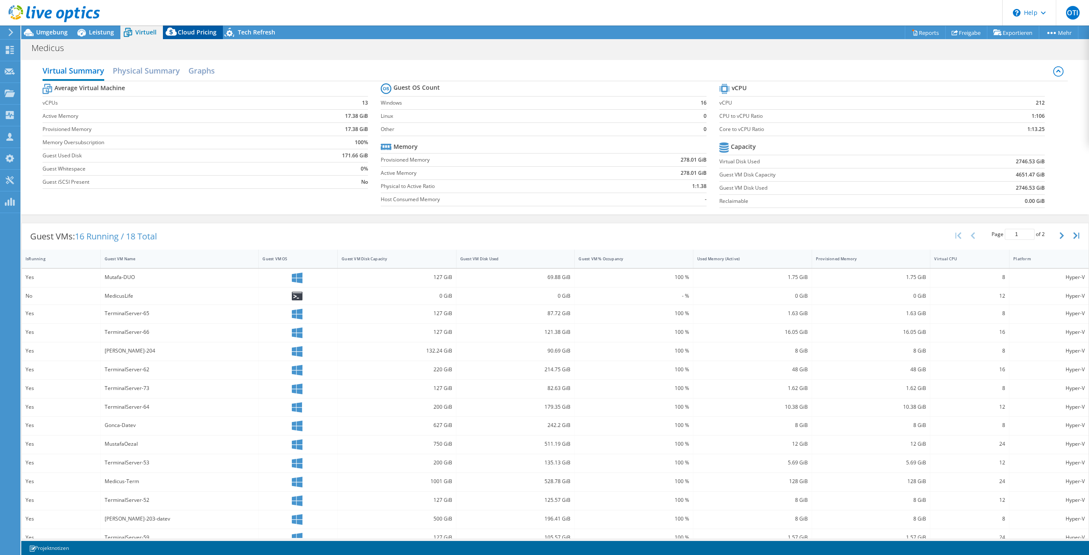
click at [200, 31] on span "Cloud Pricing" at bounding box center [197, 32] width 39 height 8
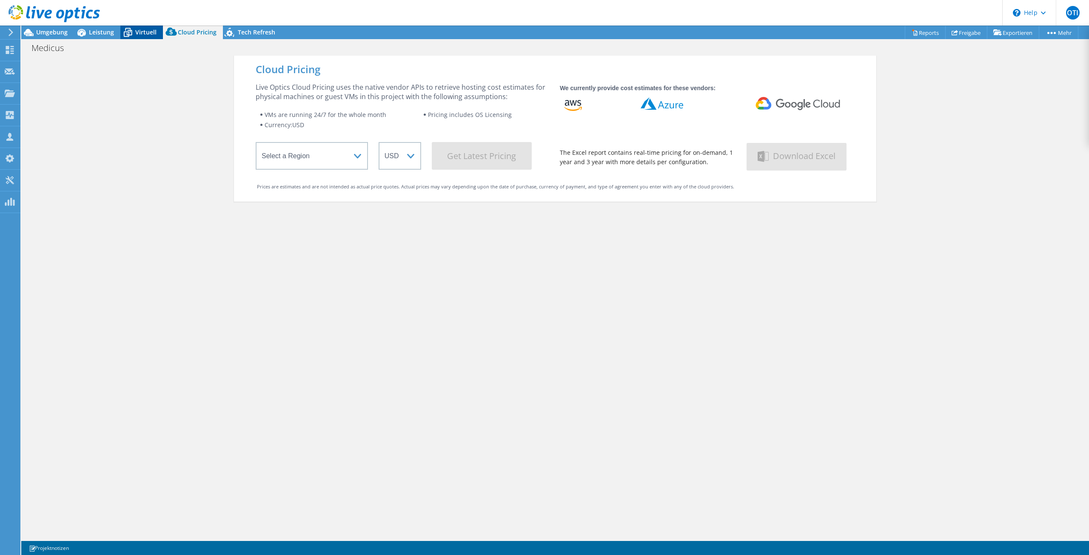
click at [135, 34] on span "Virtuell" at bounding box center [145, 32] width 21 height 8
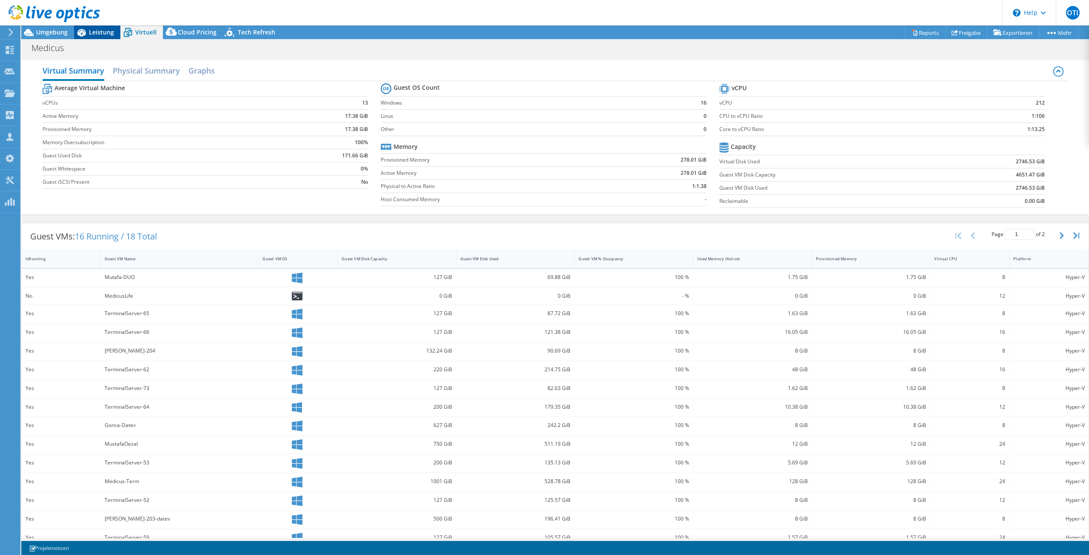
click at [96, 32] on span "Leistung" at bounding box center [101, 32] width 25 height 8
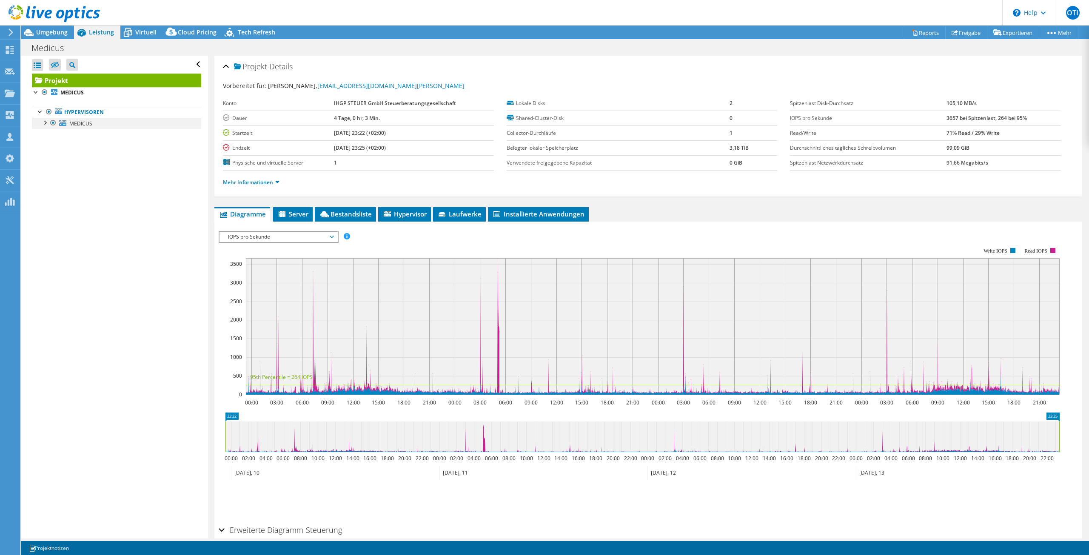
click at [48, 125] on div at bounding box center [44, 122] width 9 height 9
click at [51, 125] on div at bounding box center [53, 123] width 9 height 10
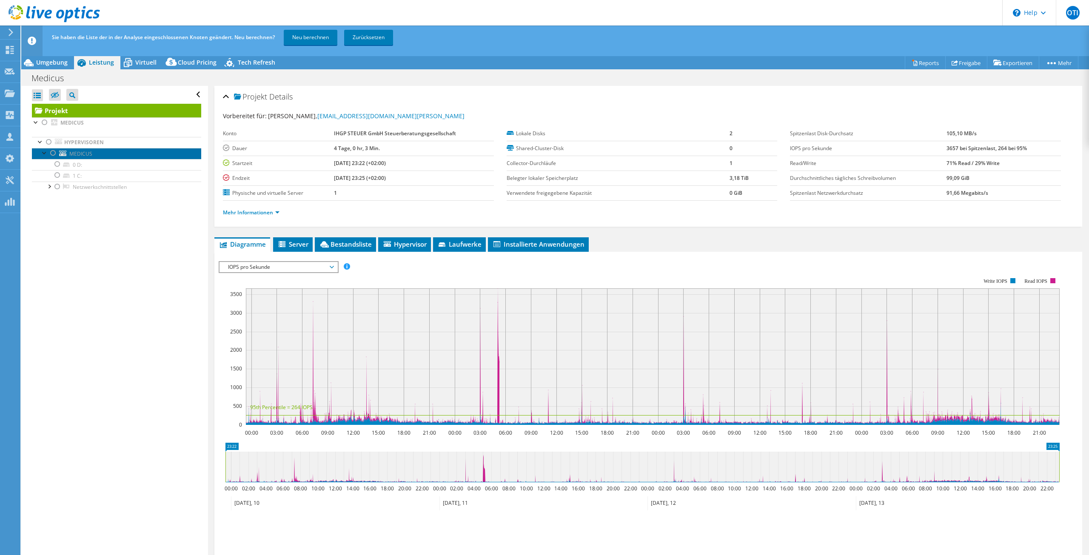
click at [59, 156] on link "MEDICUS" at bounding box center [116, 153] width 169 height 11
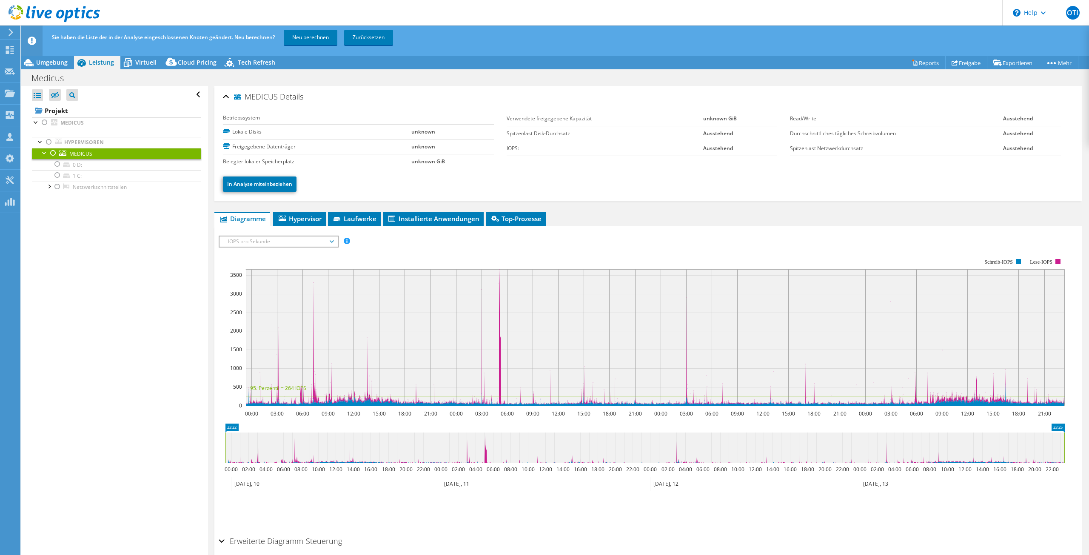
click at [53, 151] on div at bounding box center [53, 153] width 9 height 10
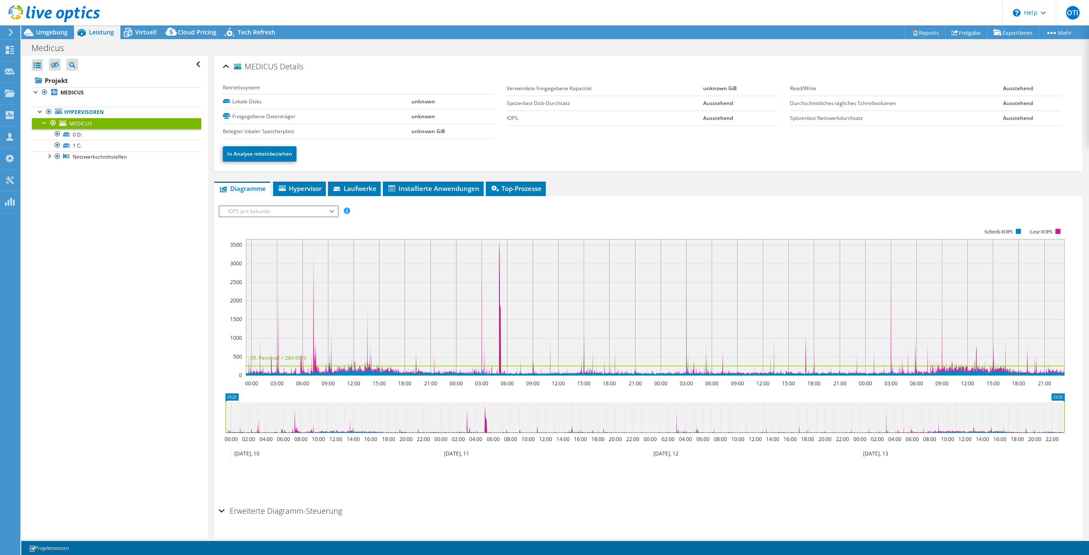
click at [40, 123] on link "MEDICUS" at bounding box center [116, 123] width 169 height 11
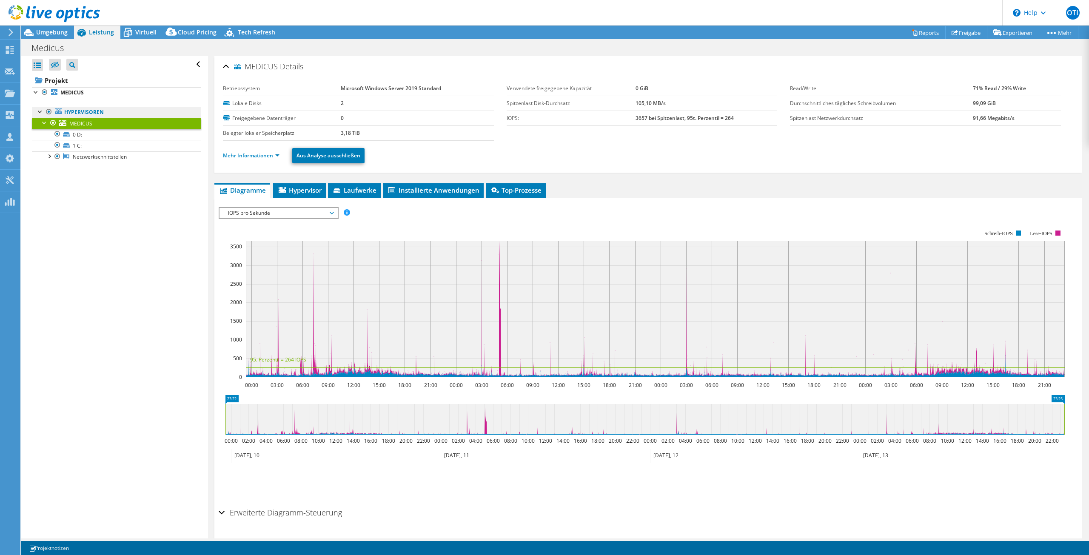
click at [72, 113] on link "Hypervisoren" at bounding box center [116, 112] width 169 height 11
click at [143, 30] on span "Virtuell" at bounding box center [145, 32] width 21 height 8
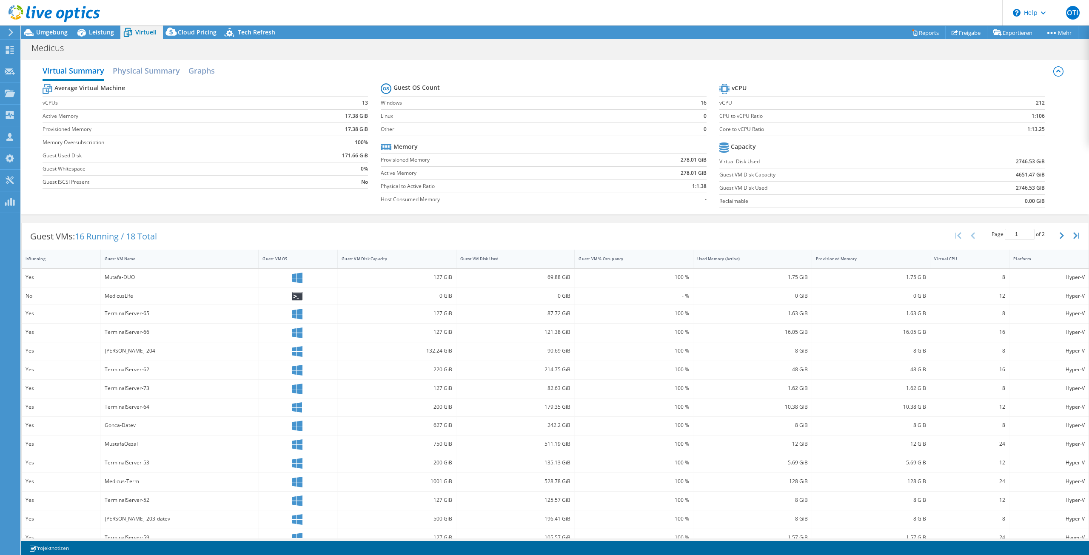
click at [50, 27] on div at bounding box center [50, 14] width 100 height 29
click at [49, 32] on span "Umgebung" at bounding box center [51, 32] width 31 height 8
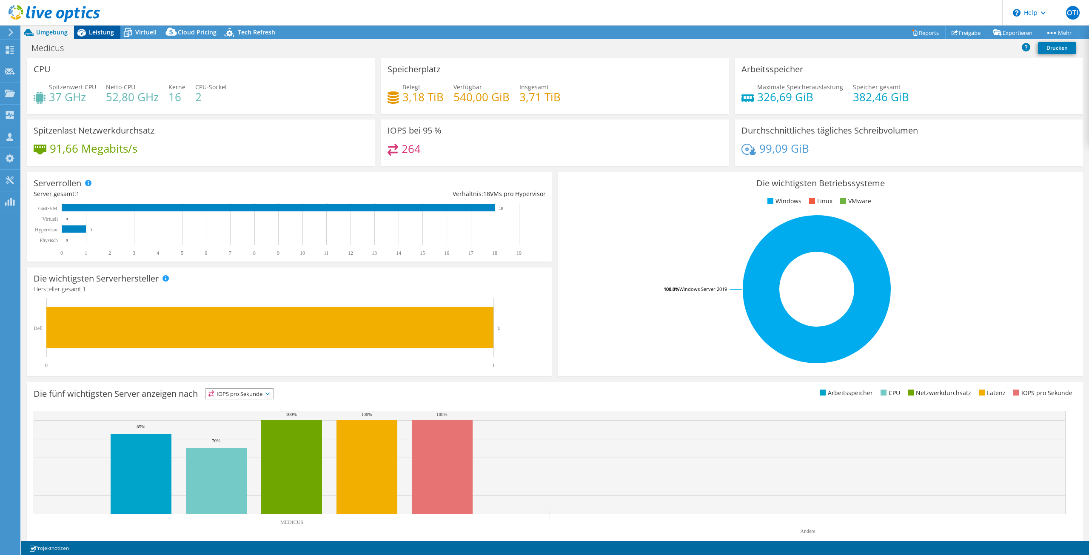
click at [99, 29] on span "Leistung" at bounding box center [101, 32] width 25 height 8
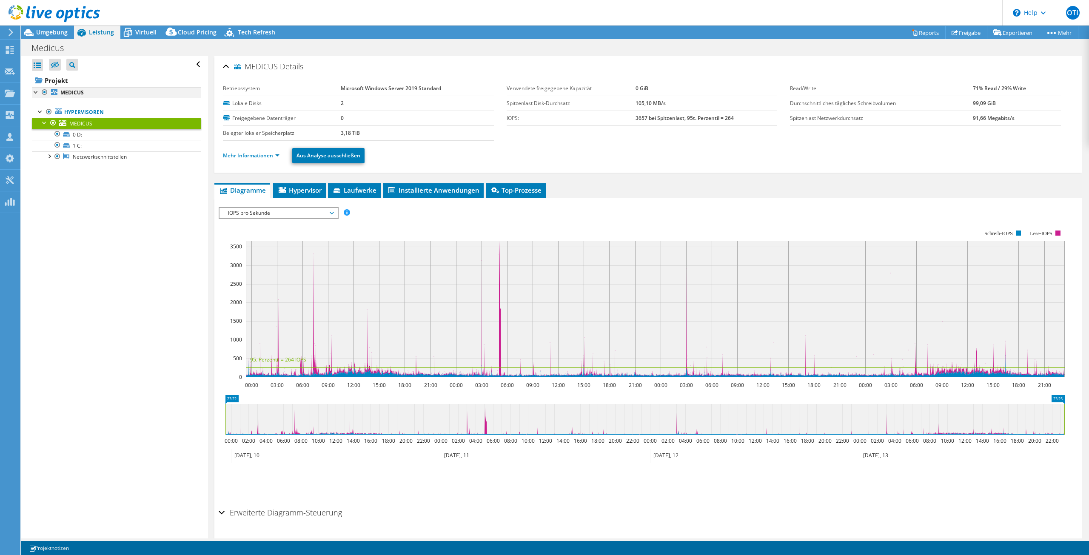
click at [35, 90] on div at bounding box center [36, 91] width 9 height 9
click at [35, 92] on div at bounding box center [36, 91] width 9 height 9
drag, startPoint x: 369, startPoint y: 131, endPoint x: 338, endPoint y: 133, distance: 31.1
click at [341, 133] on td "3,18 TiB" at bounding box center [417, 133] width 153 height 15
click at [581, 143] on div "Mehr Informationen Aus Analyse ausschließen" at bounding box center [648, 156] width 851 height 30
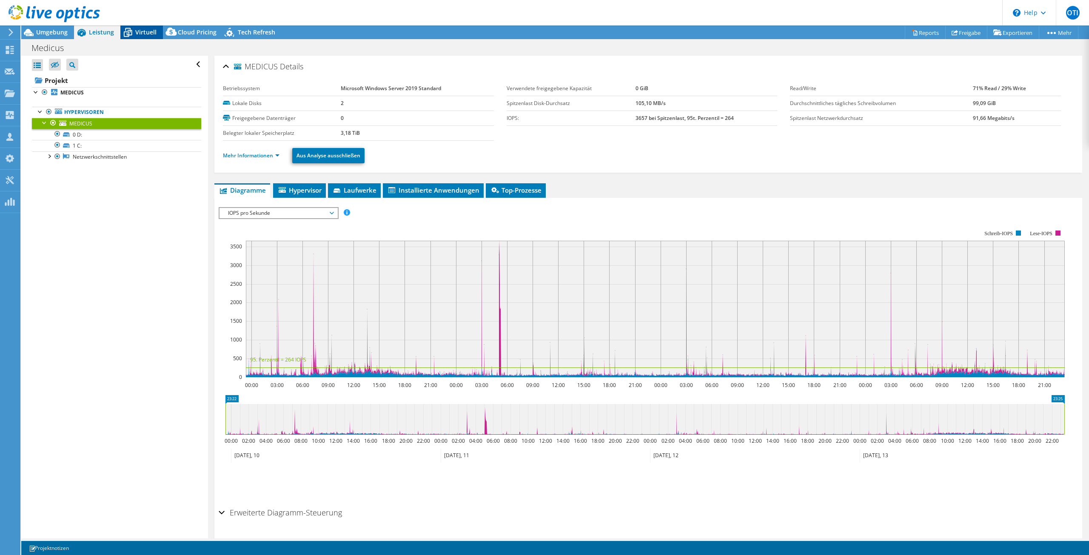
click at [140, 33] on span "Virtuell" at bounding box center [145, 32] width 21 height 8
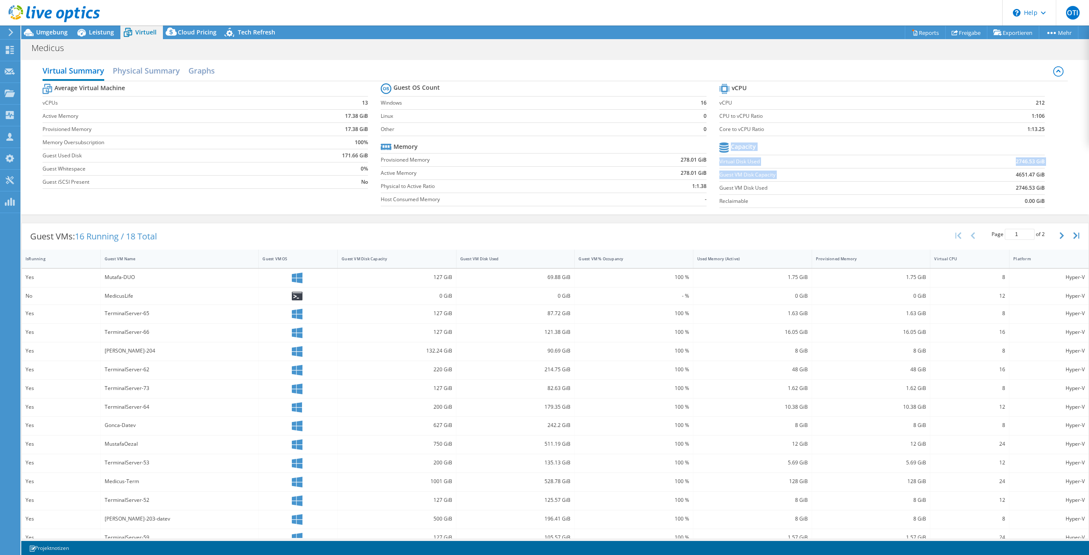
drag, startPoint x: 1041, startPoint y: 174, endPoint x: 980, endPoint y: 178, distance: 61.0
click at [980, 178] on section "vCPU vCPU 212 CPU to vCPU Ratio 1:106 Core to vCPU Ratio 1:13.25 Capacity Virtu…" at bounding box center [889, 147] width 338 height 131
click at [980, 178] on td "4651.47 GiB" at bounding box center [993, 174] width 106 height 13
click at [92, 31] on span "Leistung" at bounding box center [101, 32] width 25 height 8
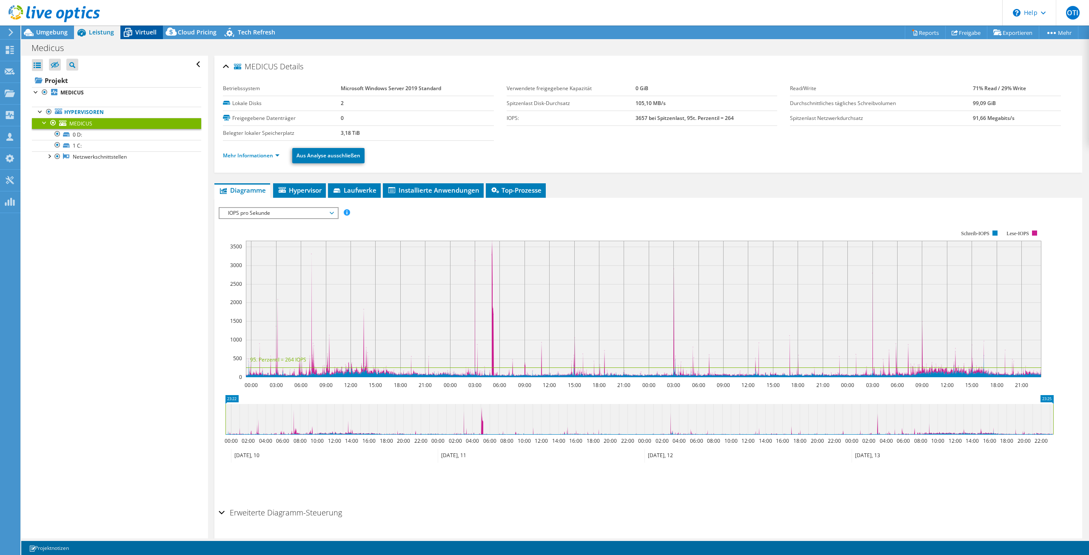
click at [140, 31] on span "Virtuell" at bounding box center [145, 32] width 21 height 8
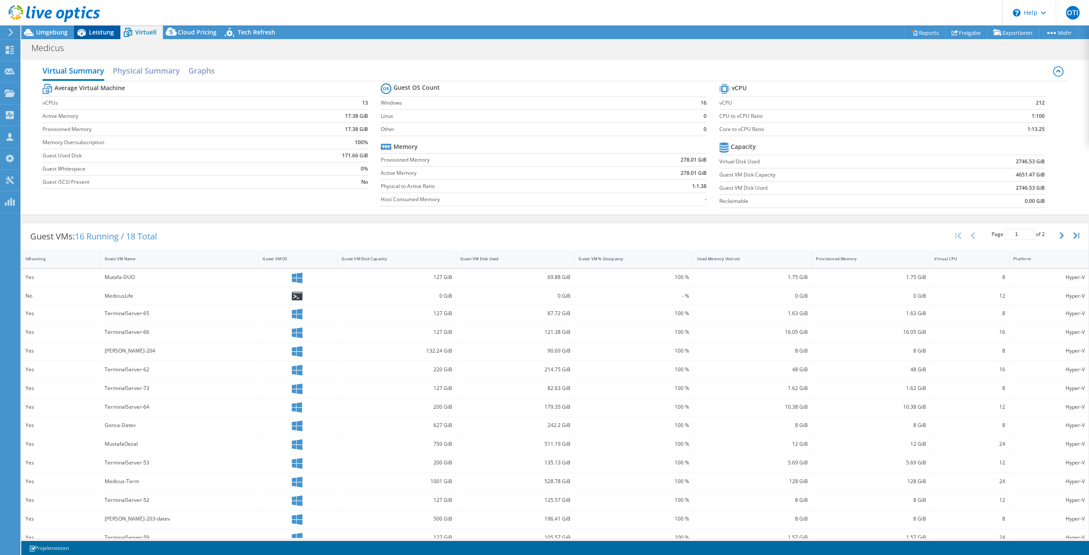
click at [102, 32] on span "Leistung" at bounding box center [101, 32] width 25 height 8
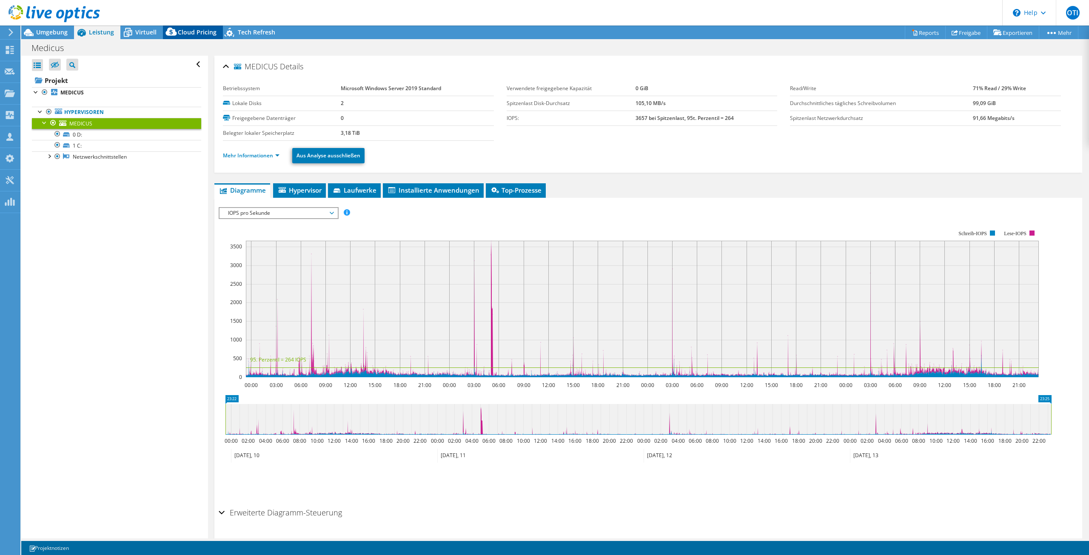
click at [177, 33] on icon at bounding box center [171, 33] width 17 height 17
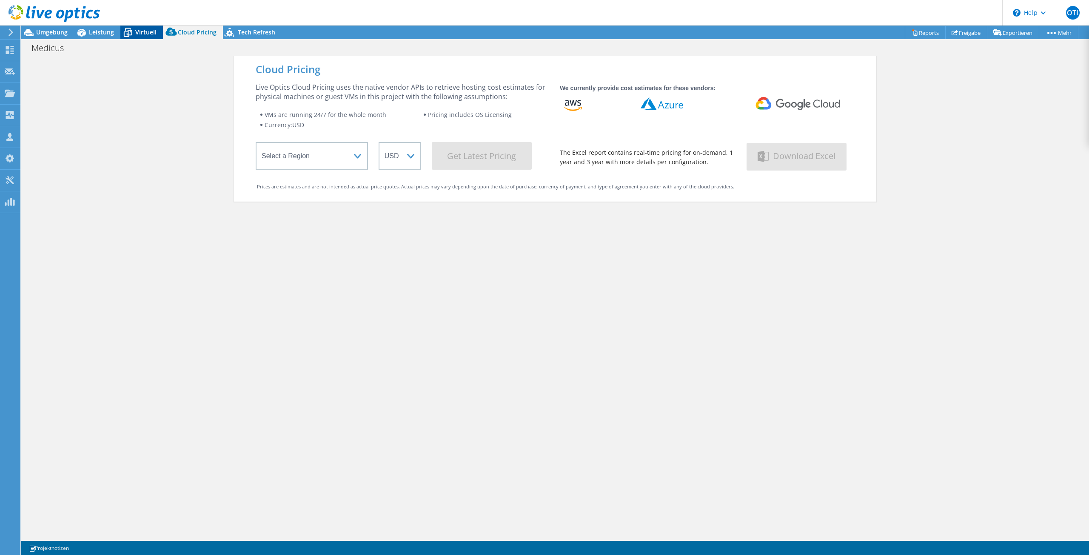
click at [150, 33] on span "Virtuell" at bounding box center [145, 32] width 21 height 8
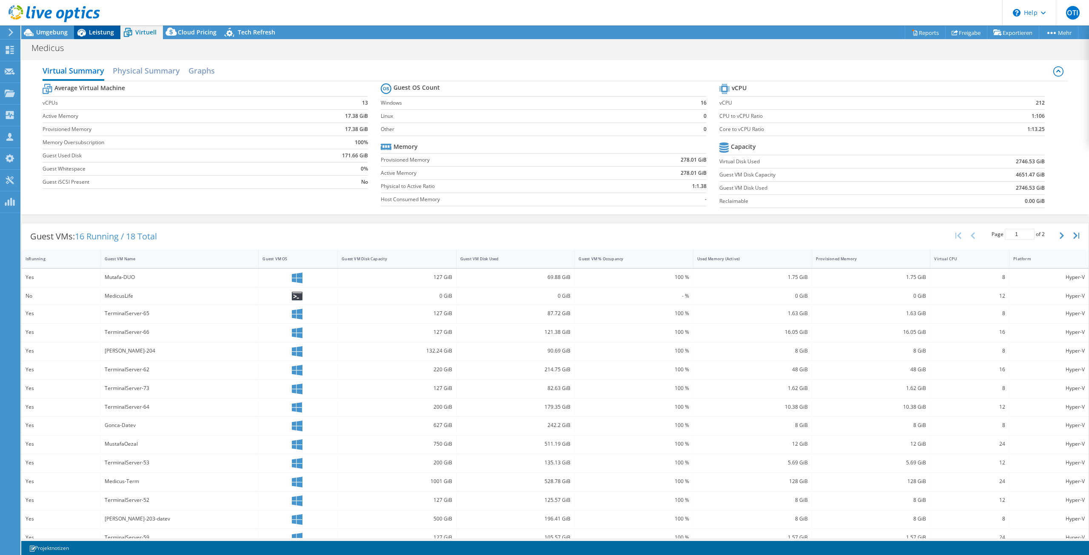
click at [98, 31] on span "Leistung" at bounding box center [101, 32] width 25 height 8
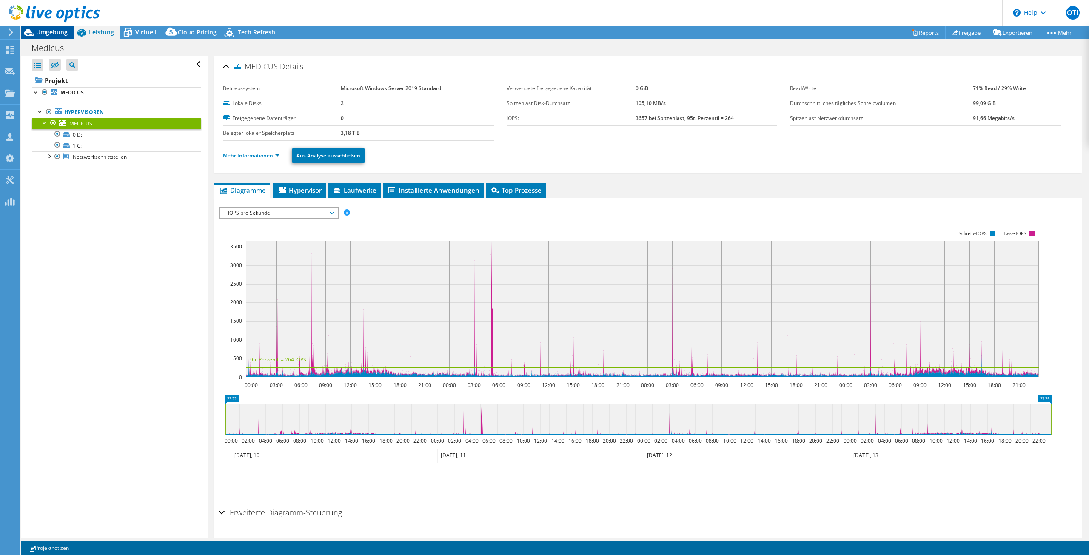
click at [53, 31] on span "Umgebung" at bounding box center [51, 32] width 31 height 8
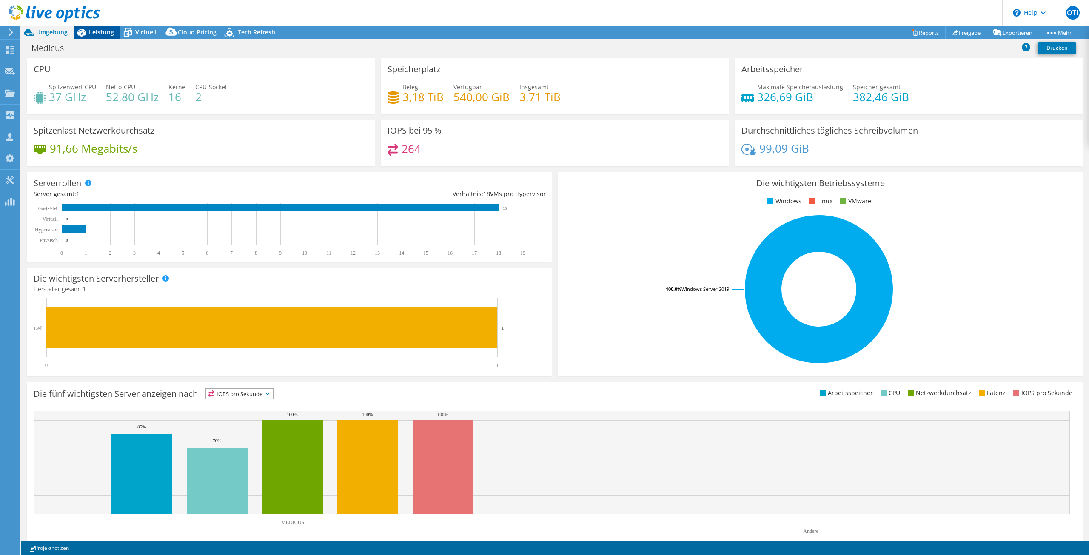
click at [91, 30] on span "Leistung" at bounding box center [101, 32] width 25 height 8
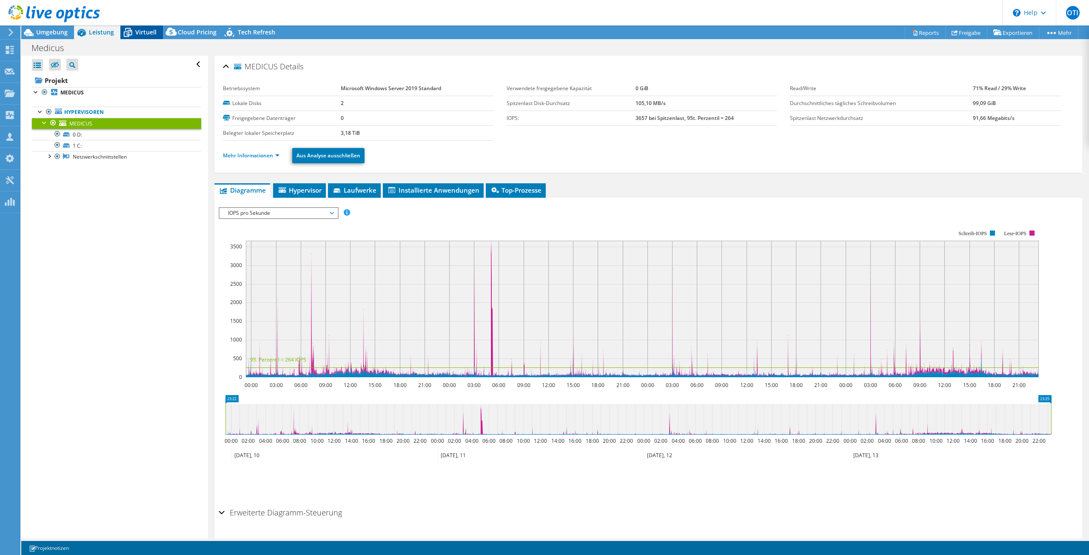
click at [151, 34] on span "Virtuell" at bounding box center [145, 32] width 21 height 8
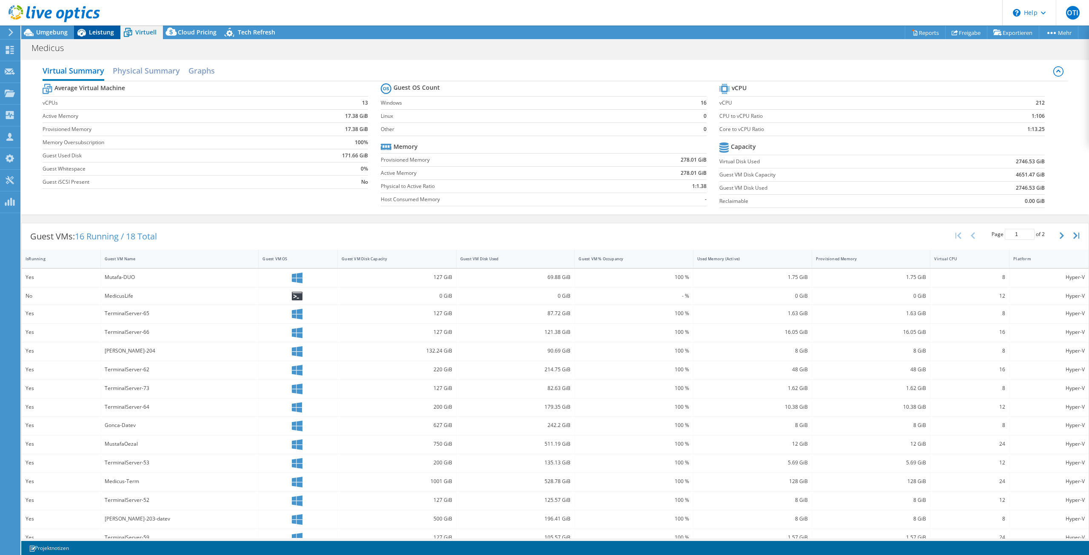
click at [93, 34] on span "Leistung" at bounding box center [101, 32] width 25 height 8
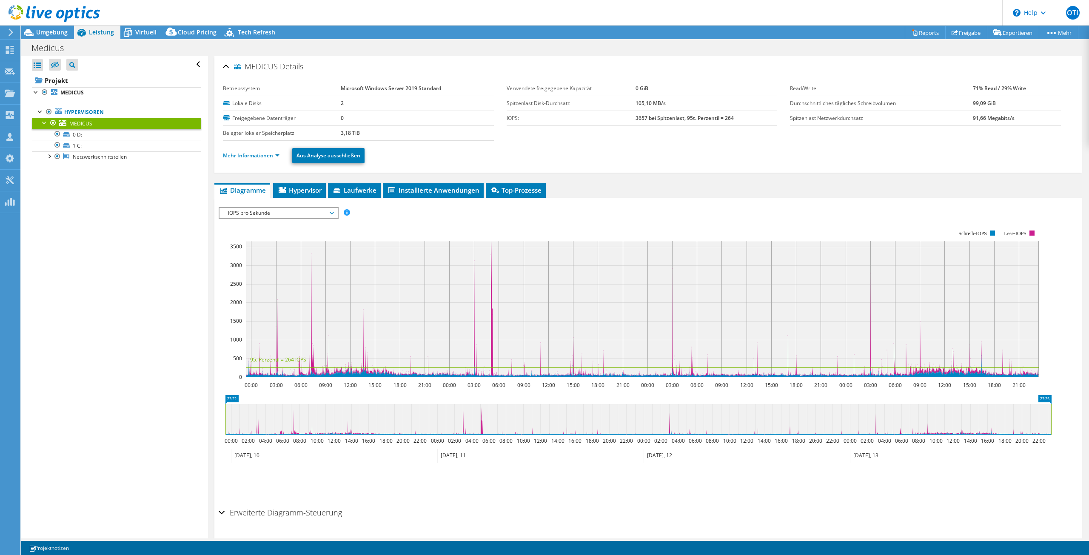
drag, startPoint x: 237, startPoint y: 220, endPoint x: 240, endPoint y: 216, distance: 5.2
click at [237, 220] on rect at bounding box center [629, 304] width 820 height 170
click at [242, 214] on span "IOPS pro Sekunde" at bounding box center [278, 213] width 109 height 10
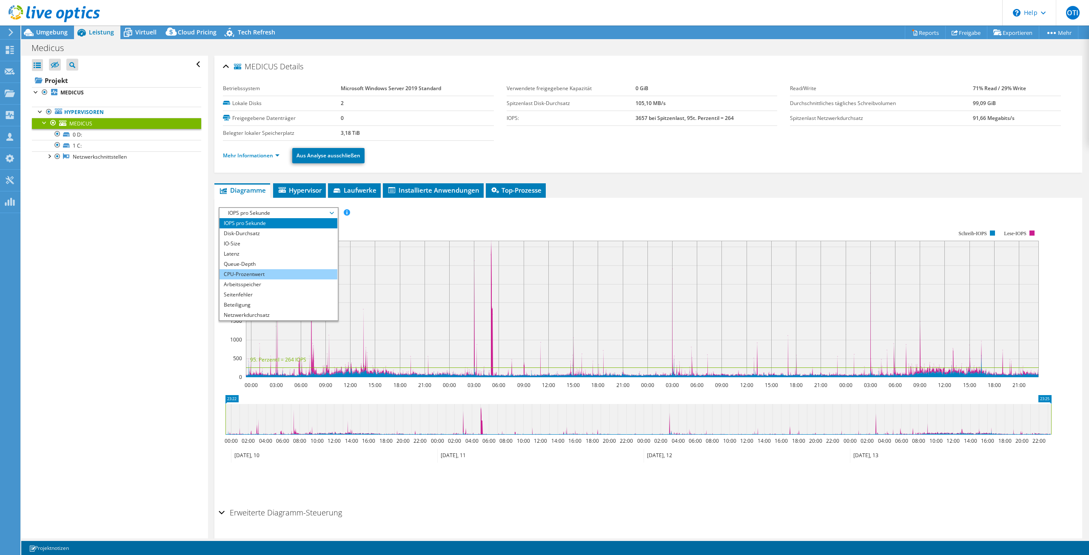
click at [242, 273] on li "CPU-Prozentwert" at bounding box center [279, 274] width 118 height 10
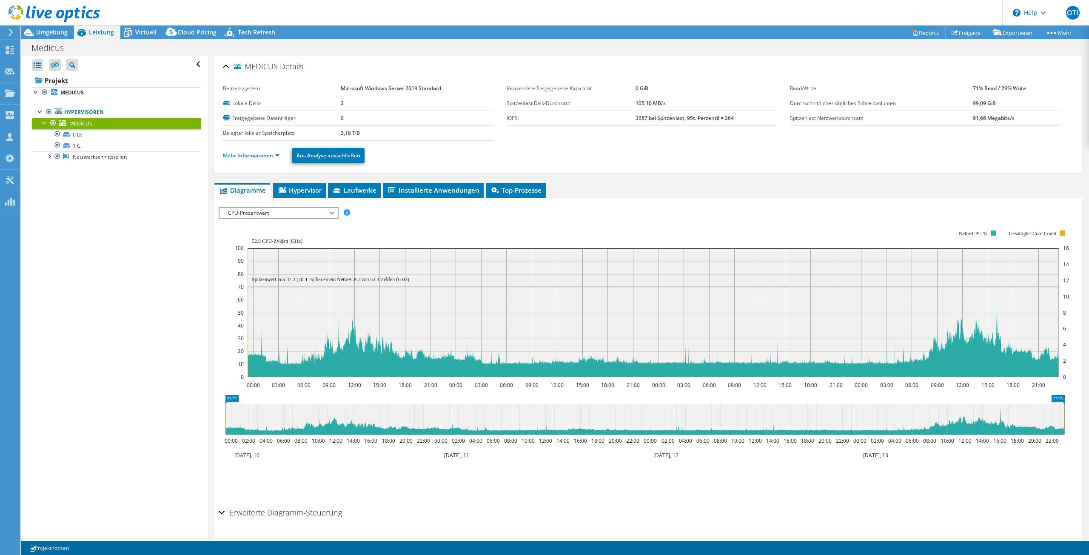
click at [292, 208] on span "CPU-Prozentwert" at bounding box center [278, 213] width 109 height 10
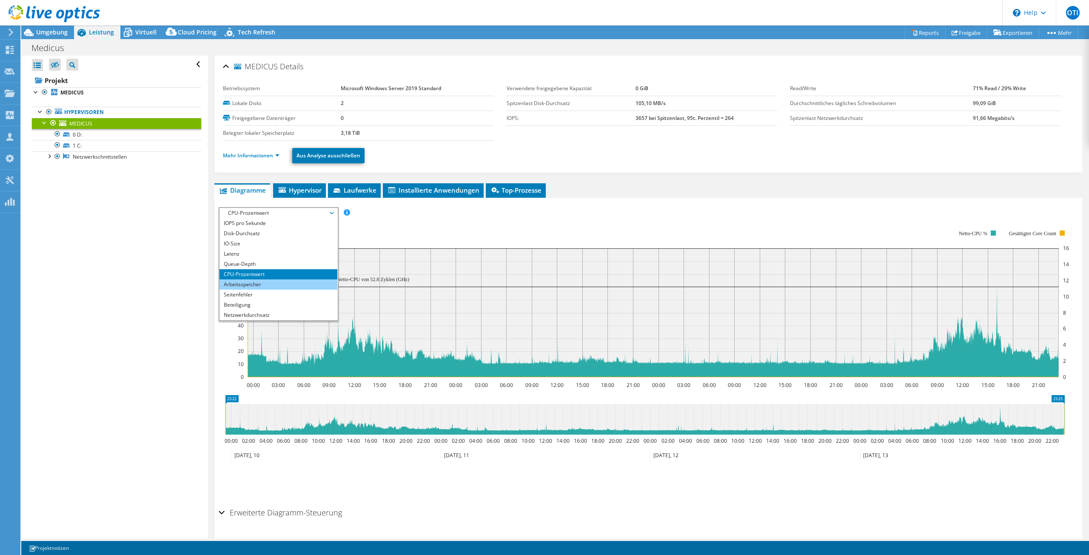
click at [272, 286] on li "Arbeitsspeicher" at bounding box center [279, 285] width 118 height 10
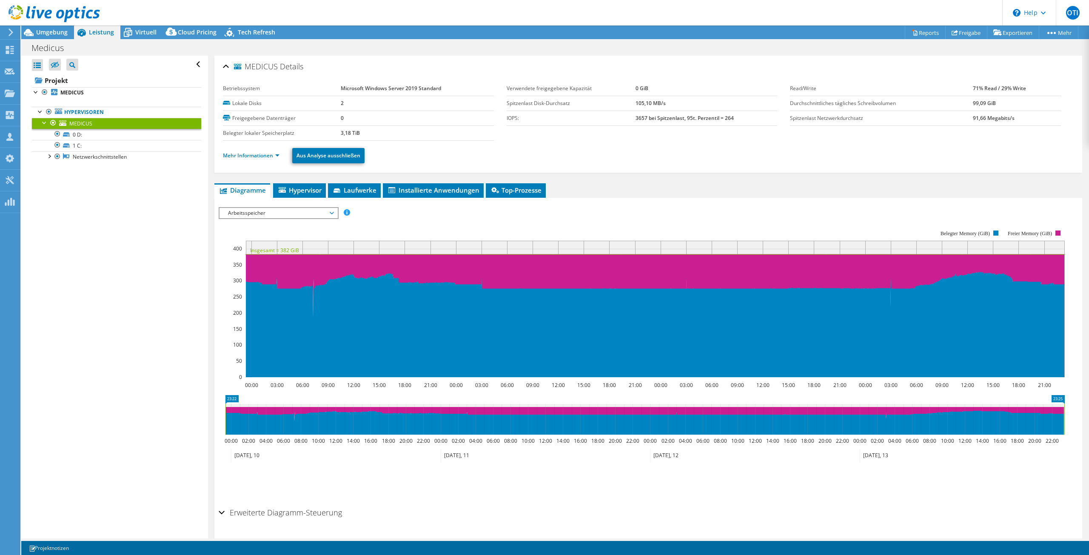
click at [297, 213] on span "Arbeitsspeicher" at bounding box center [278, 213] width 109 height 10
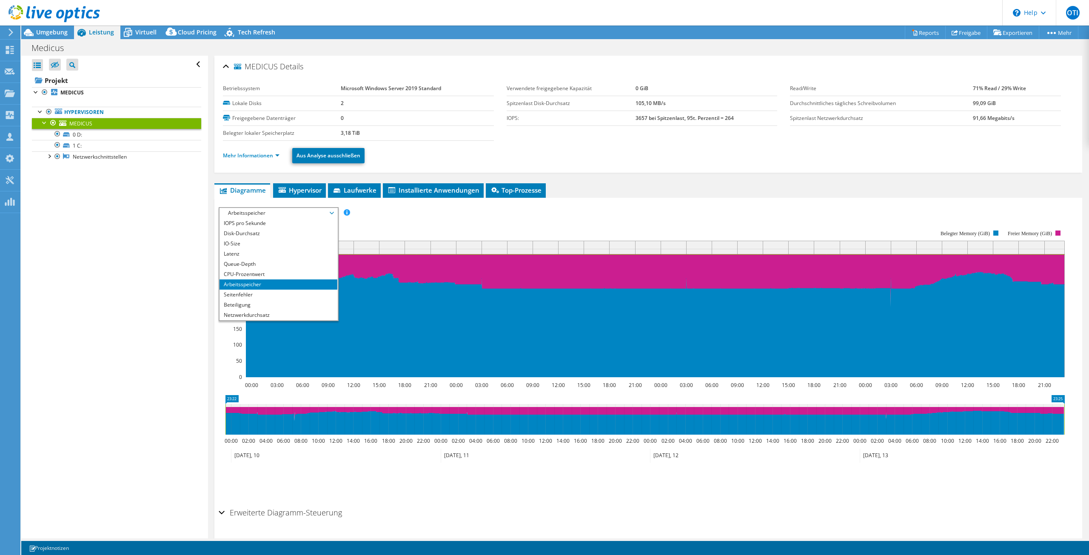
click at [108, 186] on div "Alle öffnen Alle schließen Ausgeschlossene Knoten verbergen Projektbaumfilter" at bounding box center [114, 297] width 186 height 483
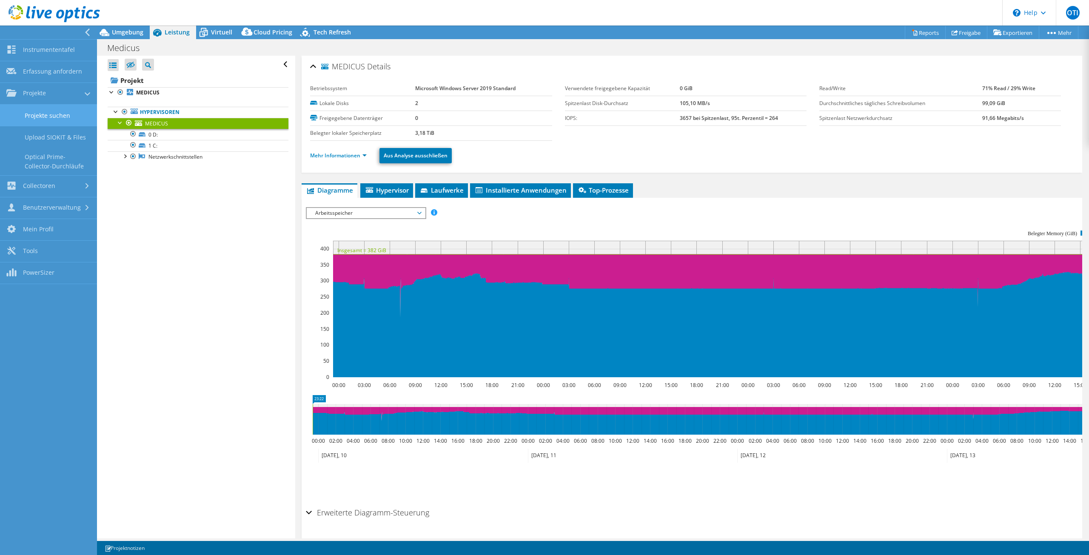
click at [46, 116] on link "Projekte suchen" at bounding box center [48, 116] width 97 height 22
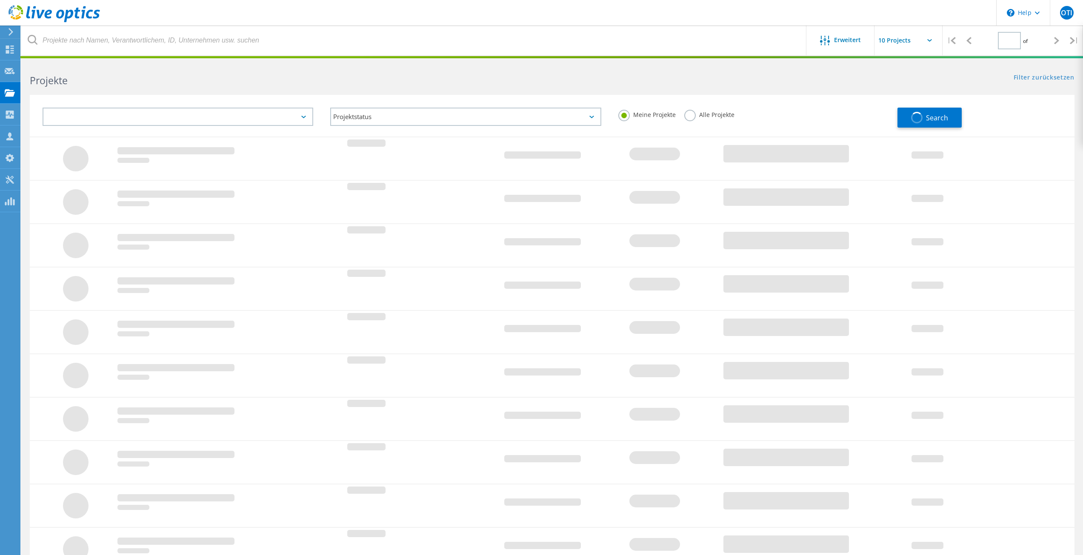
type input "1"
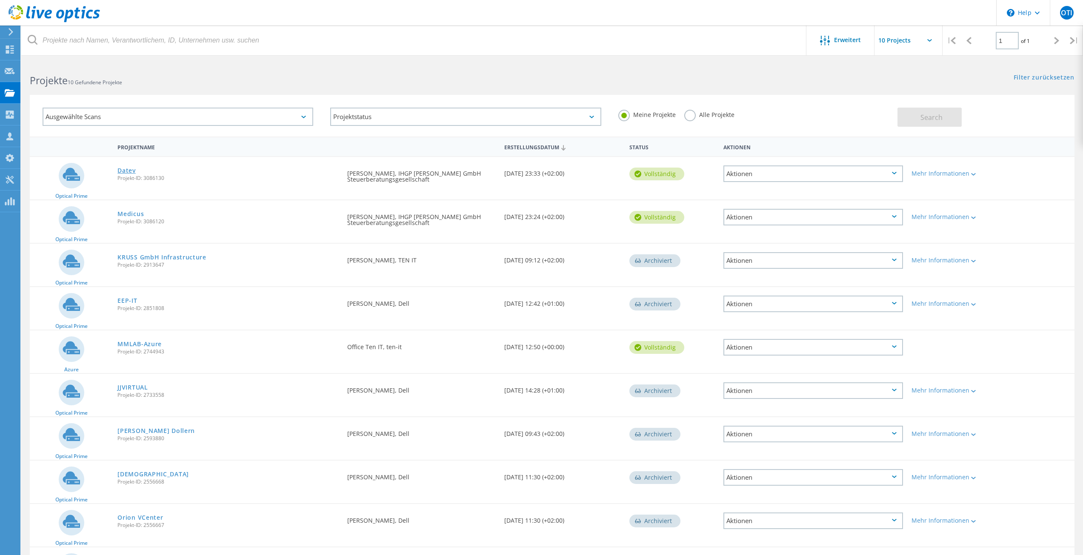
click at [129, 172] on link "Datev" at bounding box center [126, 171] width 18 height 6
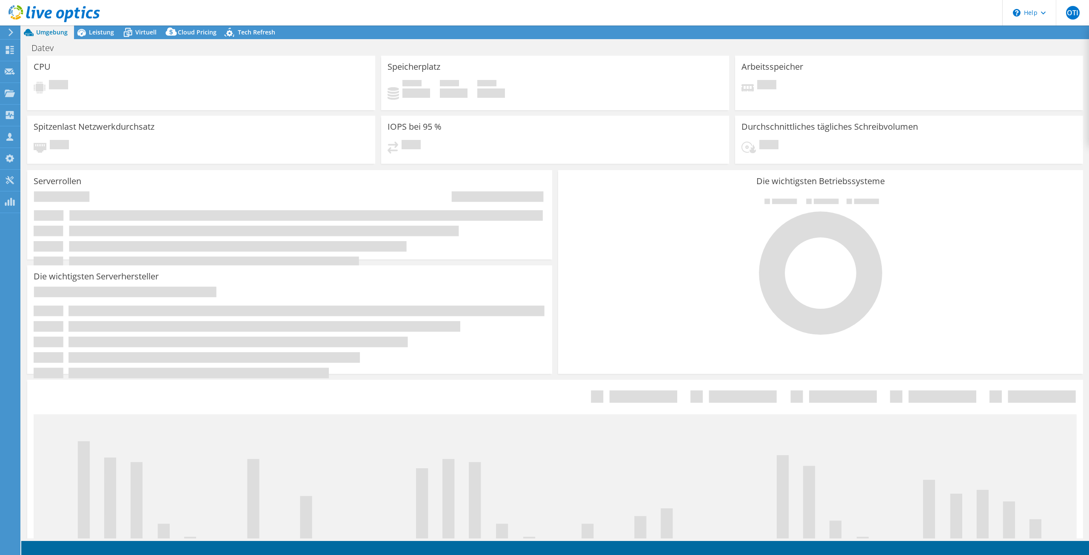
select select "USD"
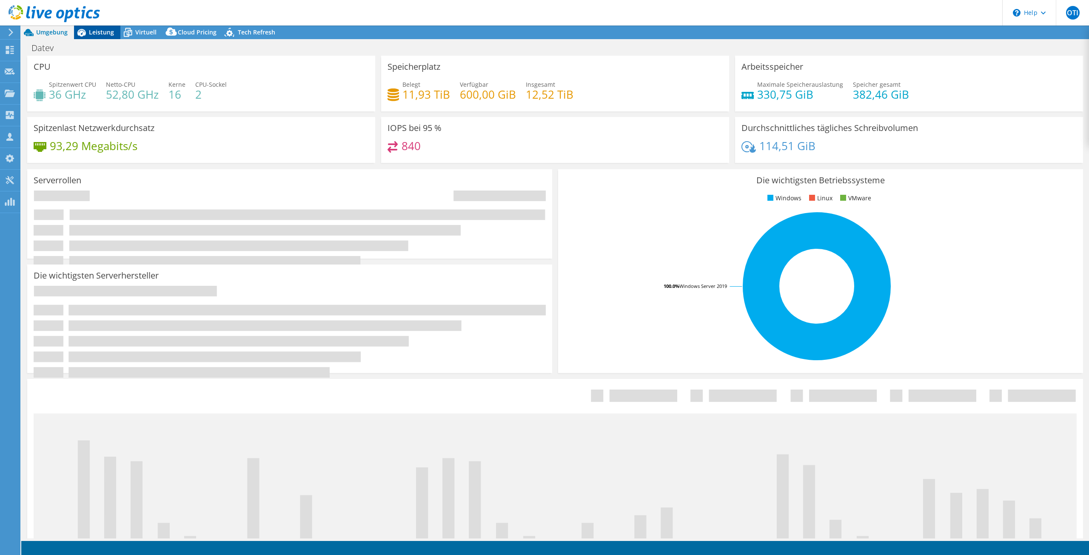
click at [94, 31] on span "Leistung" at bounding box center [101, 32] width 25 height 8
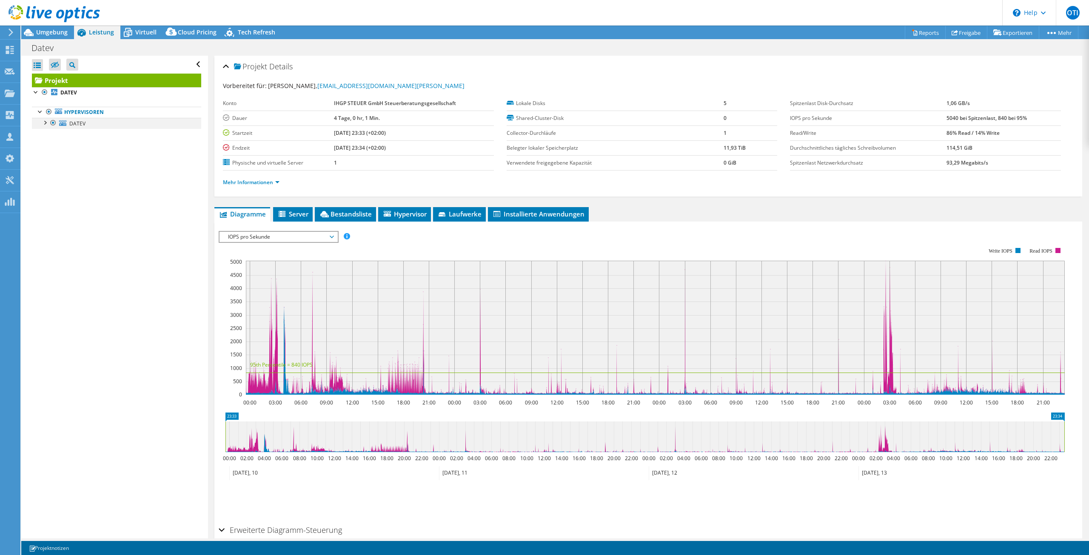
click at [43, 126] on div at bounding box center [44, 122] width 9 height 9
click at [277, 182] on link "Mehr Informationen" at bounding box center [251, 182] width 57 height 7
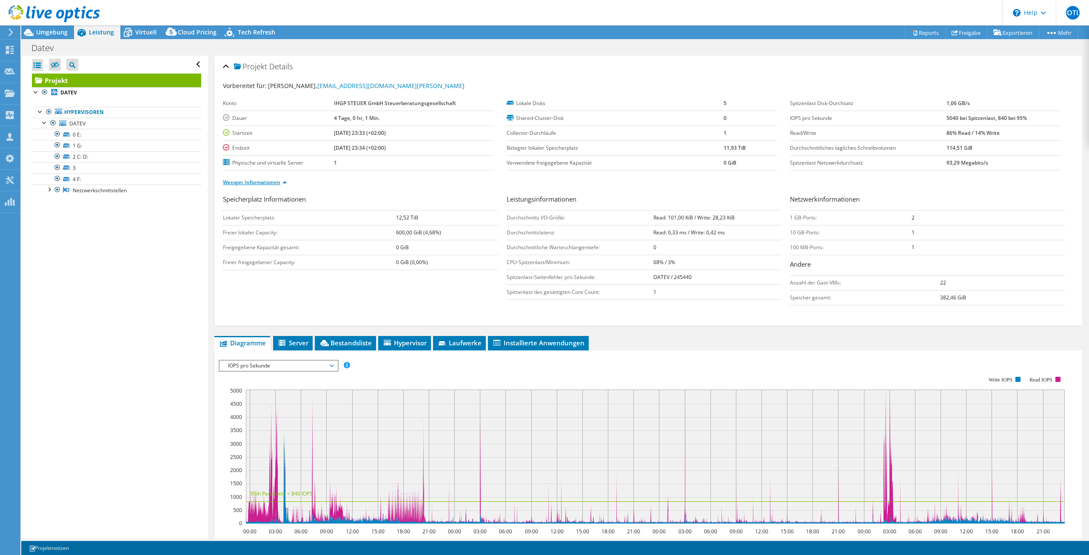
click at [286, 181] on link "Weniger Informationen" at bounding box center [255, 182] width 64 height 7
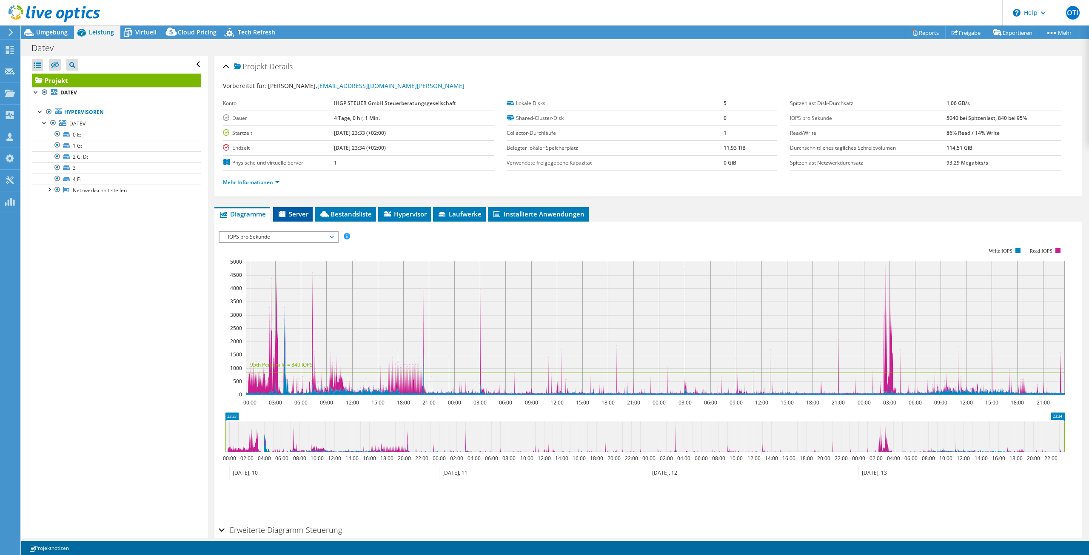
click at [292, 209] on li "Server" at bounding box center [293, 214] width 40 height 14
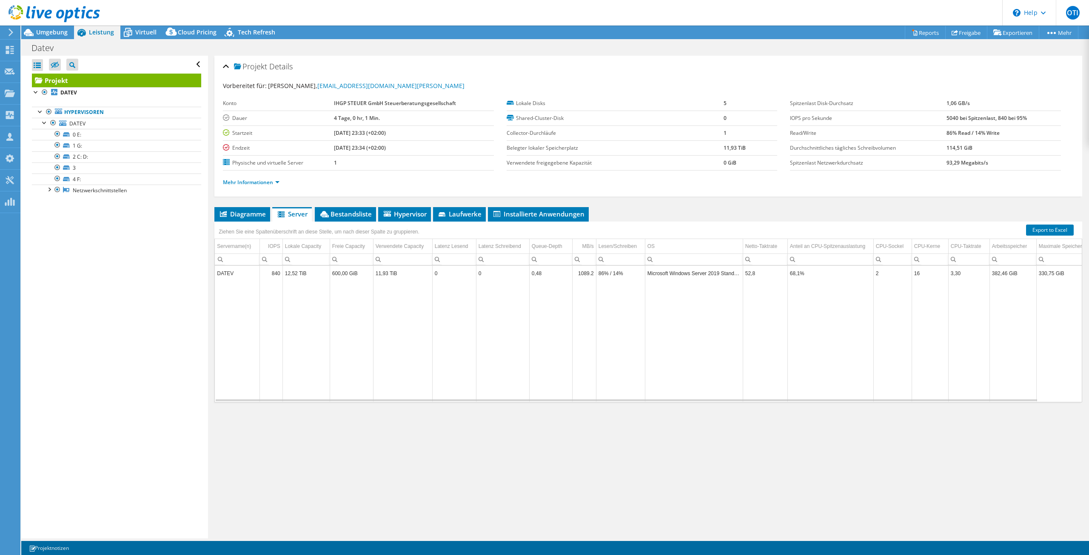
click at [310, 275] on td "12,52 TiB" at bounding box center [306, 273] width 47 height 15
click at [326, 217] on icon at bounding box center [324, 214] width 9 height 6
click at [286, 217] on icon at bounding box center [282, 214] width 9 height 7
click at [353, 216] on span "Bestandsliste" at bounding box center [345, 214] width 53 height 9
click at [284, 212] on icon at bounding box center [281, 214] width 7 height 6
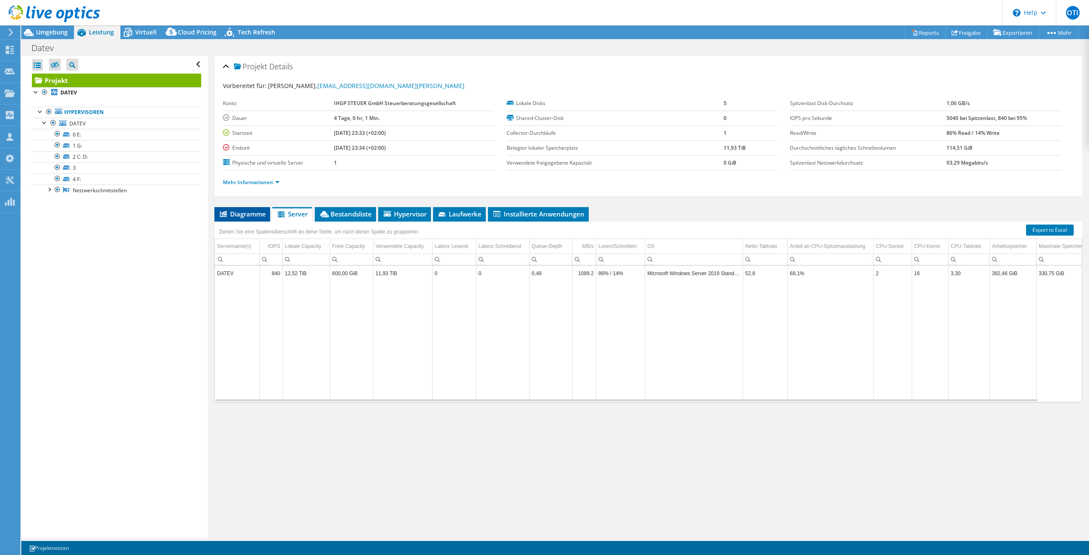
click at [234, 211] on span "Diagramme" at bounding box center [242, 214] width 47 height 9
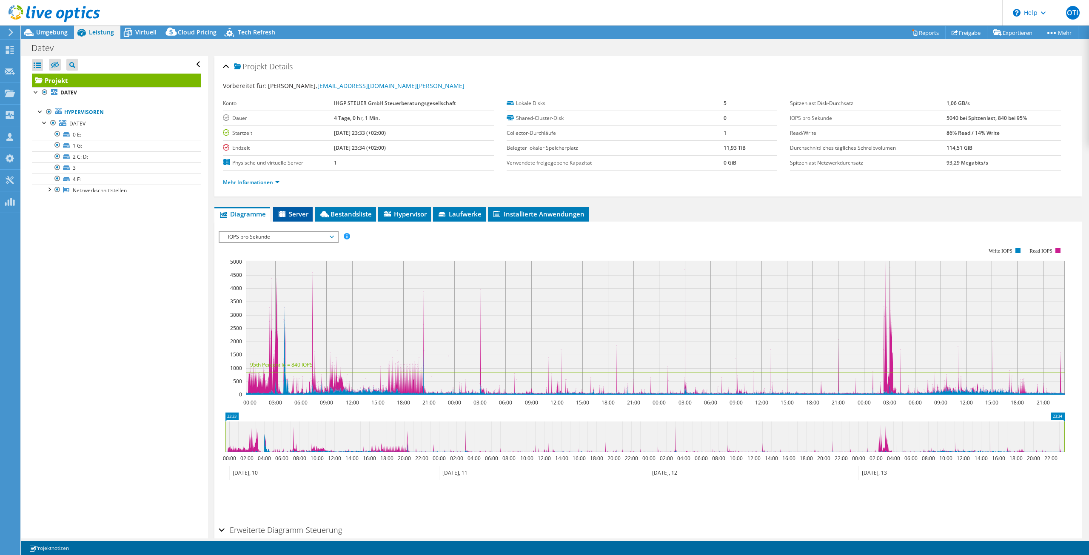
click at [295, 219] on li "Server" at bounding box center [293, 214] width 40 height 14
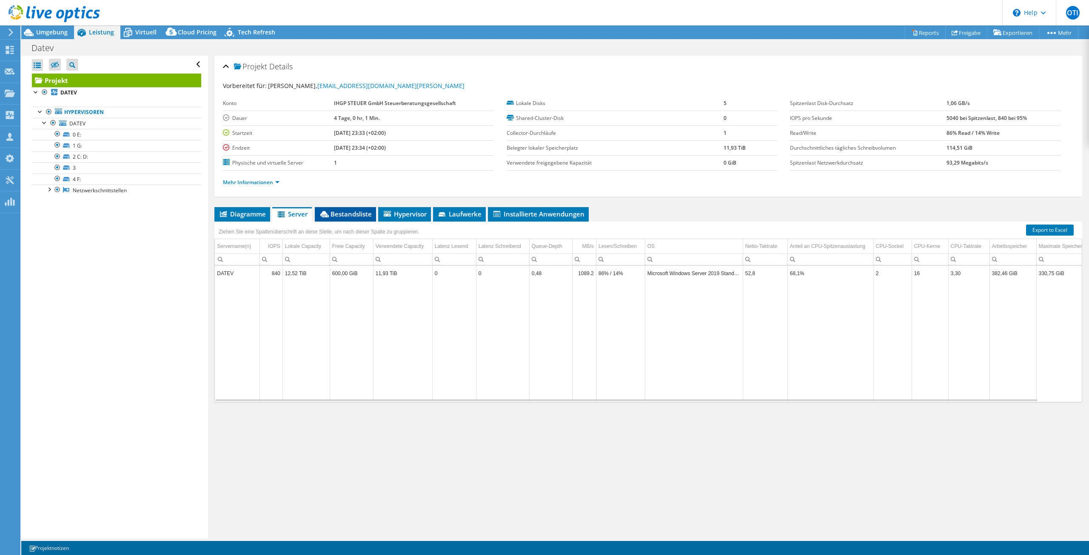
click at [351, 213] on span "Bestandsliste" at bounding box center [345, 214] width 53 height 9
click at [294, 215] on span "Server" at bounding box center [292, 214] width 31 height 9
drag, startPoint x: 387, startPoint y: 117, endPoint x: 333, endPoint y: 97, distance: 57.3
click at [333, 97] on tbody "Konto IHGP [PERSON_NAME] GmbH Steuerberatungsgesellschaft [PERSON_NAME] 4 Tage,…" at bounding box center [358, 133] width 271 height 74
click at [333, 97] on td "Konto" at bounding box center [278, 103] width 111 height 15
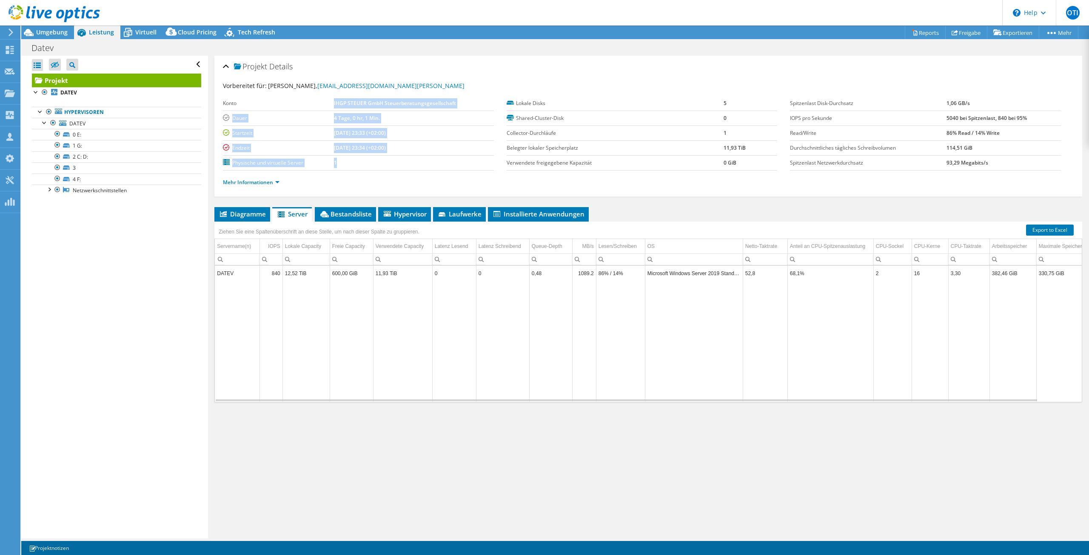
drag, startPoint x: 334, startPoint y: 100, endPoint x: 473, endPoint y: 168, distance: 154.5
click at [473, 168] on tbody "Konto IHGP [PERSON_NAME] GmbH Steuerberatungsgesellschaft [PERSON_NAME] 4 Tage,…" at bounding box center [358, 133] width 271 height 74
click at [473, 168] on td "1" at bounding box center [414, 162] width 160 height 15
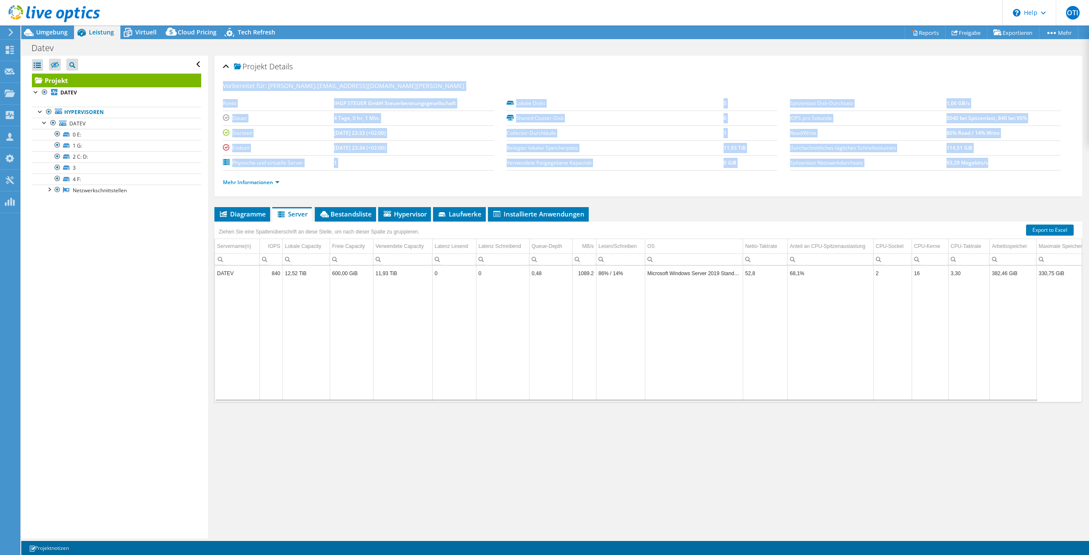
drag, startPoint x: 793, startPoint y: 129, endPoint x: 220, endPoint y: 82, distance: 575.1
click at [220, 82] on div "Projekt Details Vorbereitet für: [PERSON_NAME], [PERSON_NAME][EMAIL_ADDRESS][DO…" at bounding box center [648, 126] width 868 height 141
drag, startPoint x: 312, startPoint y: 98, endPoint x: 1008, endPoint y: 165, distance: 698.9
click at [1008, 165] on section "Vorbereitet für: [PERSON_NAME], [PERSON_NAME][EMAIL_ADDRESS][DOMAIN_NAME][PERSO…" at bounding box center [648, 137] width 851 height 113
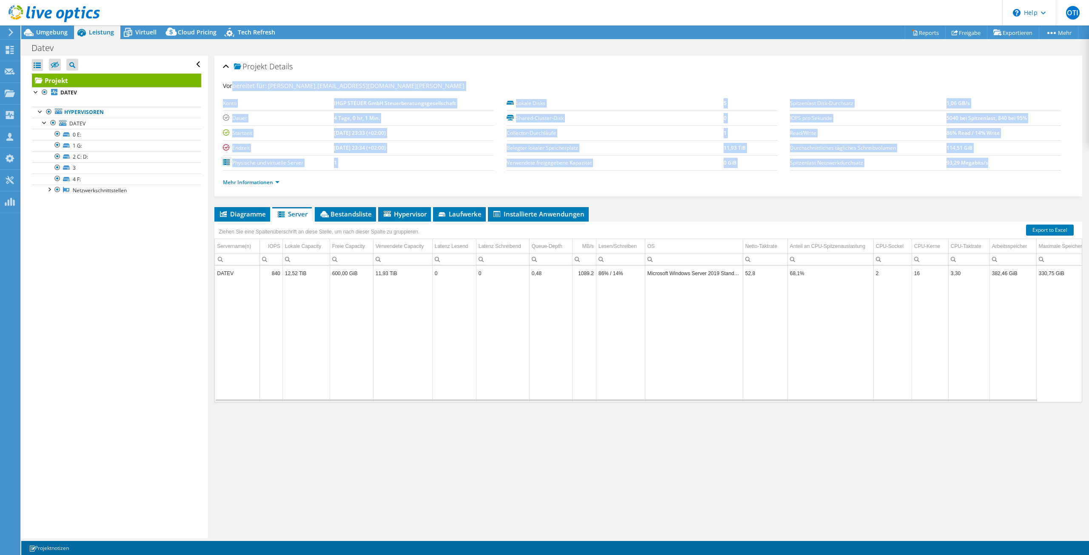
click at [1008, 165] on td "93,29 Megabits/s" at bounding box center [1004, 162] width 114 height 15
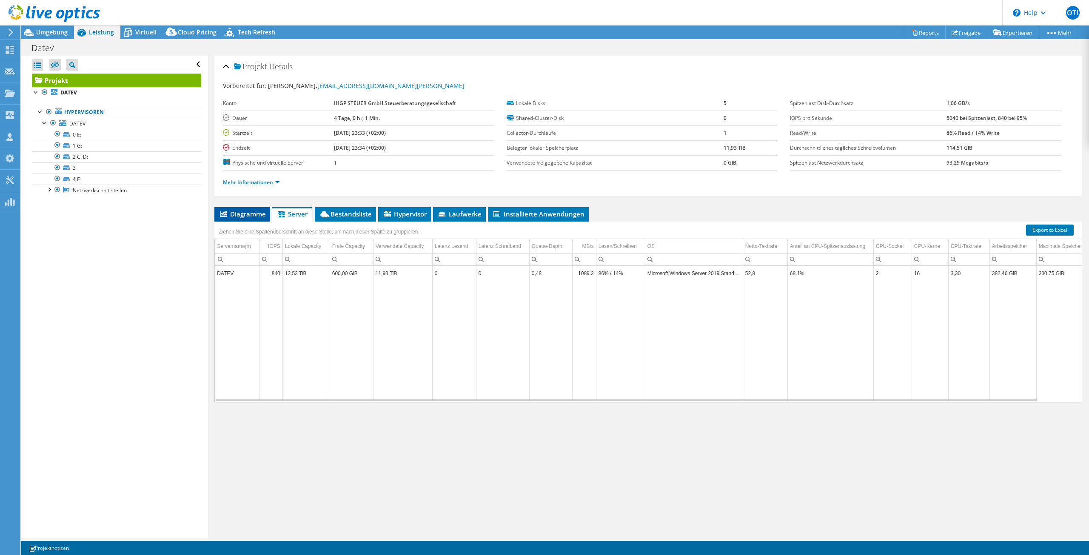
click at [237, 213] on span "Diagramme" at bounding box center [242, 214] width 47 height 9
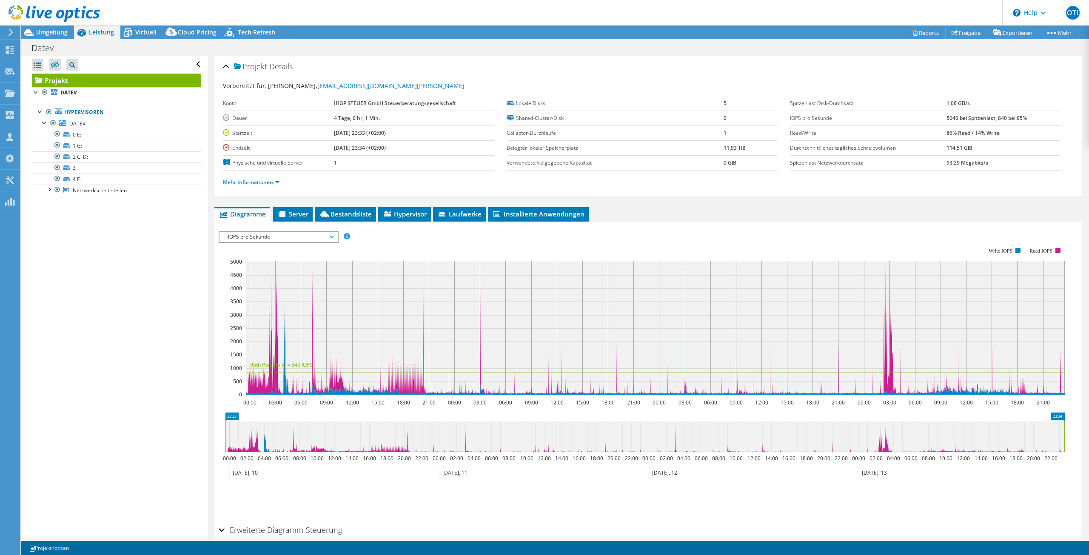
click at [265, 248] on rect at bounding box center [642, 321] width 846 height 170
click at [267, 237] on span "IOPS pro Sekunde" at bounding box center [278, 237] width 109 height 10
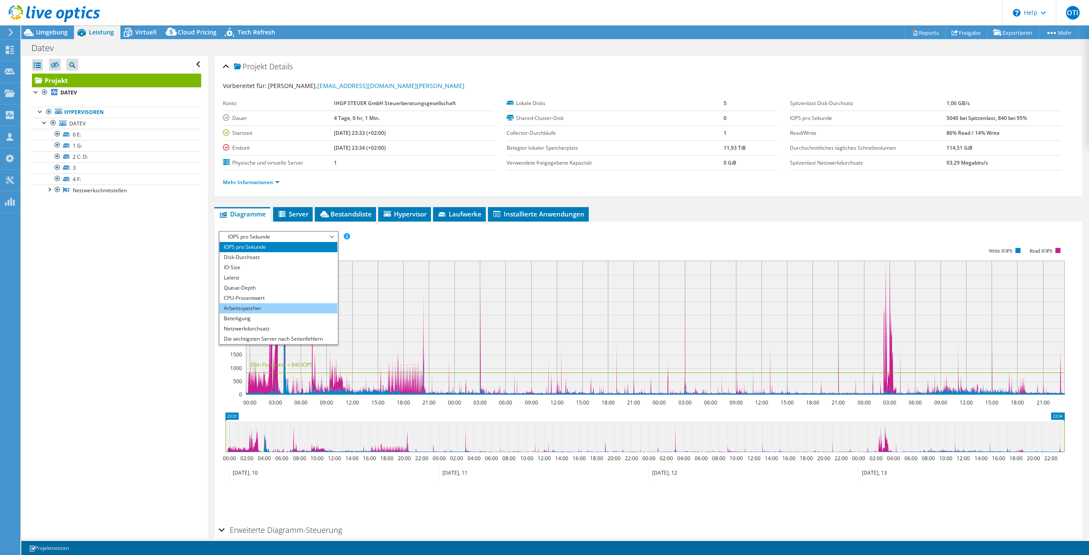
click at [246, 307] on li "Arbeitsspeicher" at bounding box center [279, 308] width 118 height 10
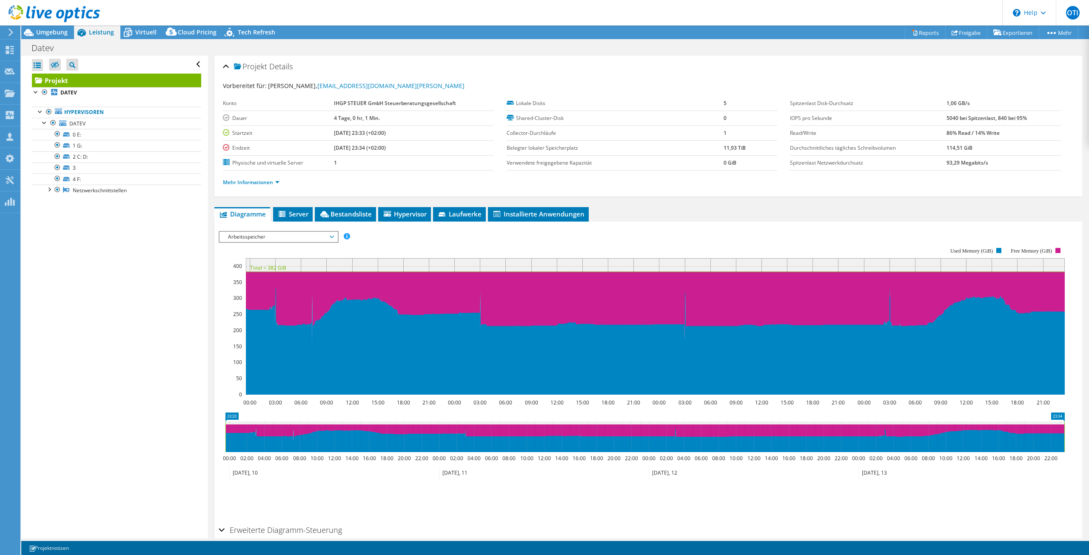
click at [234, 242] on div "Arbeitsspeicher IOPS pro Sekunde Disk-Durchsatz IO-Size Latenz Queue-Depth CPU-…" at bounding box center [279, 237] width 120 height 12
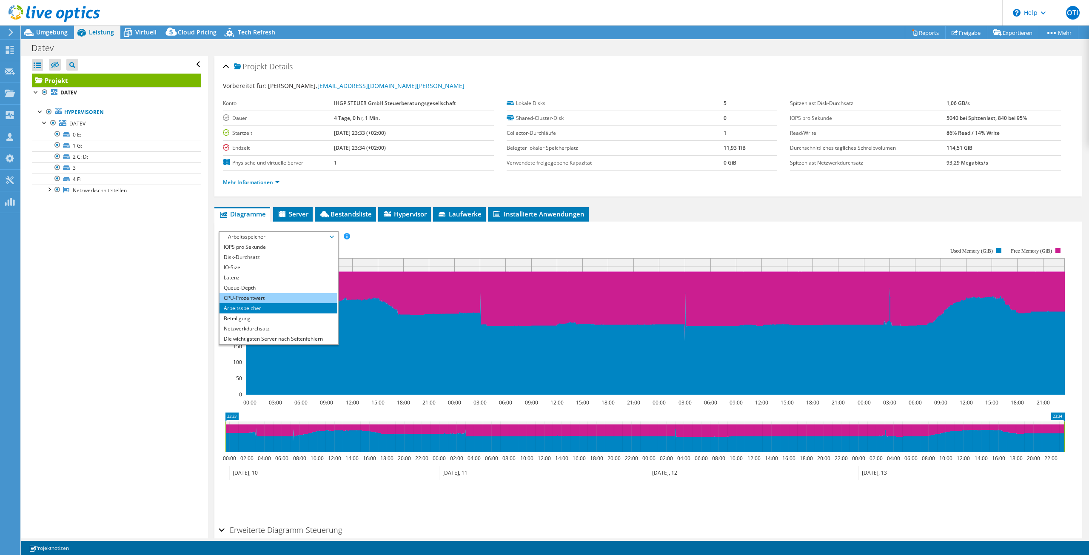
click at [237, 300] on li "CPU-Prozentwert" at bounding box center [279, 298] width 118 height 10
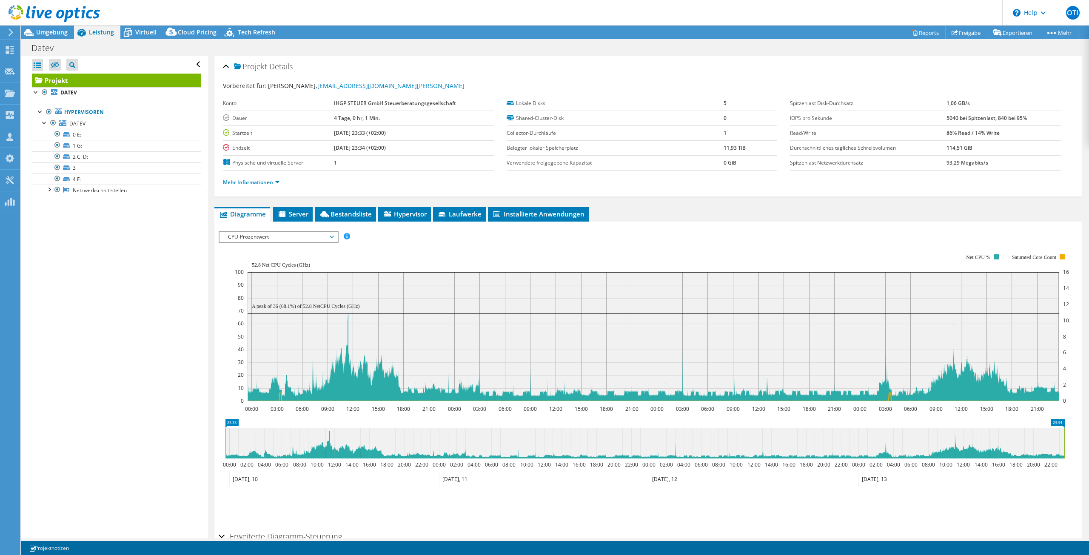
click at [289, 235] on span "CPU-Prozentwert" at bounding box center [278, 237] width 109 height 10
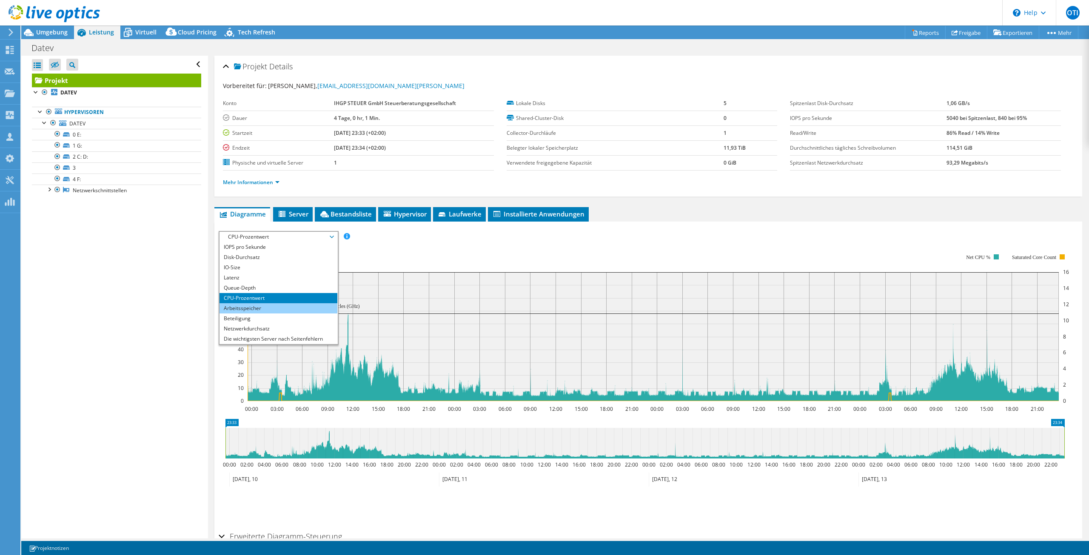
click at [237, 306] on li "Arbeitsspeicher" at bounding box center [279, 308] width 118 height 10
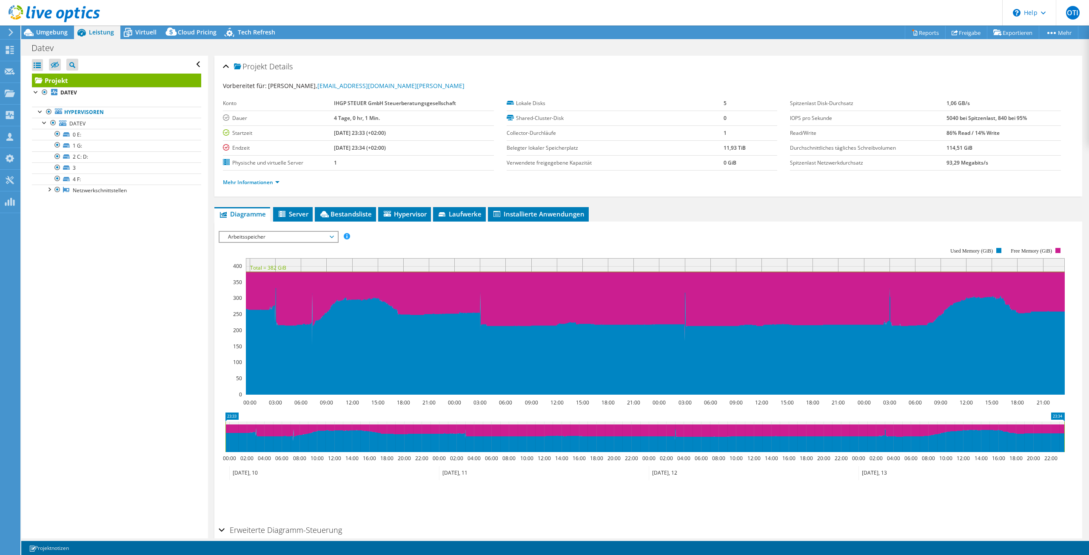
click at [242, 237] on span "Arbeitsspeicher" at bounding box center [278, 237] width 109 height 10
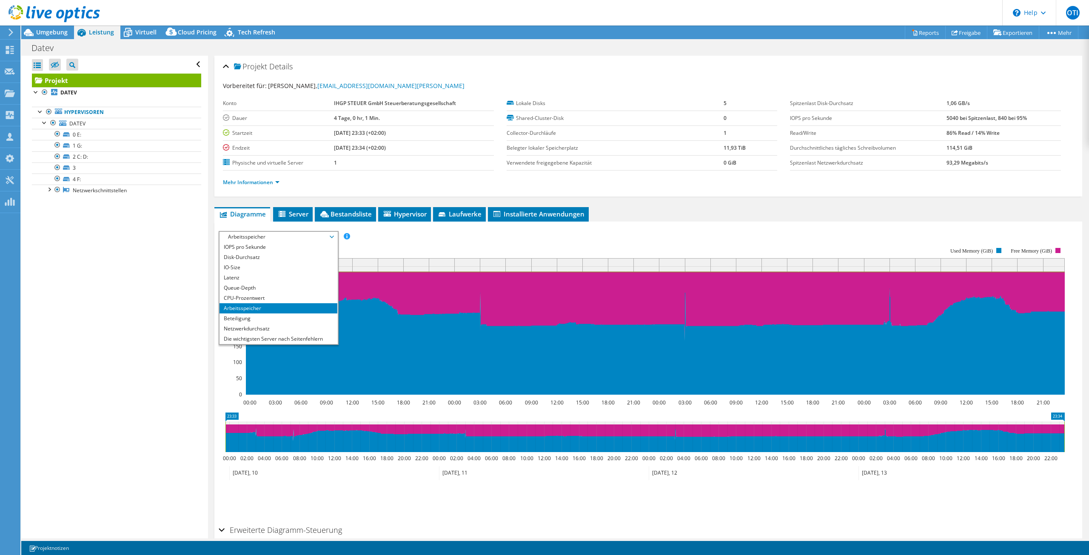
click at [589, 246] on rect at bounding box center [642, 321] width 846 height 170
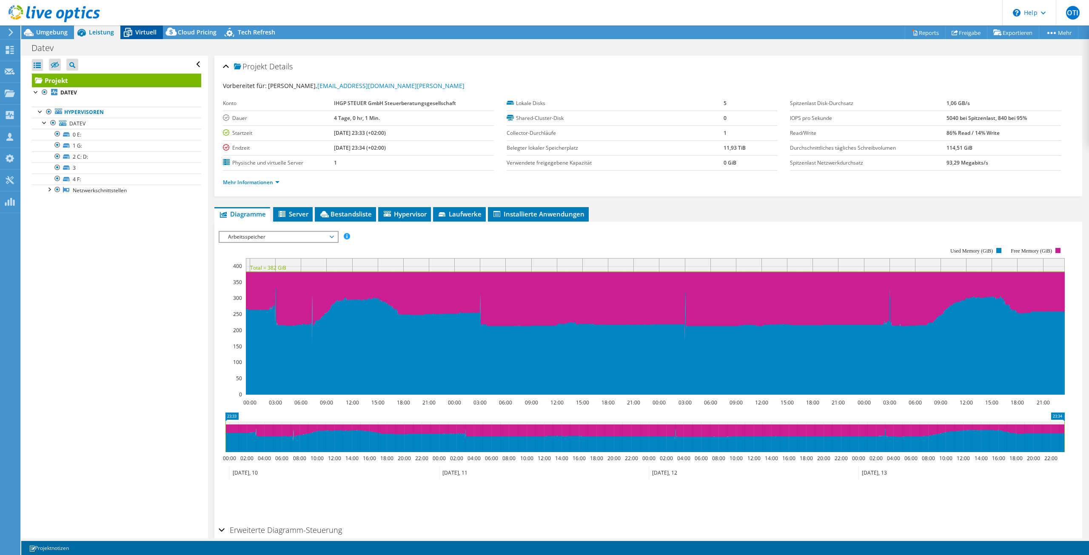
click at [134, 29] on icon at bounding box center [127, 32] width 15 height 15
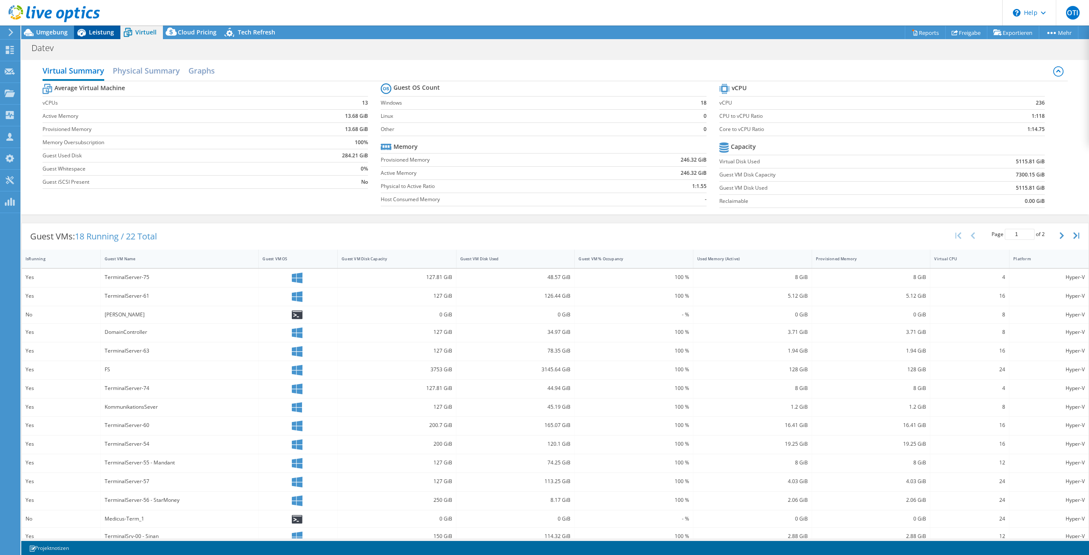
click at [105, 31] on span "Leistung" at bounding box center [101, 32] width 25 height 8
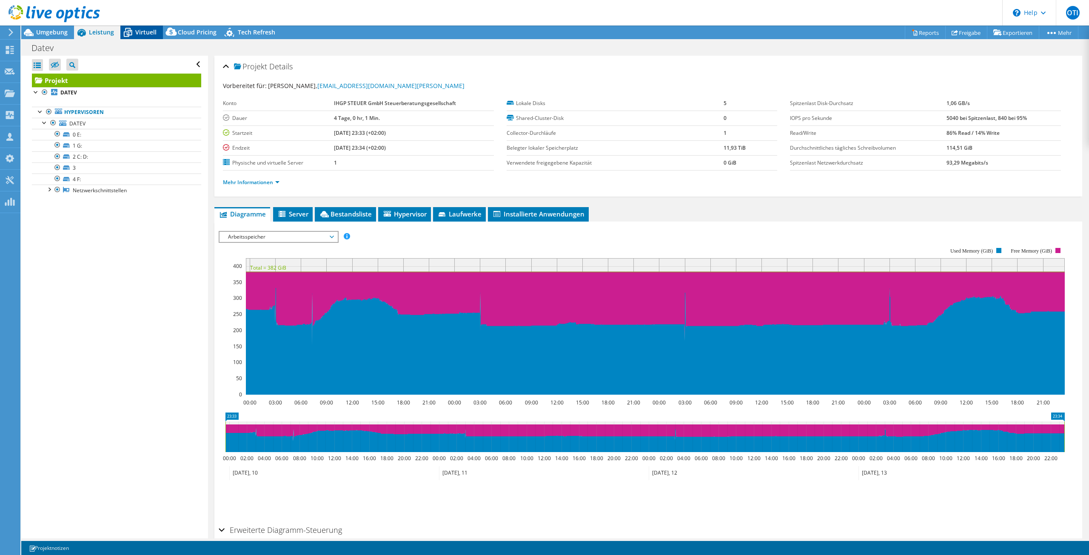
click at [148, 29] on span "Virtuell" at bounding box center [145, 32] width 21 height 8
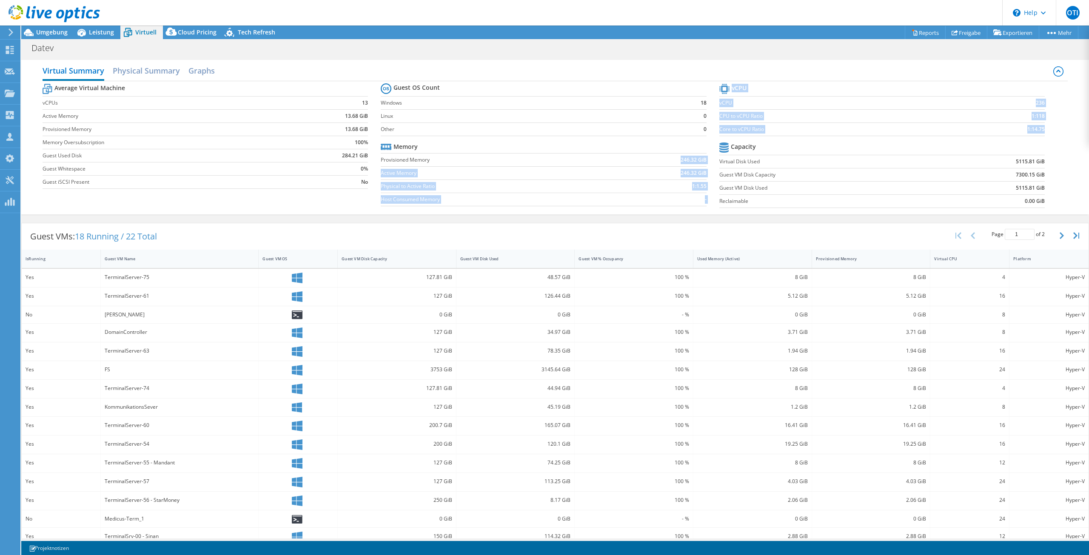
drag, startPoint x: 802, startPoint y: 171, endPoint x: 1051, endPoint y: 206, distance: 251.9
click at [1064, 211] on div "Virtual Summary Physical Summary Graphs Average Virtual Machine vCPUs 13 Active…" at bounding box center [555, 137] width 1068 height 154
click at [1050, 199] on section "vCPU vCPU 236 CPU to vCPU Ratio 1:118 Core to vCPU Ratio 1:14.75 Capacity Virtu…" at bounding box center [889, 147] width 338 height 131
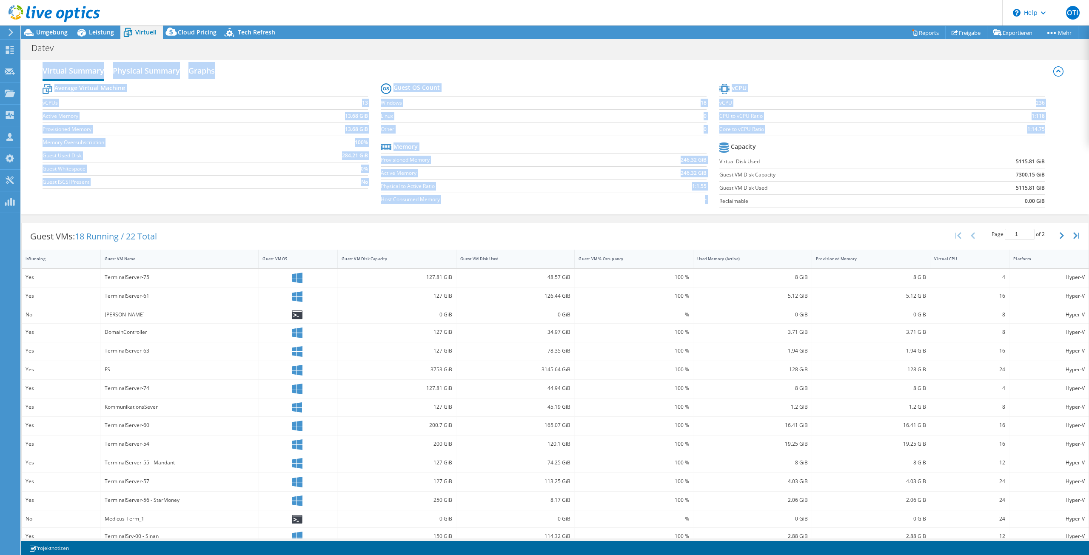
drag, startPoint x: 1046, startPoint y: 196, endPoint x: 40, endPoint y: 66, distance: 1013.9
click at [40, 66] on div "Virtual Summary Physical Summary Graphs Average Virtual Machine vCPUs 13 Active…" at bounding box center [555, 137] width 1068 height 154
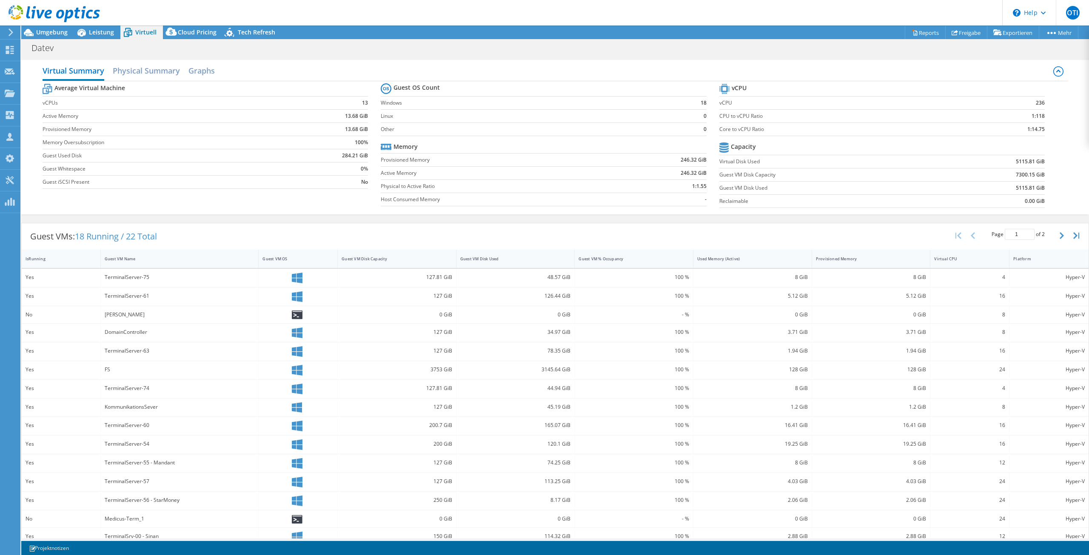
click at [40, 66] on div "Virtual Summary Physical Summary Graphs Average Virtual Machine vCPUs 13 Active…" at bounding box center [555, 137] width 1068 height 154
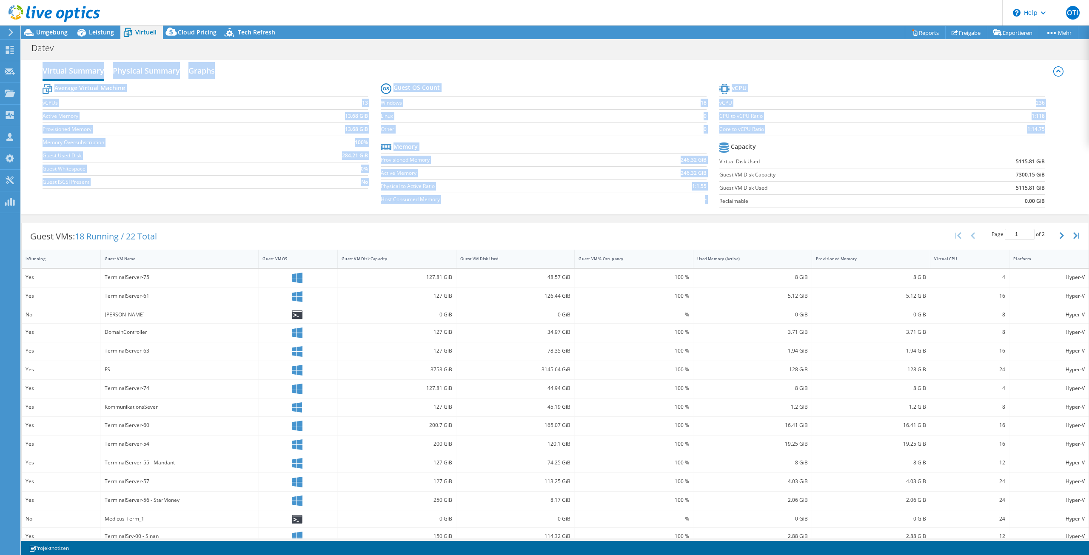
drag, startPoint x: 40, startPoint y: 64, endPoint x: 1060, endPoint y: 208, distance: 1030.6
click at [1060, 208] on div "Virtual Summary Physical Summary Graphs Average Virtual Machine vCPUs 13 Active…" at bounding box center [555, 137] width 1068 height 154
click at [1059, 202] on div "Average Virtual Machine vCPUs 13 Active Memory 13.68 GiB Provisioned Memory 13.…" at bounding box center [556, 146] width 1026 height 131
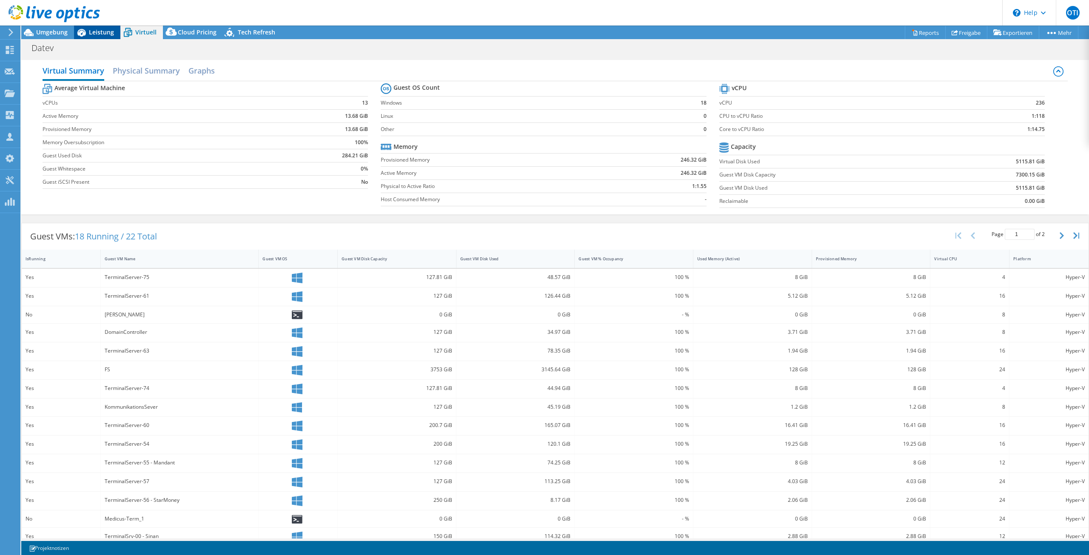
click at [89, 33] on span "Leistung" at bounding box center [101, 32] width 25 height 8
